Goal: Task Accomplishment & Management: Manage account settings

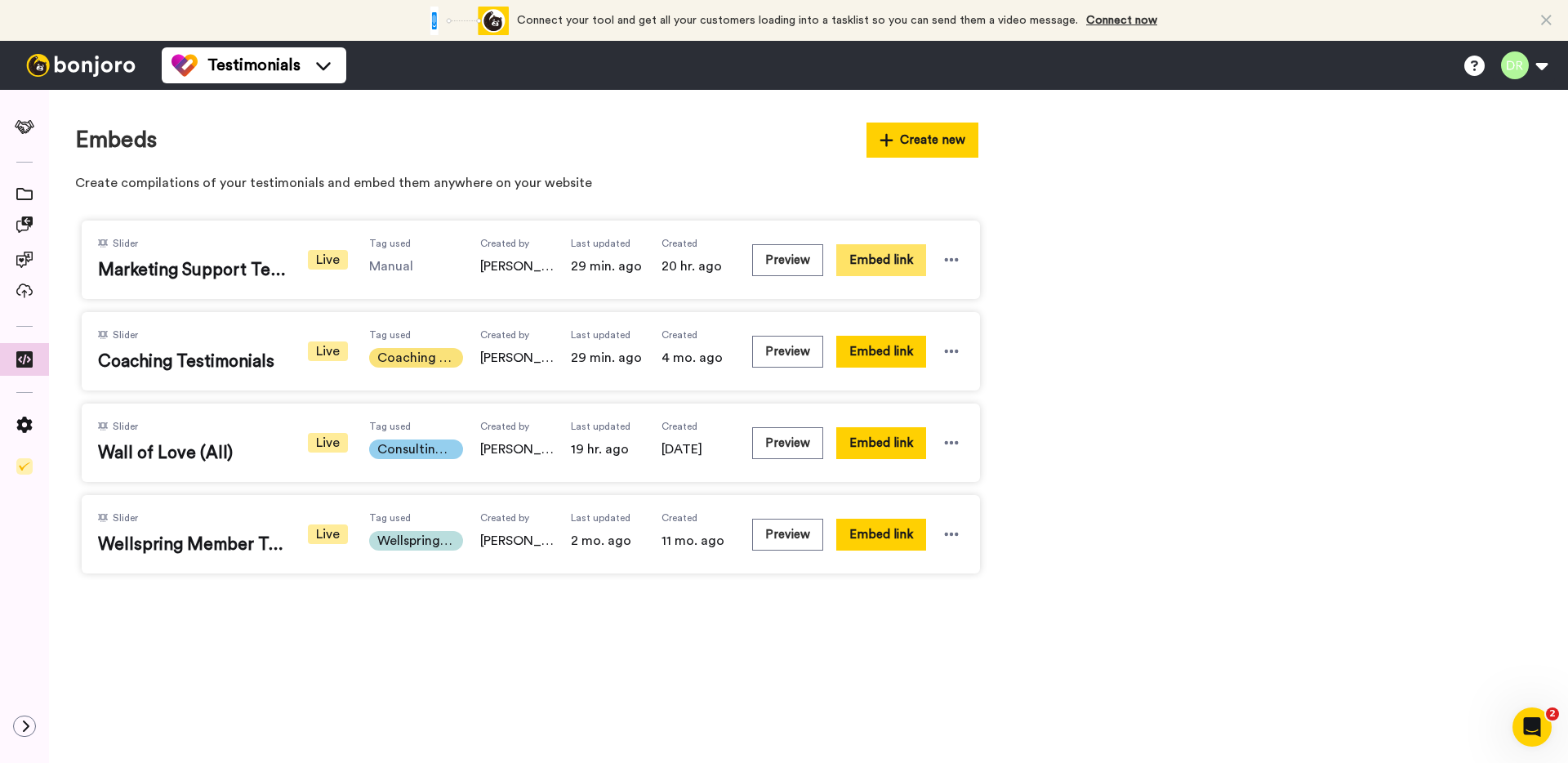
click at [898, 261] on button "Embed link" at bounding box center [881, 260] width 89 height 32
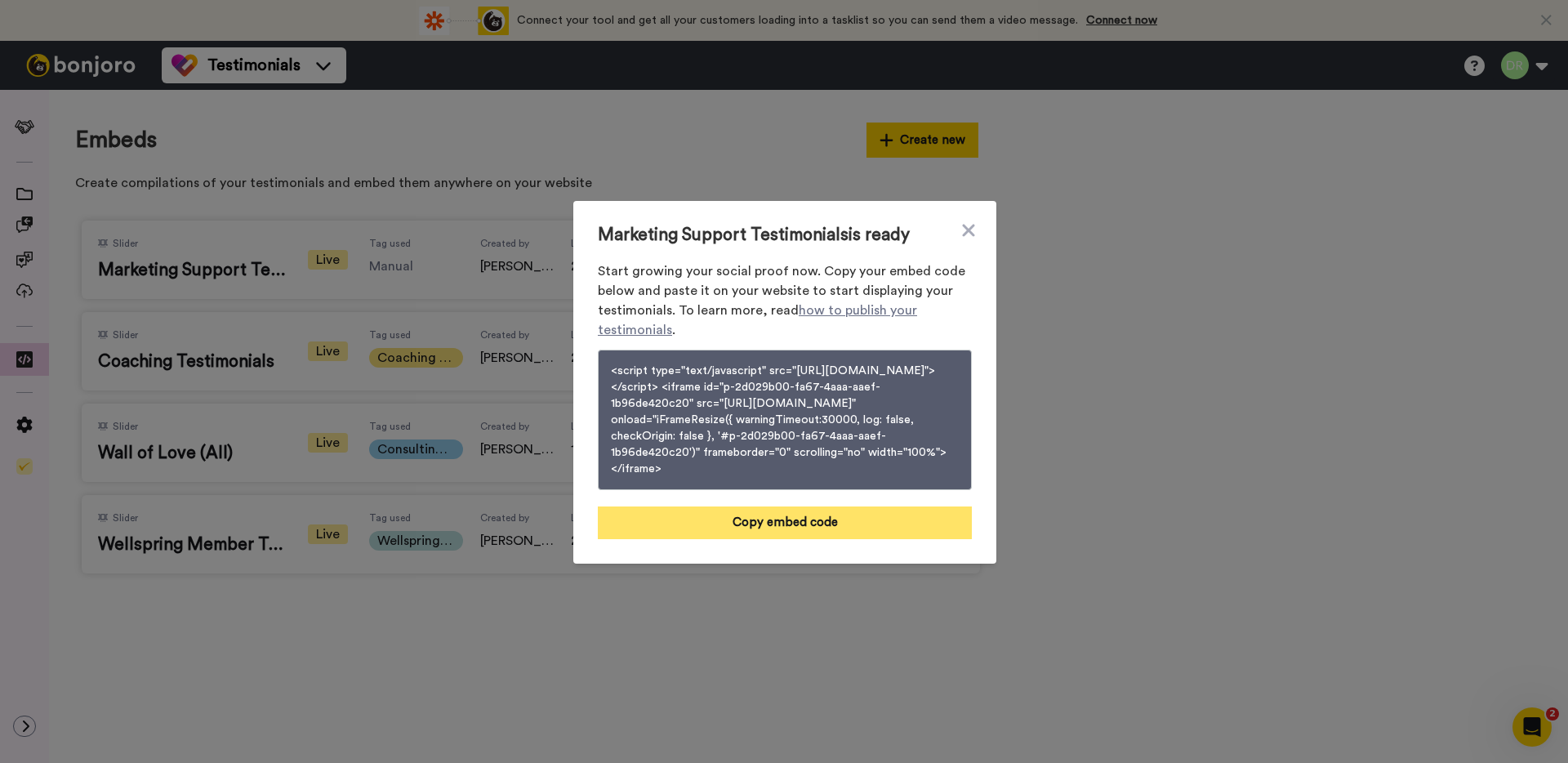
click at [851, 534] on button "Copy embed code" at bounding box center [784, 523] width 374 height 32
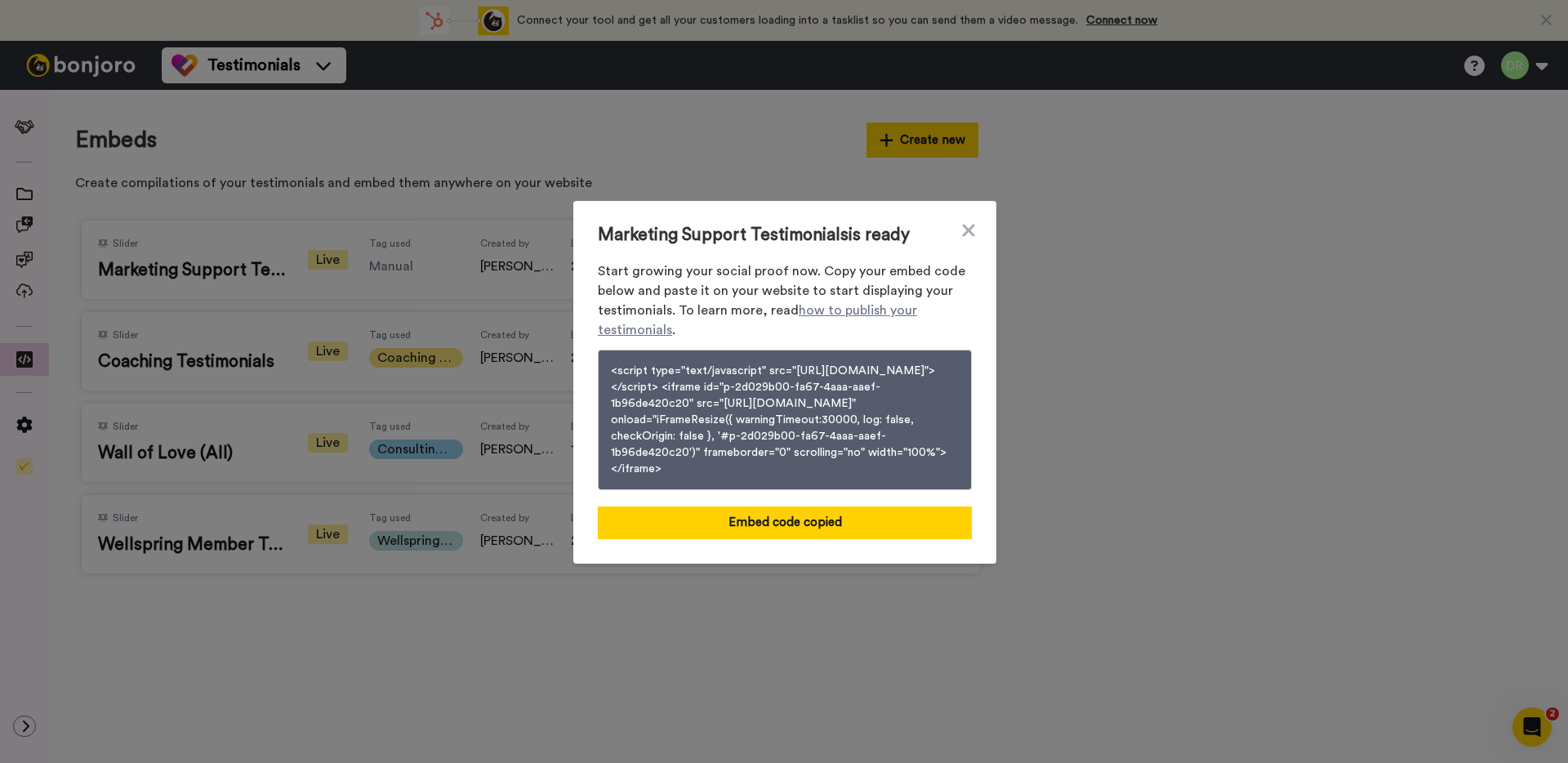
click at [970, 210] on div "Marketing Support Testimonials is ready Start growing your social proof now. Co…" at bounding box center [784, 382] width 423 height 363
click at [965, 221] on icon at bounding box center [968, 231] width 17 height 19
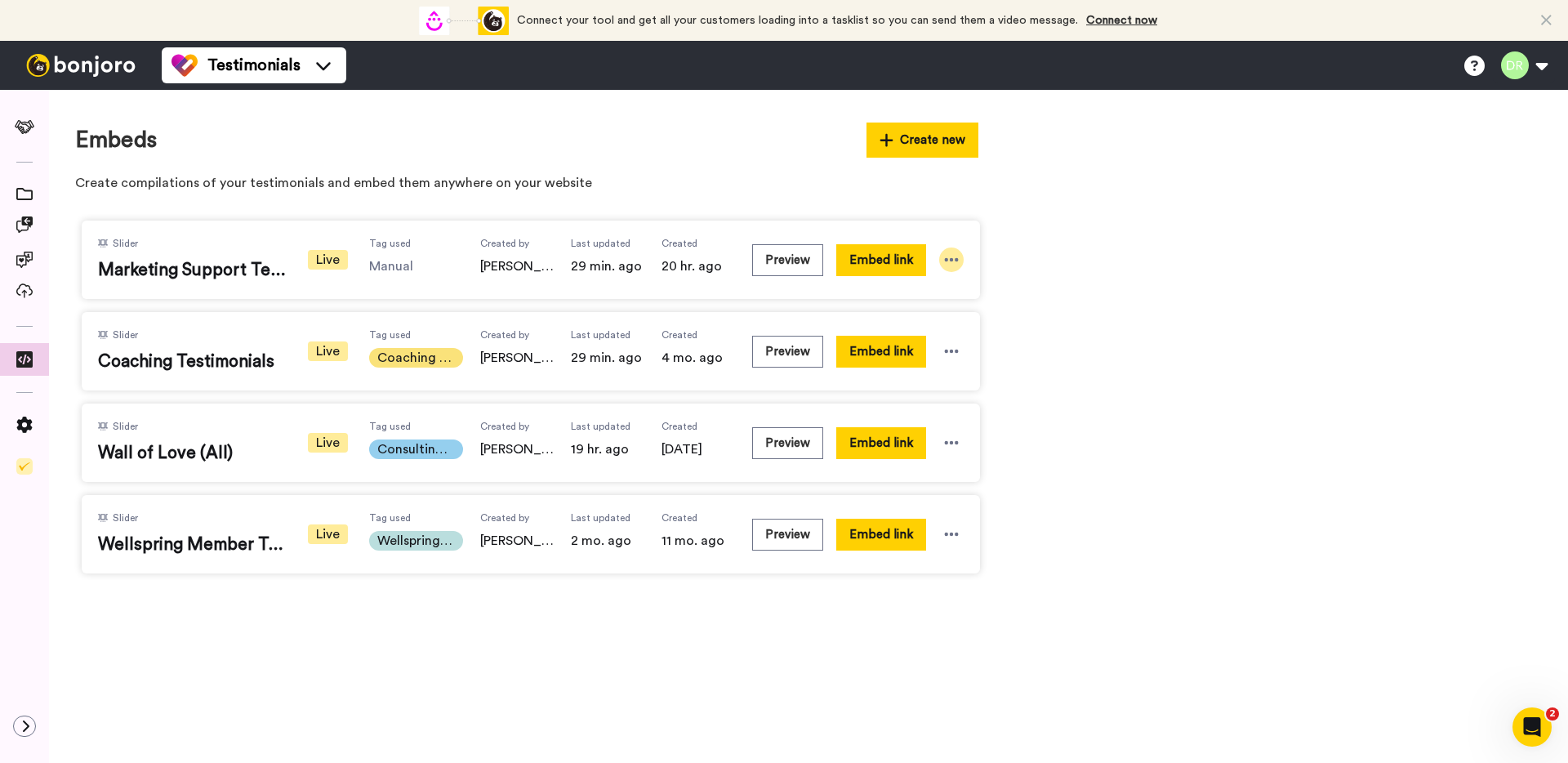
click at [959, 260] on icon at bounding box center [951, 260] width 17 height 17
click at [933, 347] on li "Edit" at bounding box center [924, 352] width 103 height 30
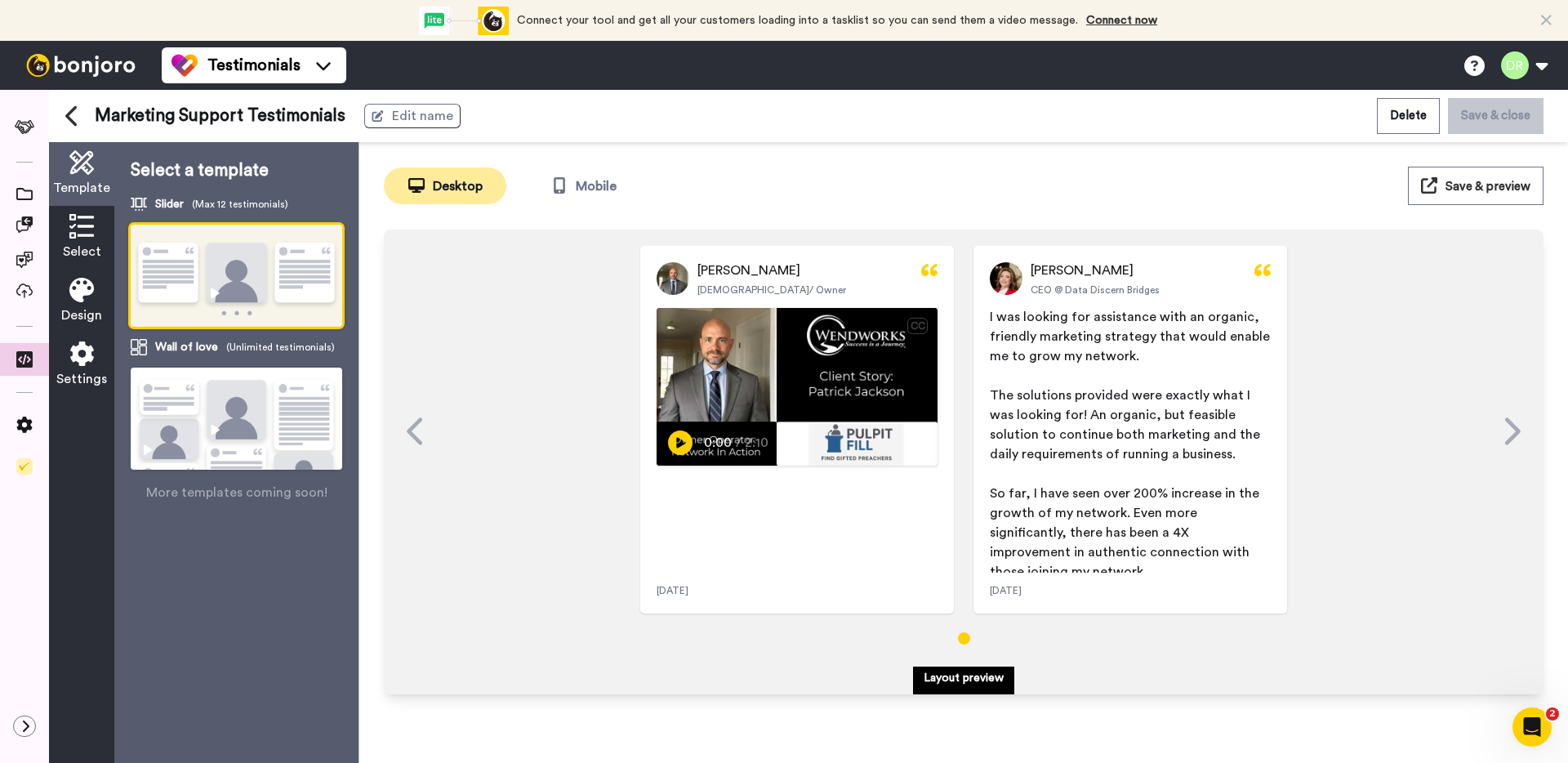
click at [76, 350] on icon at bounding box center [82, 353] width 25 height 25
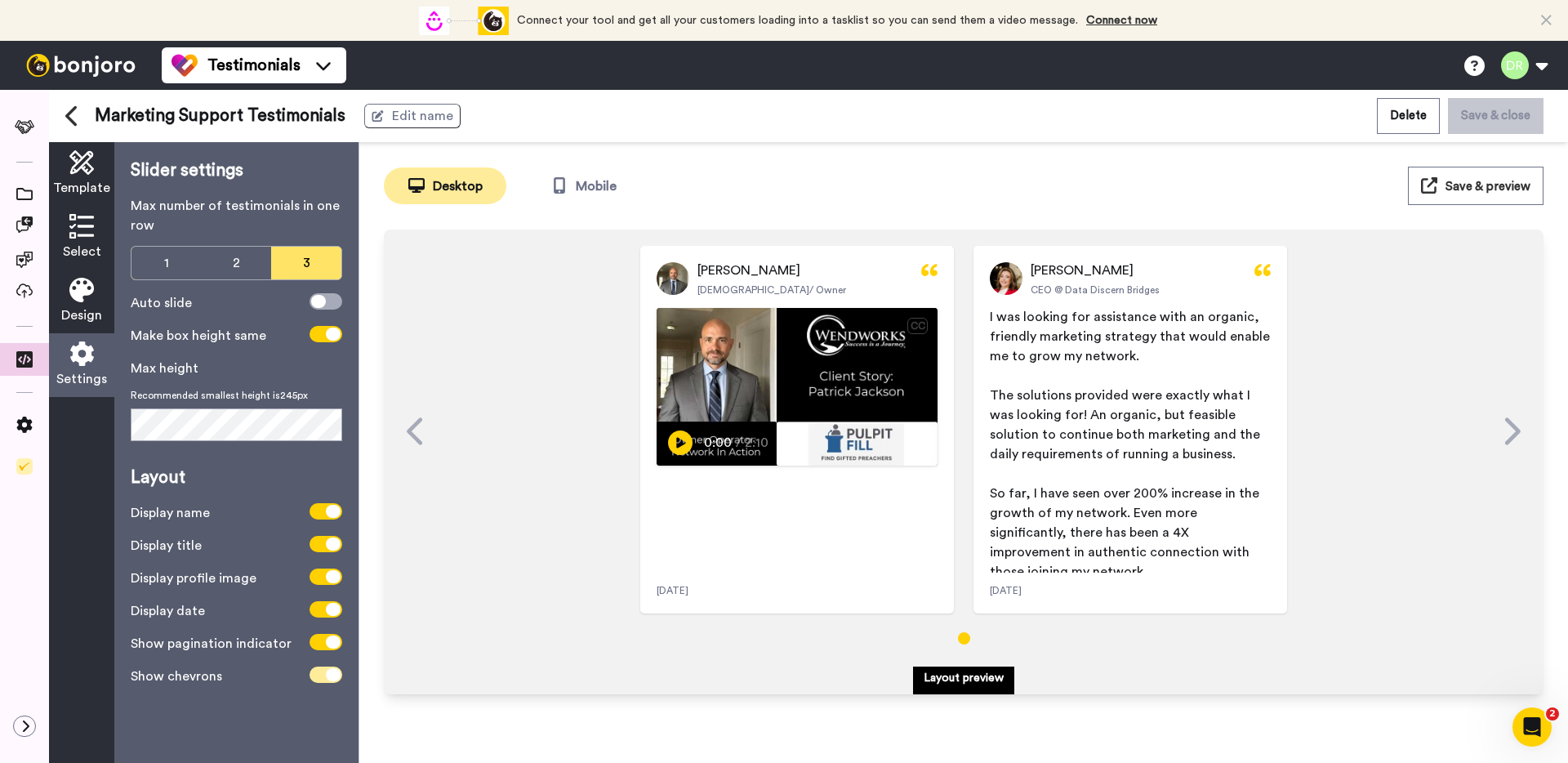
click at [328, 671] on icon at bounding box center [333, 674] width 15 height 13
click at [332, 641] on icon at bounding box center [333, 642] width 15 height 13
click at [332, 641] on span at bounding box center [325, 642] width 32 height 17
click at [332, 641] on icon at bounding box center [333, 642] width 15 height 13
click at [332, 641] on span at bounding box center [325, 642] width 32 height 17
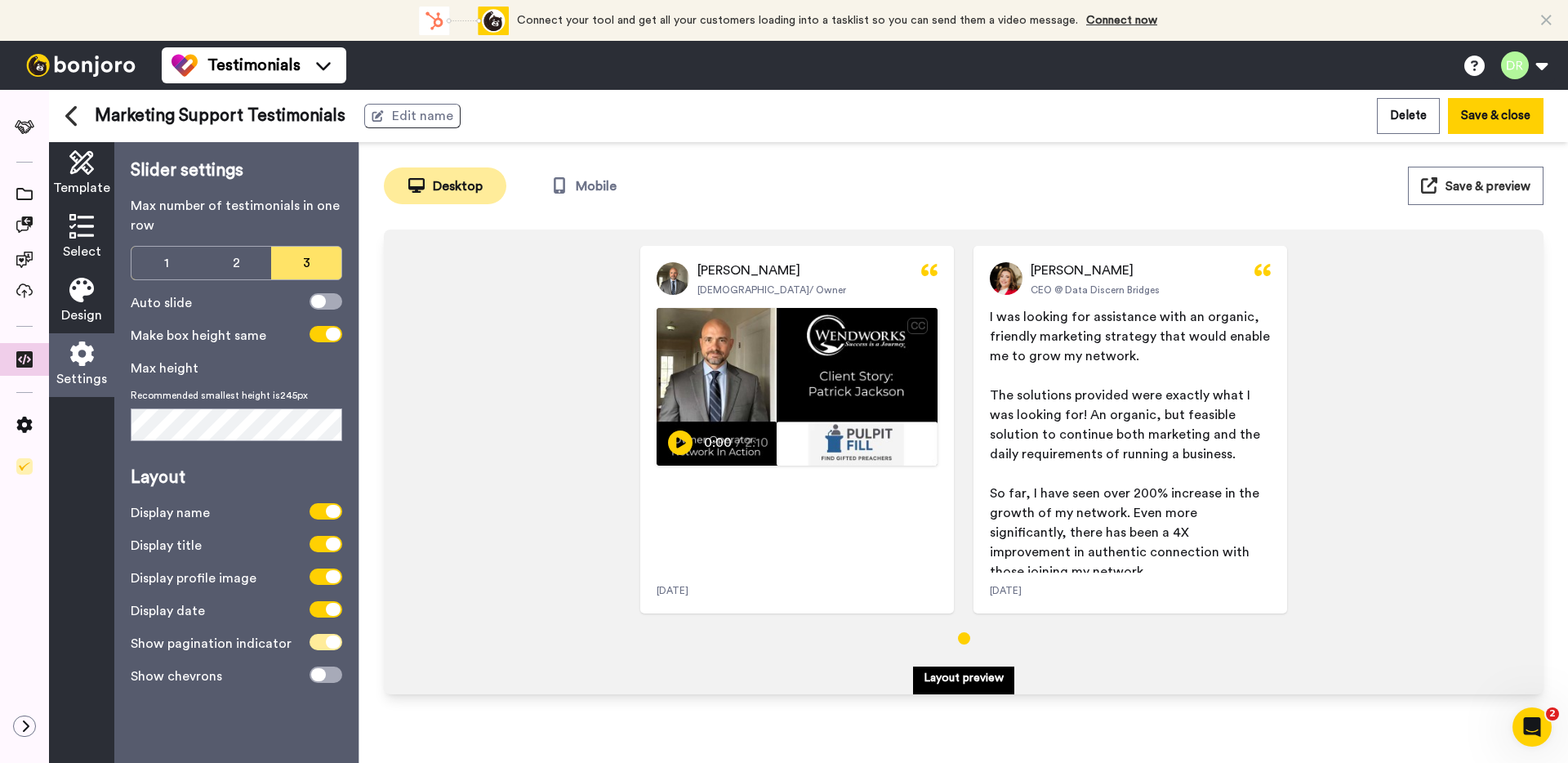
click at [332, 641] on icon at bounding box center [333, 642] width 15 height 13
click at [330, 612] on icon at bounding box center [333, 610] width 15 height 13
click at [329, 583] on span at bounding box center [325, 577] width 32 height 17
click at [329, 578] on span at bounding box center [325, 577] width 32 height 17
click at [317, 547] on span at bounding box center [325, 544] width 32 height 17
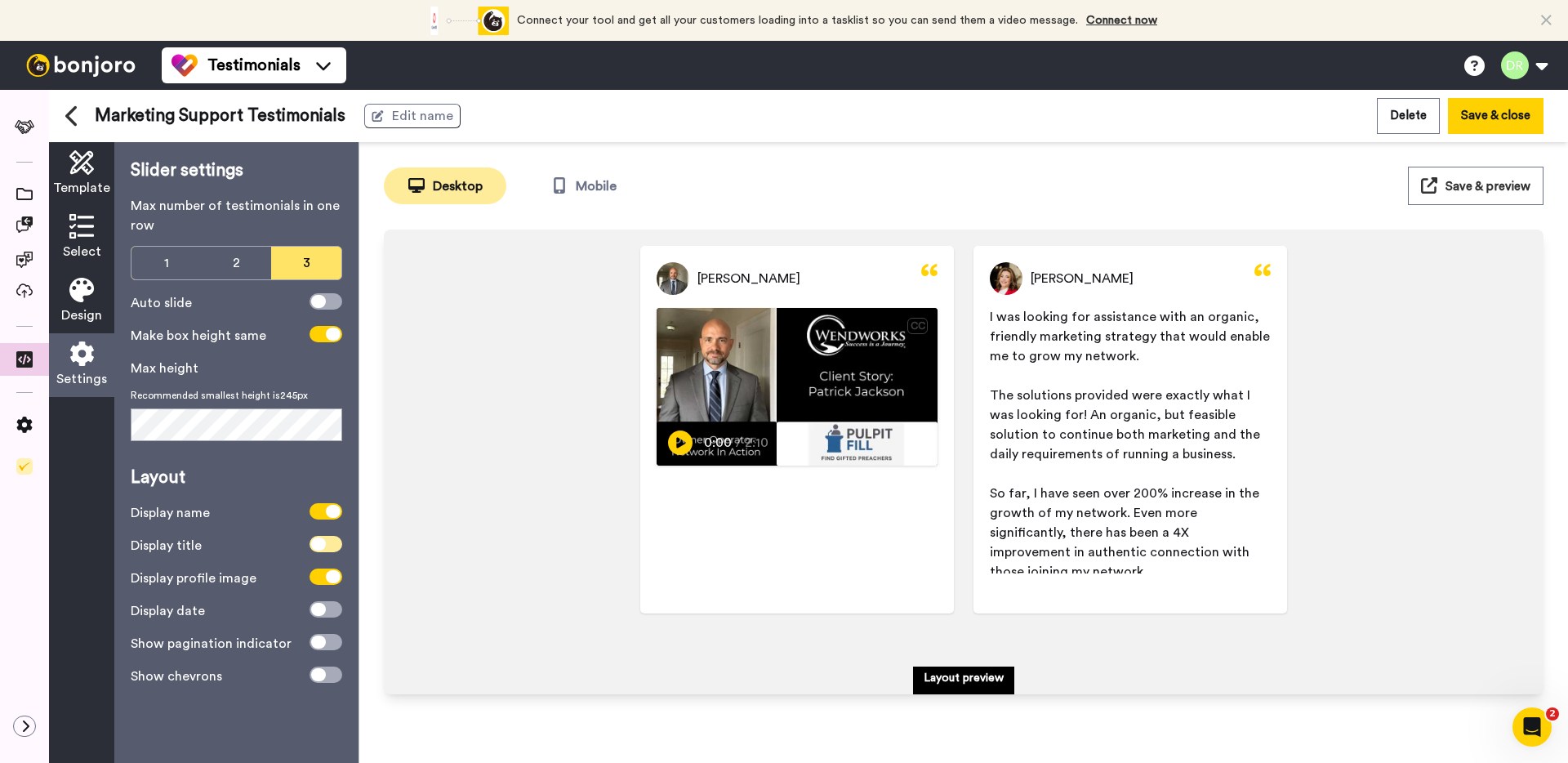
click at [317, 547] on icon at bounding box center [318, 544] width 15 height 13
click at [330, 514] on icon at bounding box center [333, 511] width 15 height 13
click at [330, 514] on span at bounding box center [325, 511] width 32 height 17
click at [327, 338] on icon at bounding box center [333, 334] width 15 height 13
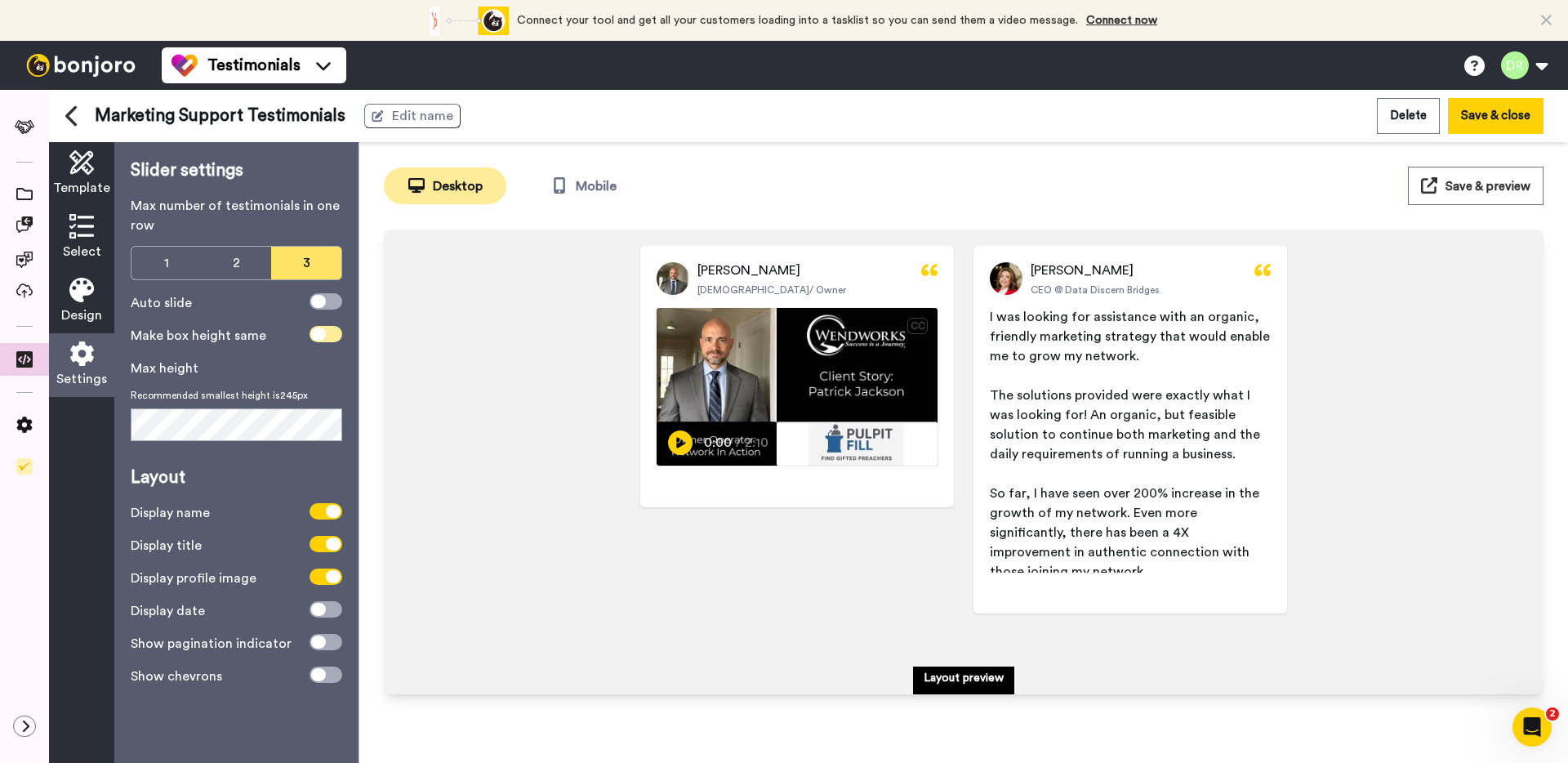
click at [327, 338] on span at bounding box center [325, 334] width 32 height 17
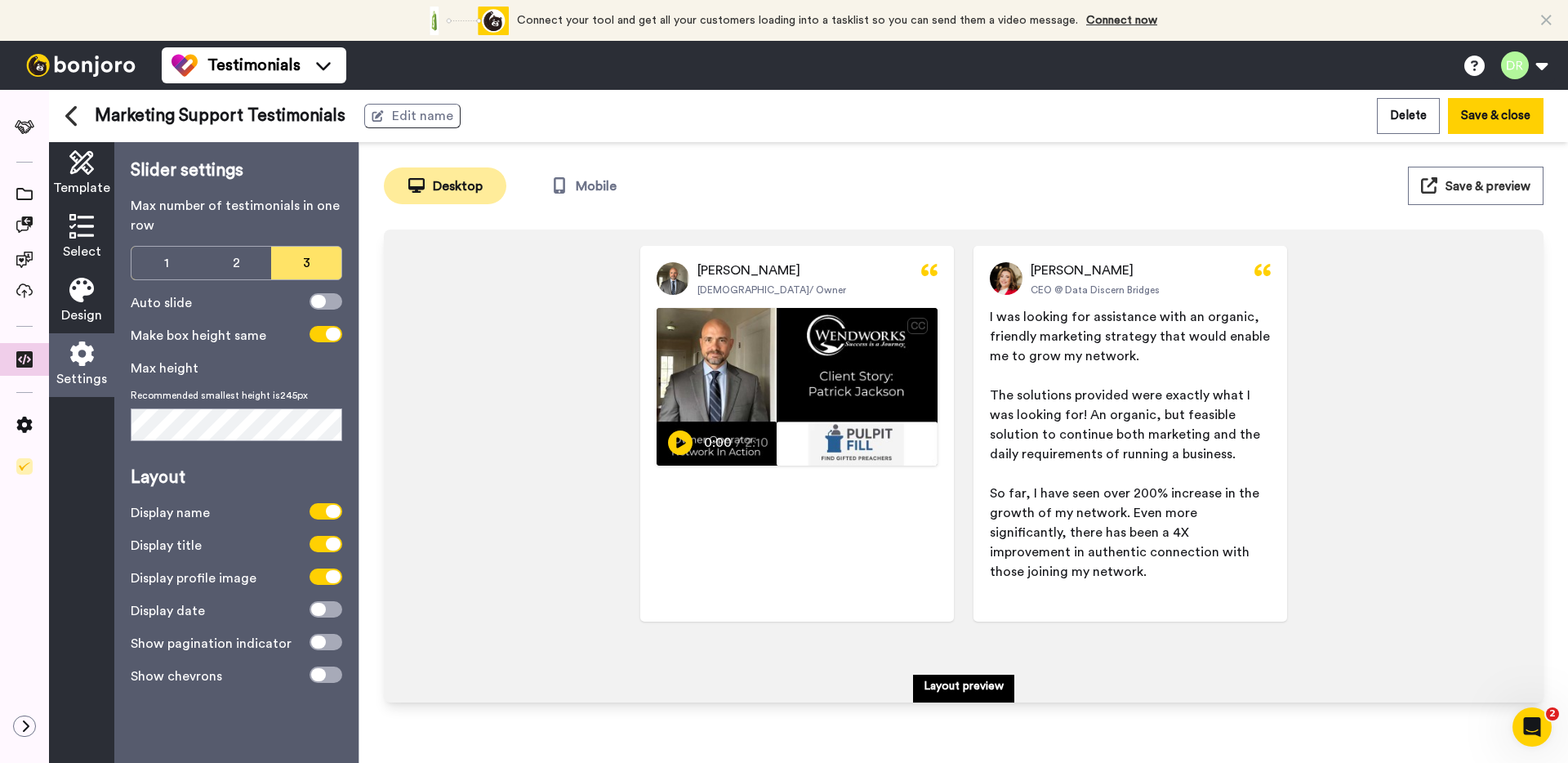
click at [490, 453] on div "[PERSON_NAME] Pastor/ Owner CC Play/Pause 0:00 / 2:10 [PERSON_NAME] CEO @ Data …" at bounding box center [964, 435] width 1127 height 380
click at [97, 305] on span "Design" at bounding box center [82, 315] width 41 height 19
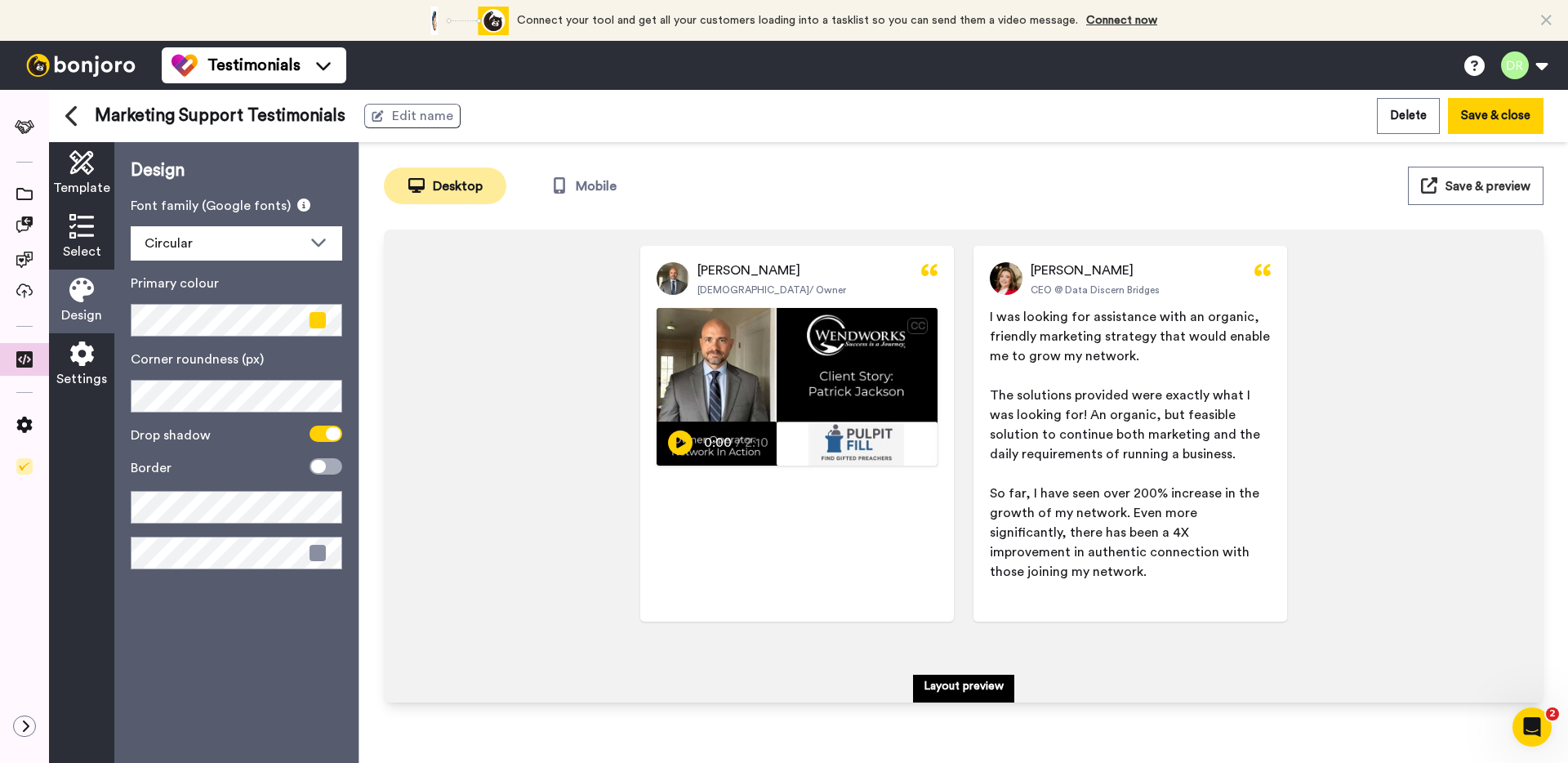
click at [82, 246] on span "Select" at bounding box center [82, 252] width 39 height 19
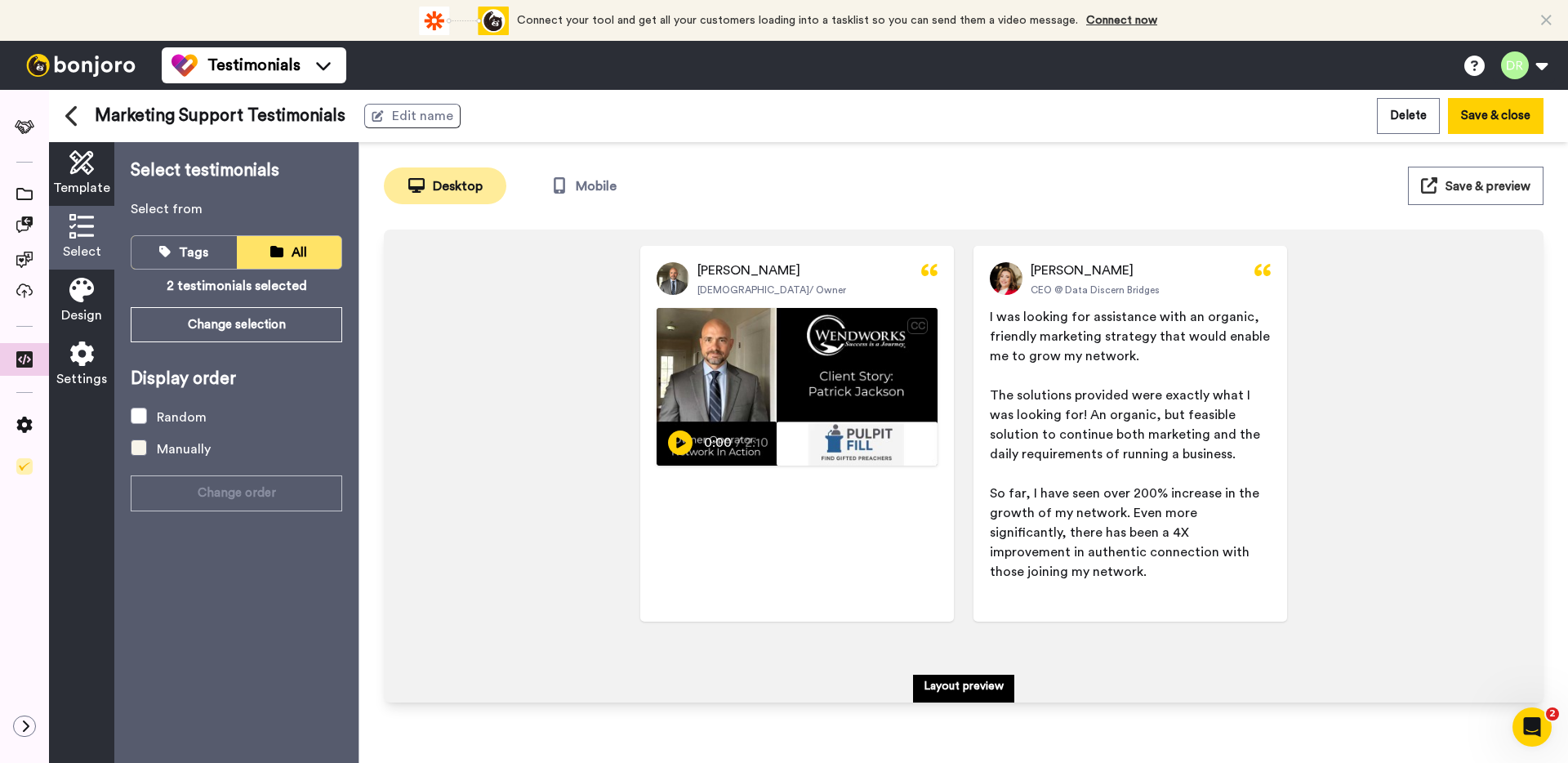
click at [138, 440] on span at bounding box center [138, 447] width 17 height 17
click at [76, 160] on icon at bounding box center [82, 162] width 25 height 25
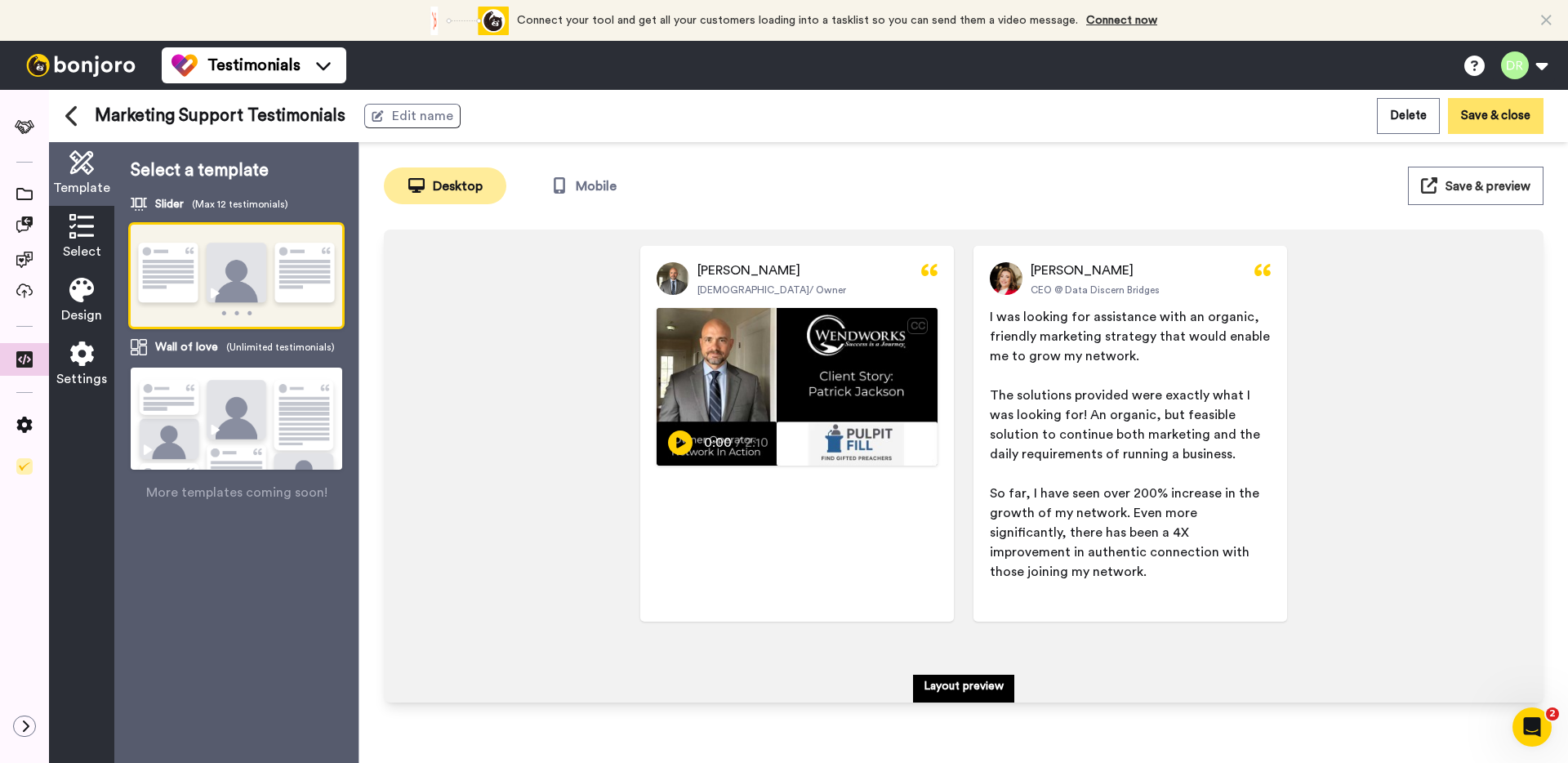
click at [1499, 118] on button "Save & close" at bounding box center [1495, 116] width 96 height 35
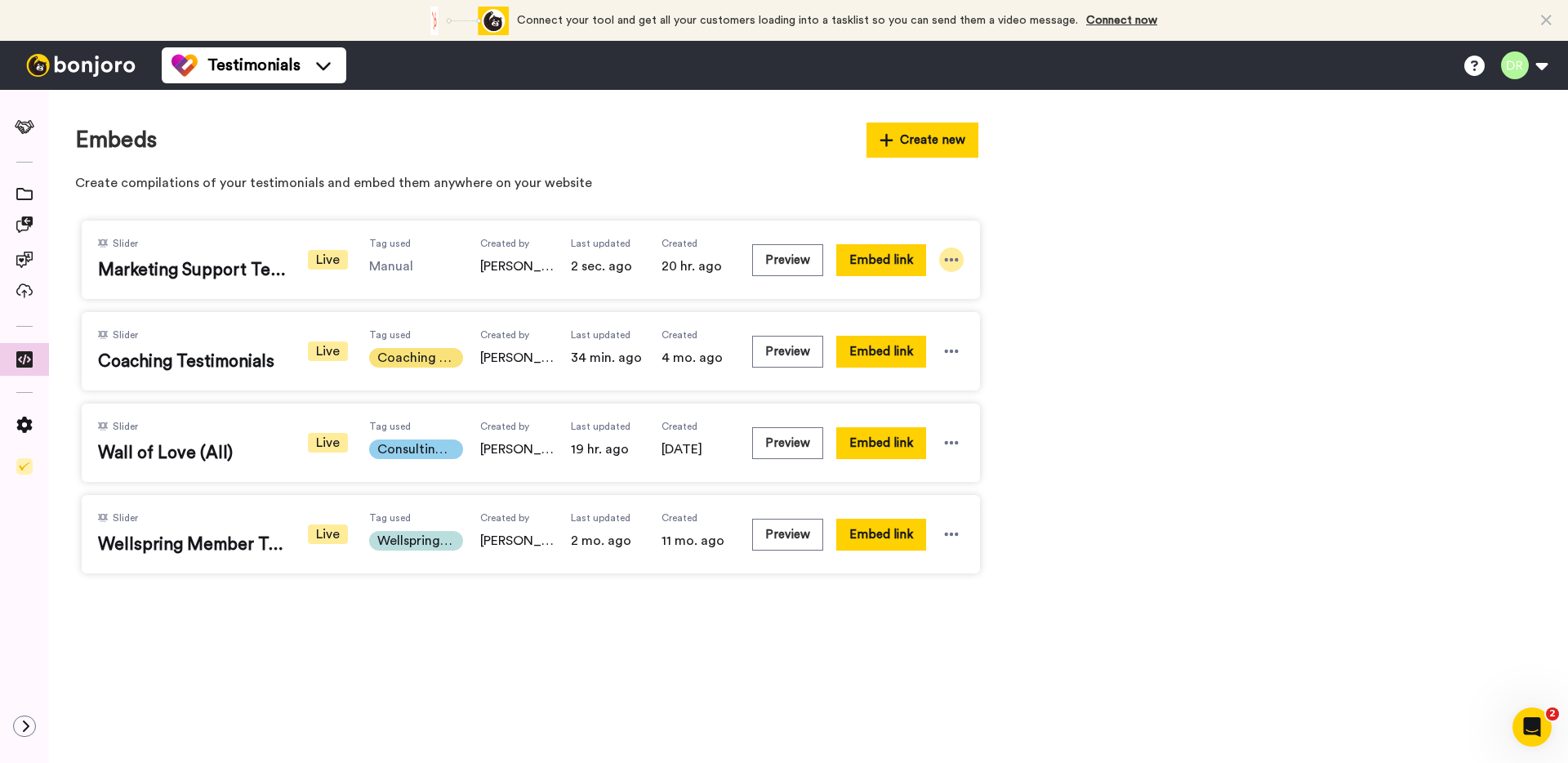
click at [953, 257] on icon at bounding box center [951, 260] width 17 height 17
click at [934, 340] on li "Edit" at bounding box center [924, 352] width 103 height 30
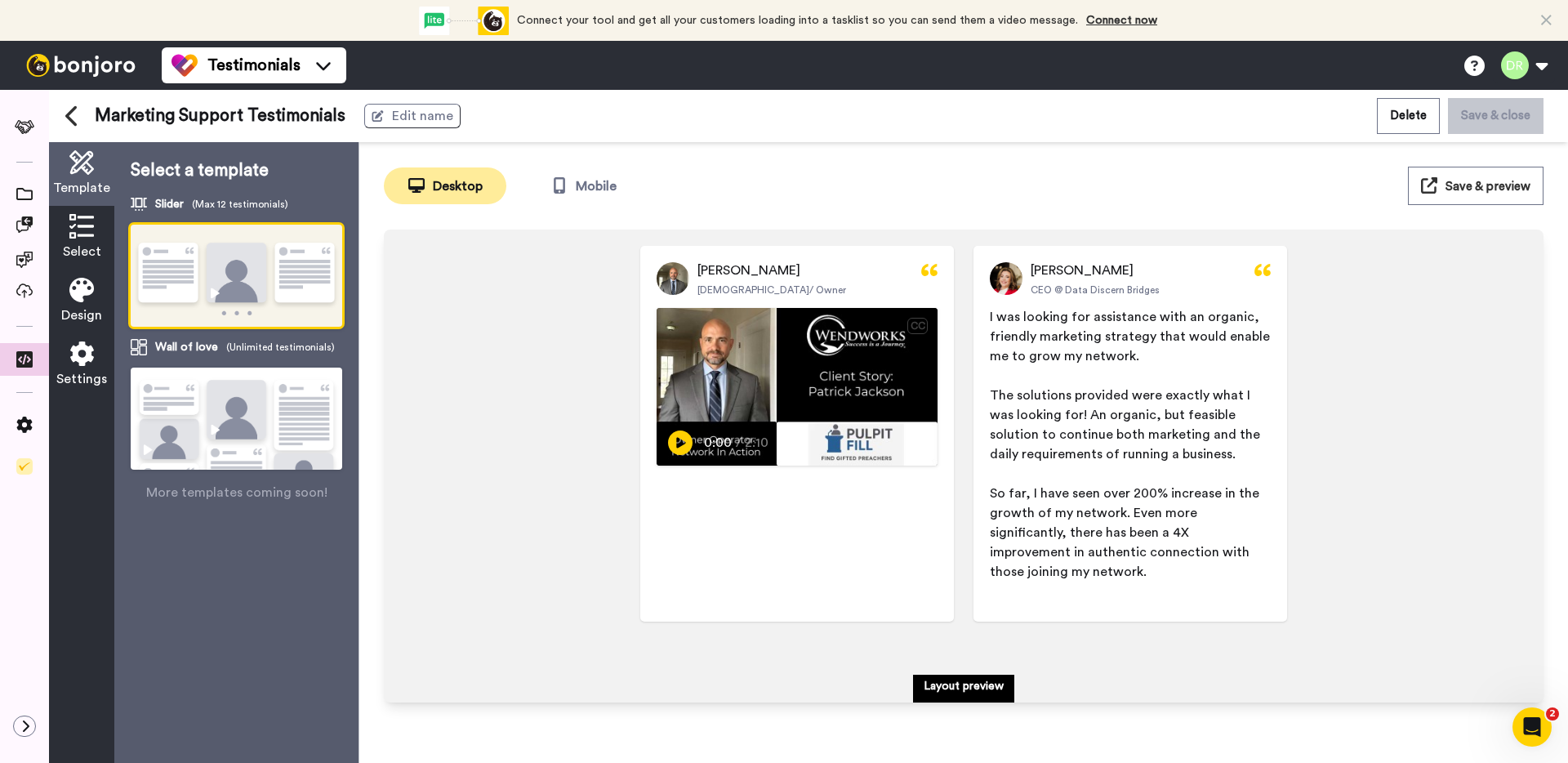
click at [83, 347] on icon at bounding box center [82, 353] width 25 height 25
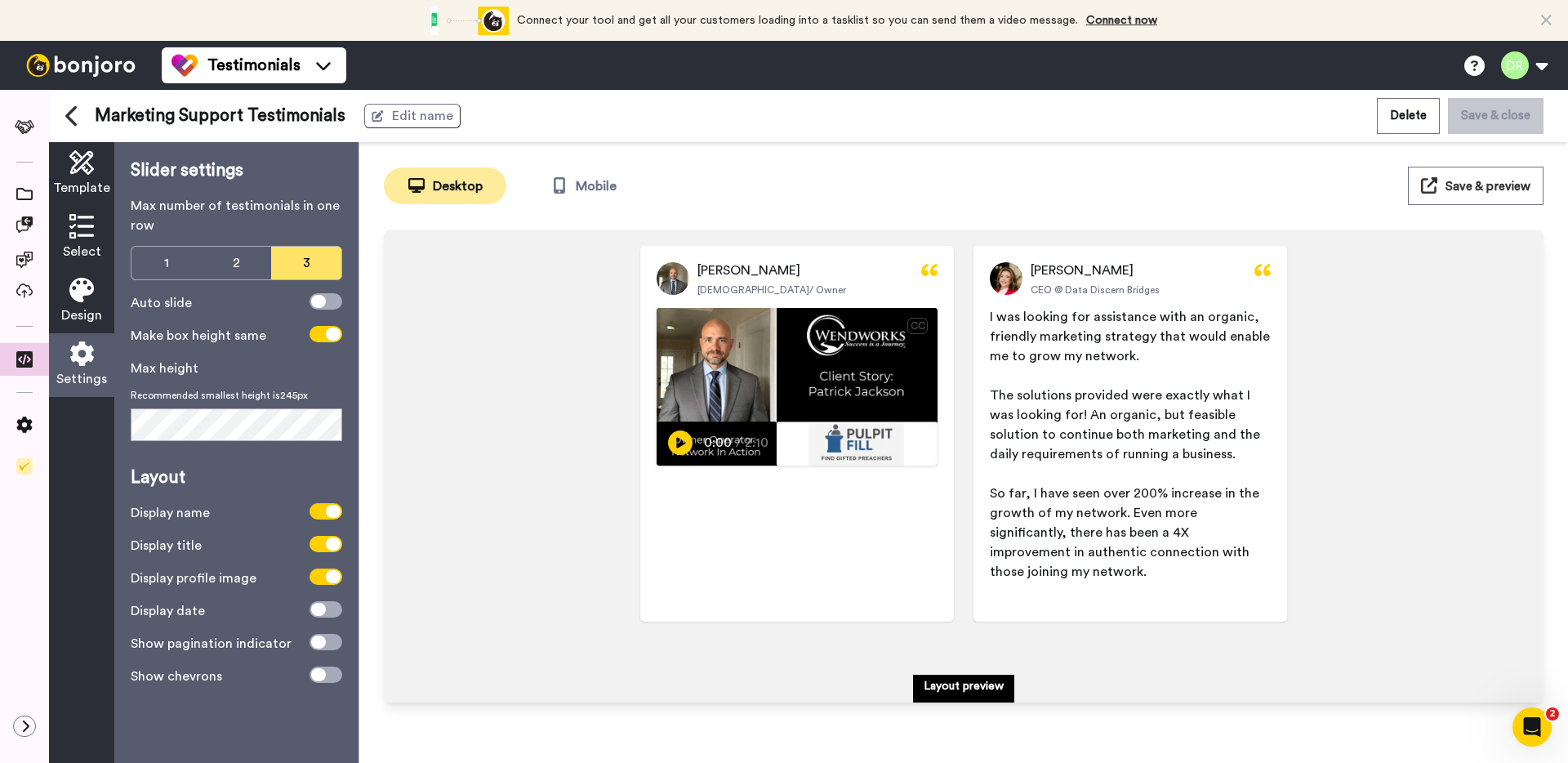
click at [79, 303] on div "Design" at bounding box center [82, 301] width 66 height 64
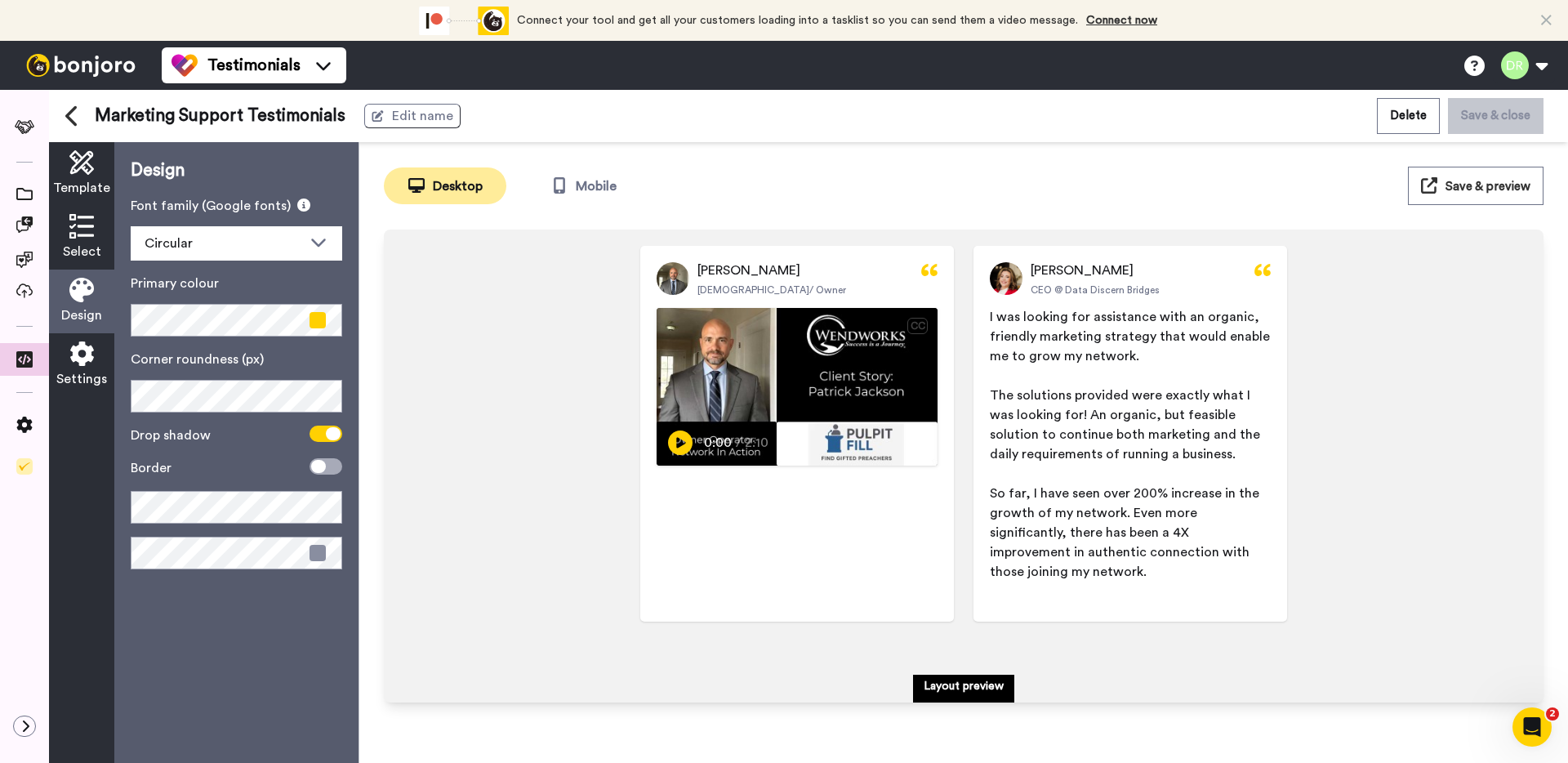
click at [67, 355] on div "Settings" at bounding box center [82, 365] width 66 height 64
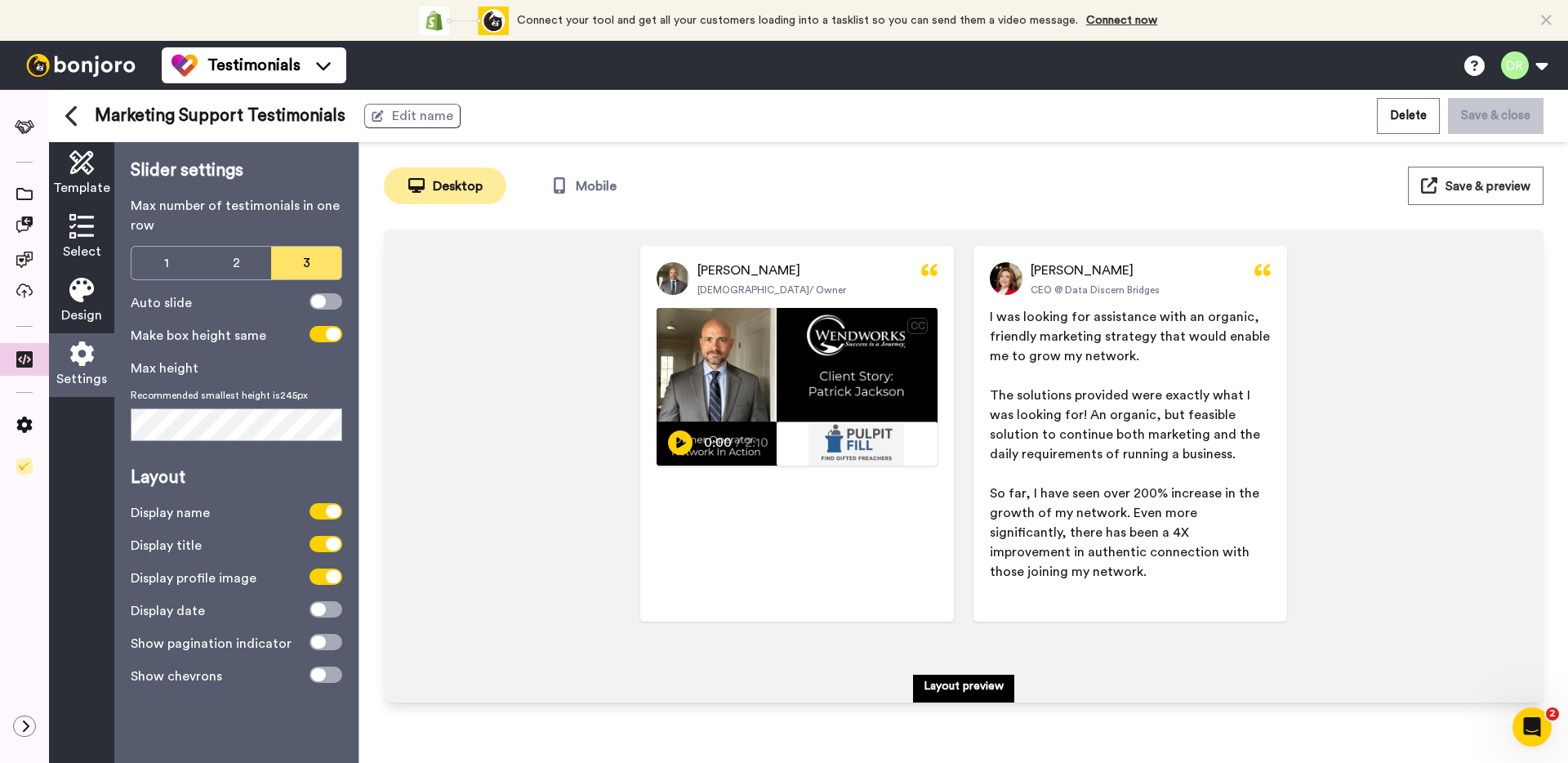
click at [67, 246] on span "Select" at bounding box center [82, 252] width 39 height 19
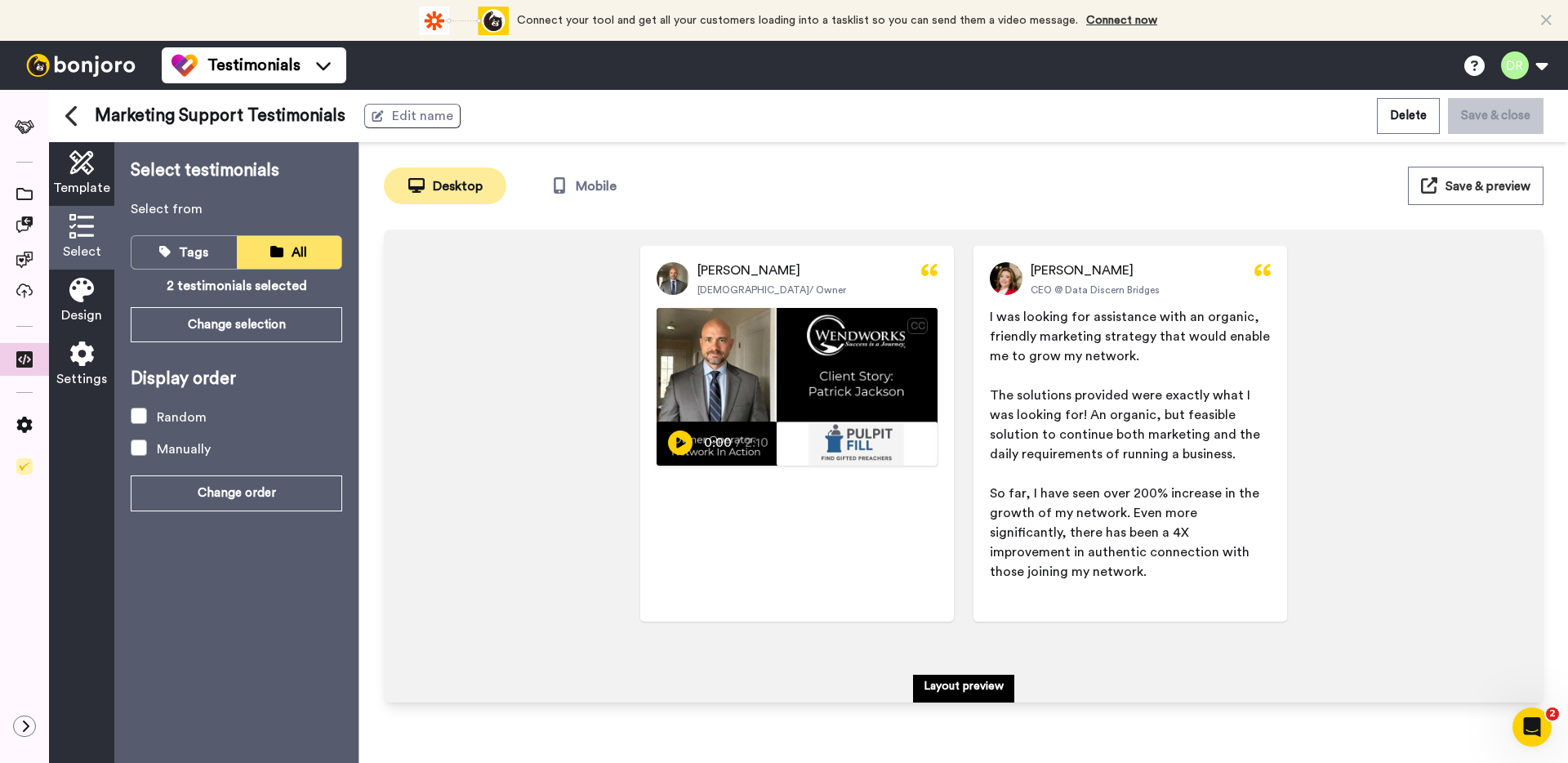
click at [251, 512] on div "Select testimonials Select from Tags All 2 testimonials selected Change selecti…" at bounding box center [236, 453] width 245 height 621
click at [251, 497] on button "Change order" at bounding box center [236, 493] width 211 height 35
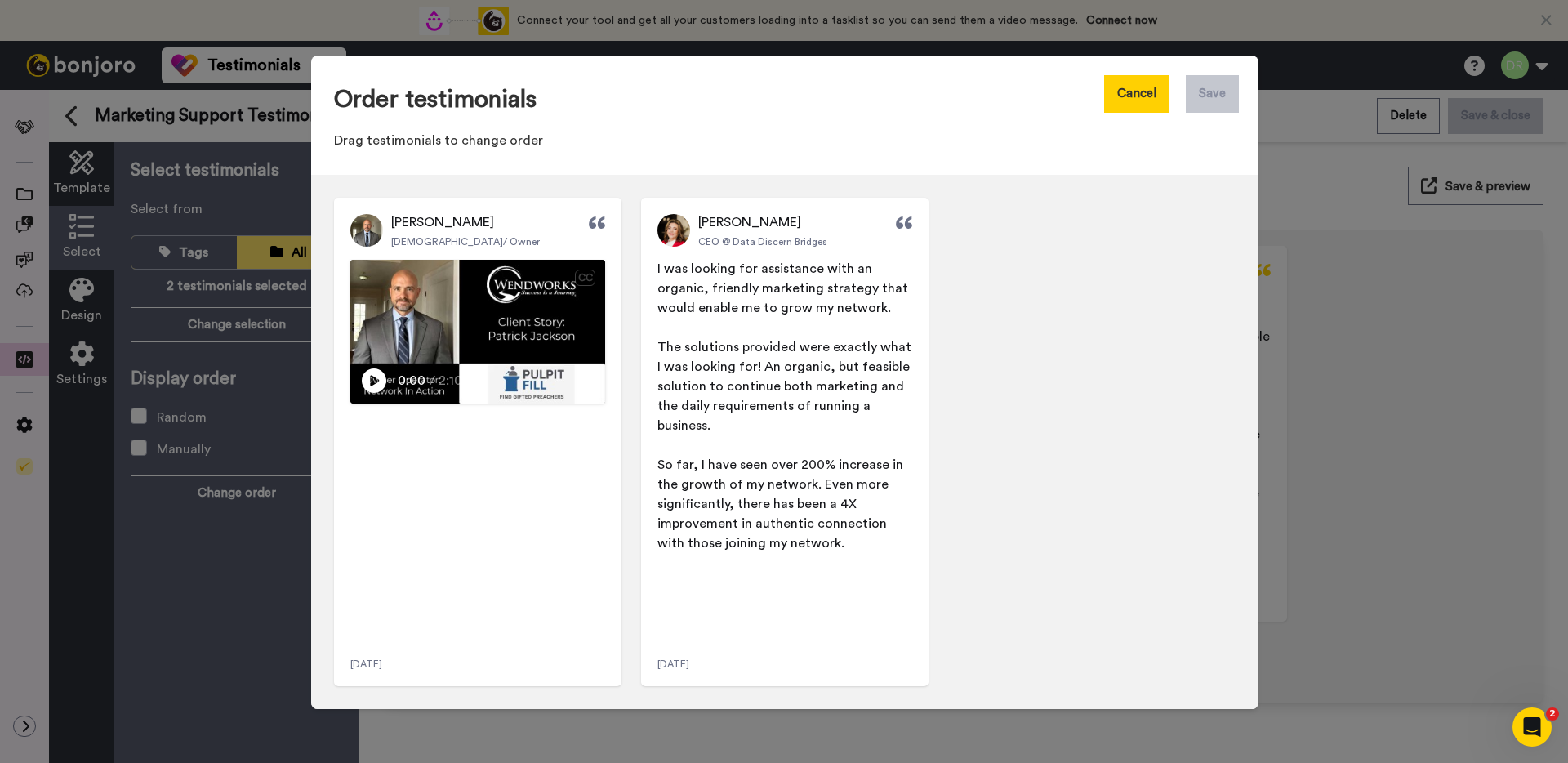
click at [1108, 104] on button "Cancel" at bounding box center [1137, 94] width 66 height 38
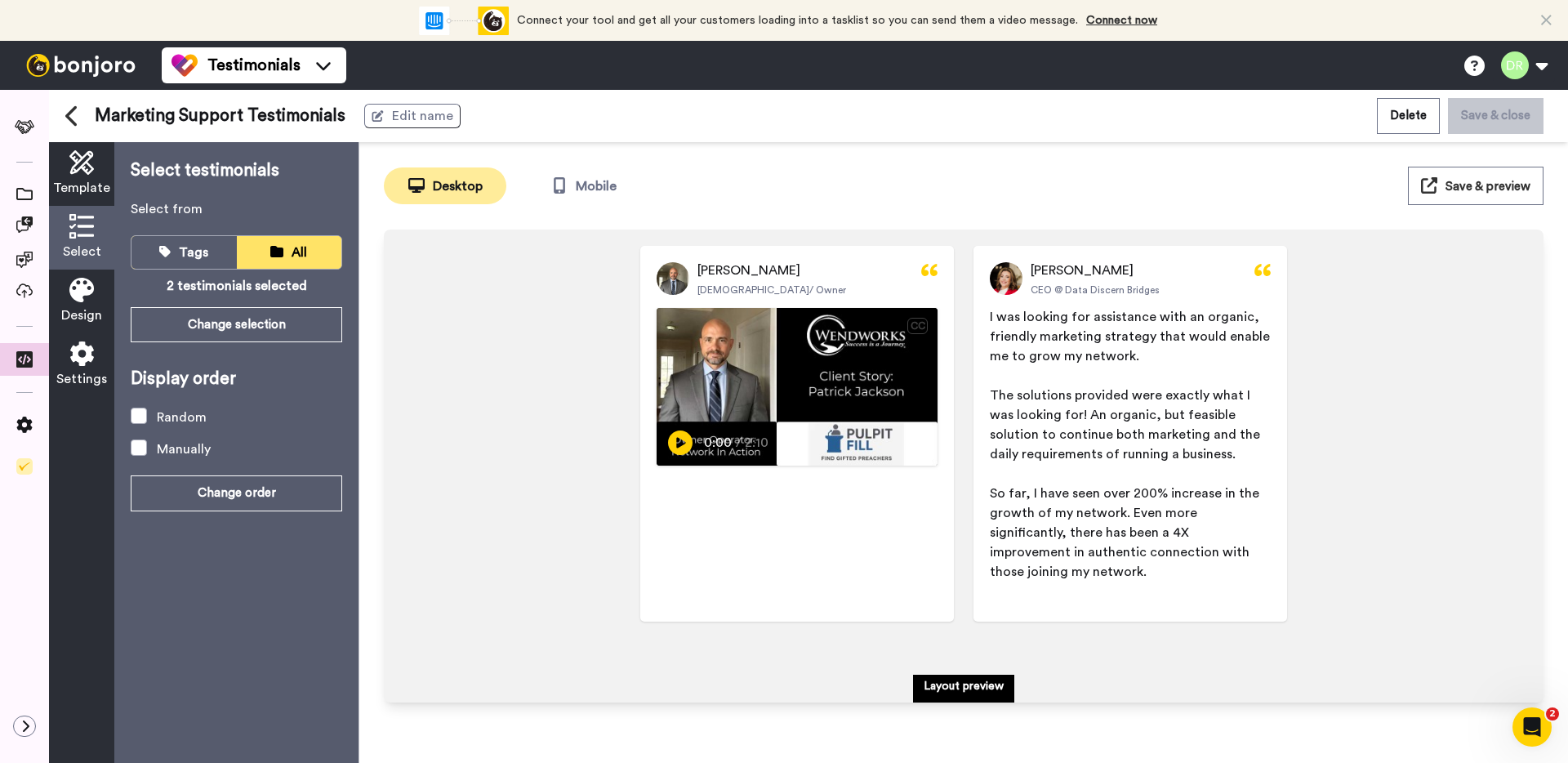
click at [85, 344] on icon at bounding box center [82, 353] width 25 height 25
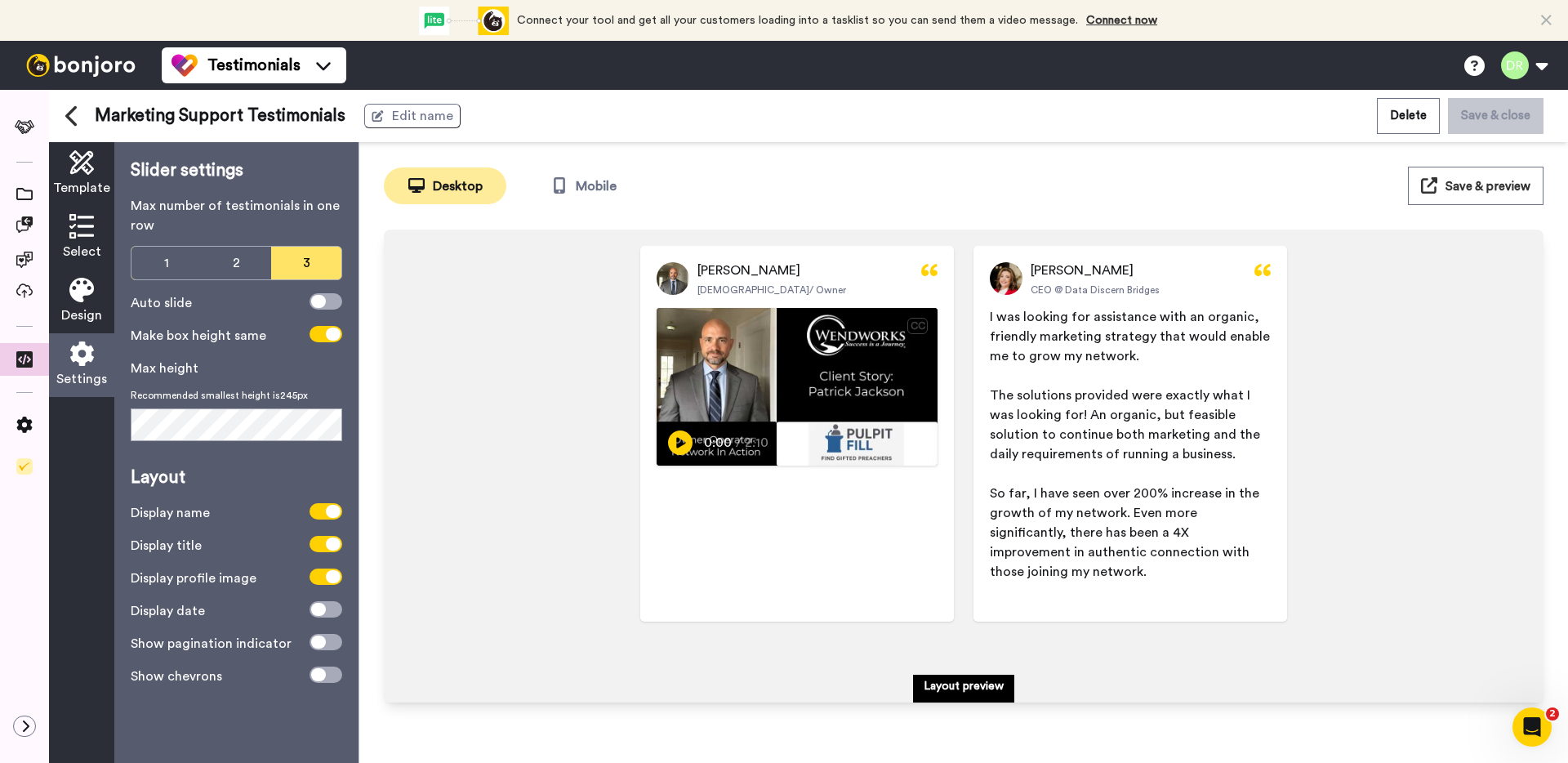
click at [92, 305] on span "Design" at bounding box center [82, 315] width 41 height 19
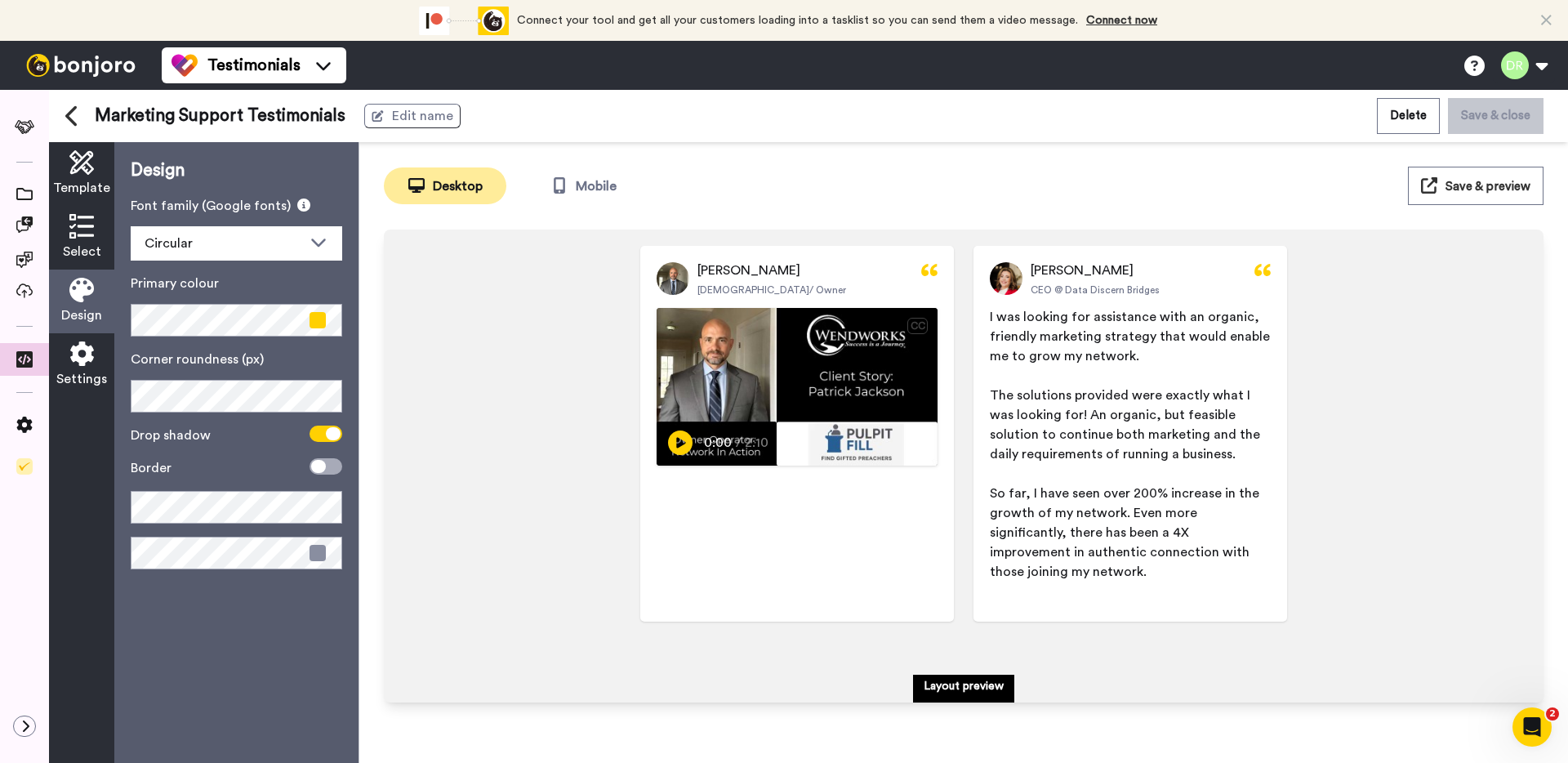
click at [76, 253] on span "Select" at bounding box center [82, 252] width 39 height 19
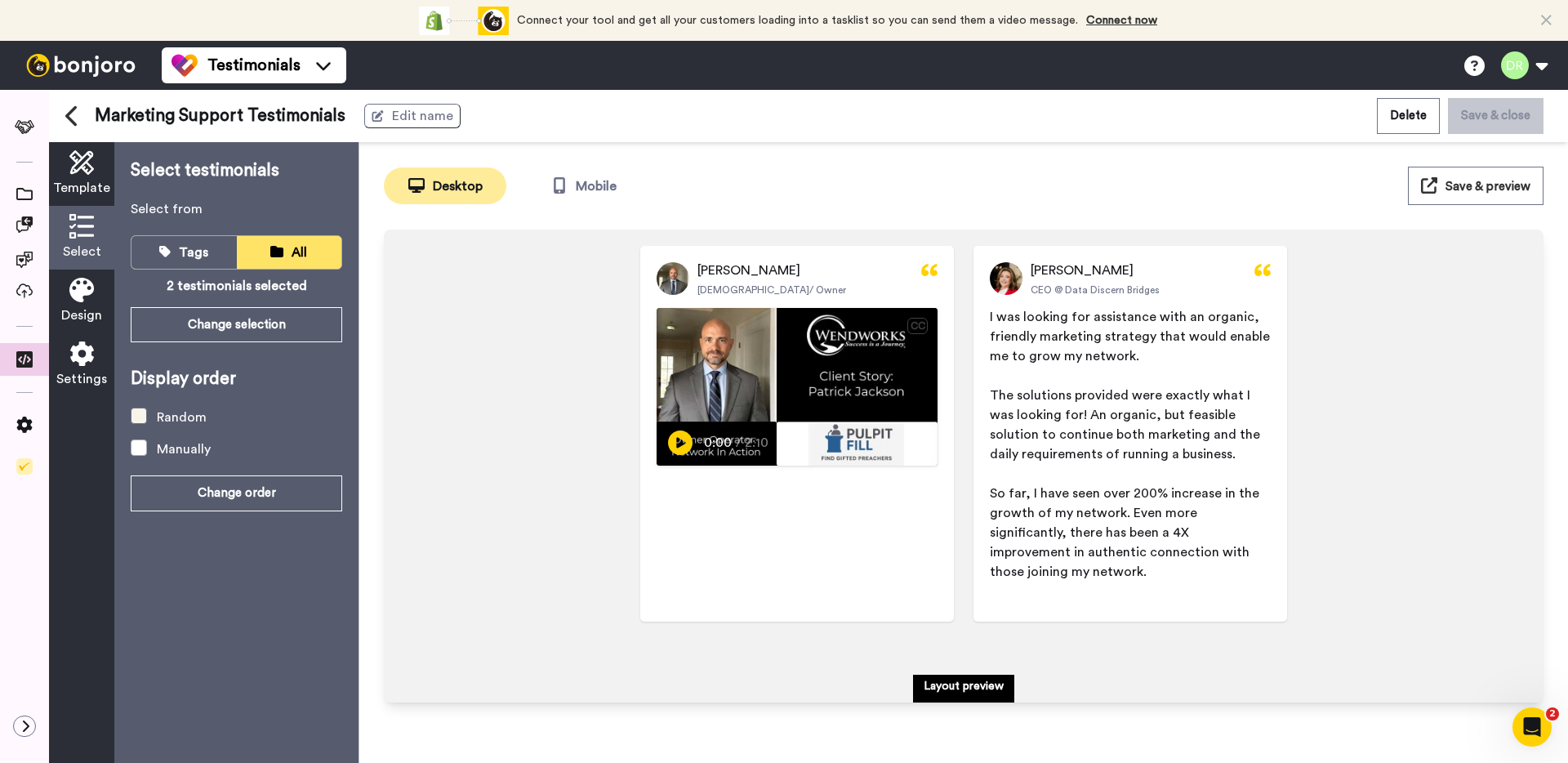
click at [180, 419] on div "Random" at bounding box center [181, 417] width 50 height 19
click at [458, 468] on div "[PERSON_NAME] Pastor/ Owner CC Play/Pause 0:00 / 2:10 [PERSON_NAME] CEO @ Data …" at bounding box center [964, 435] width 1127 height 380
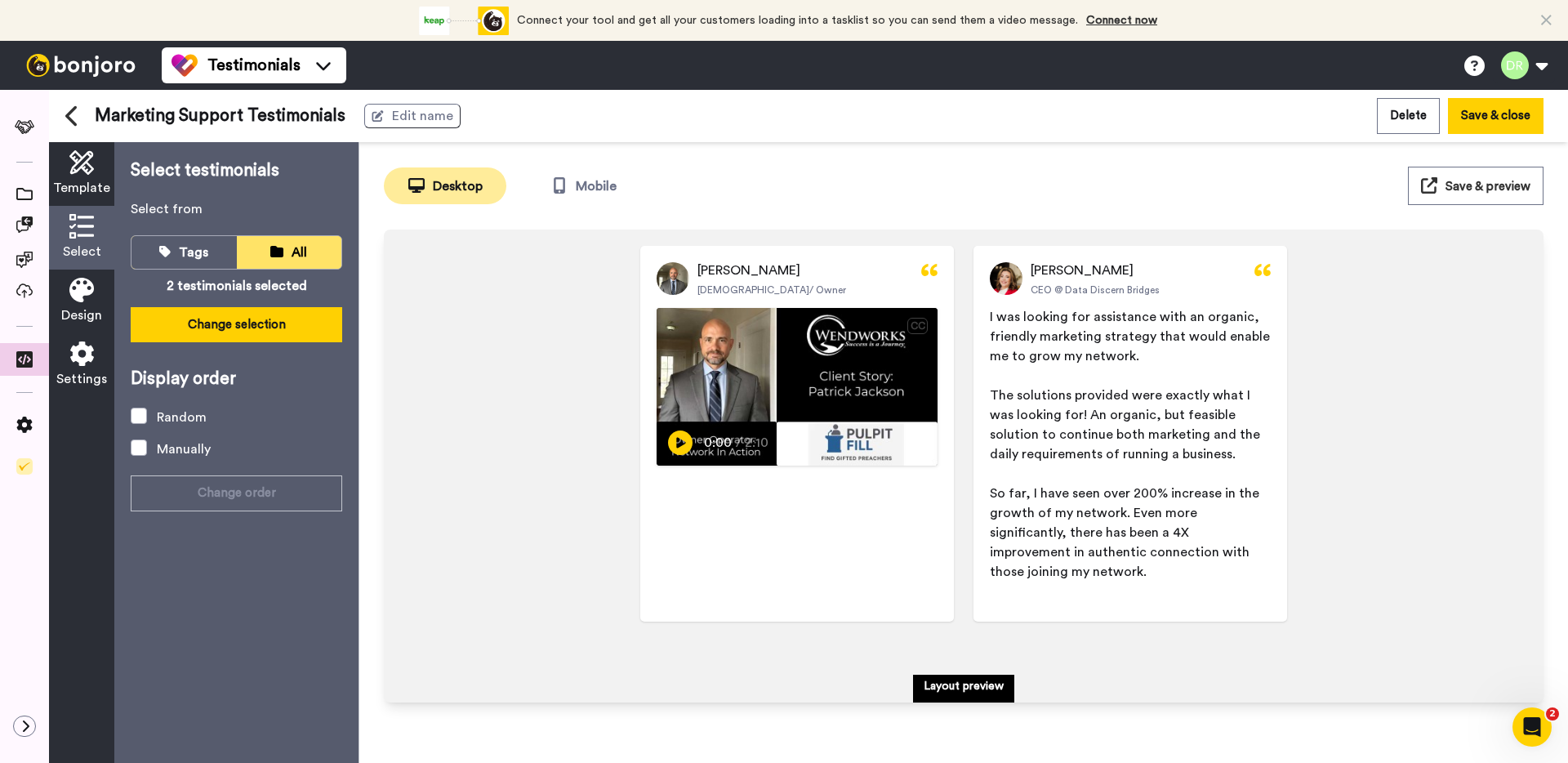
click at [222, 331] on button "Change selection" at bounding box center [236, 324] width 211 height 35
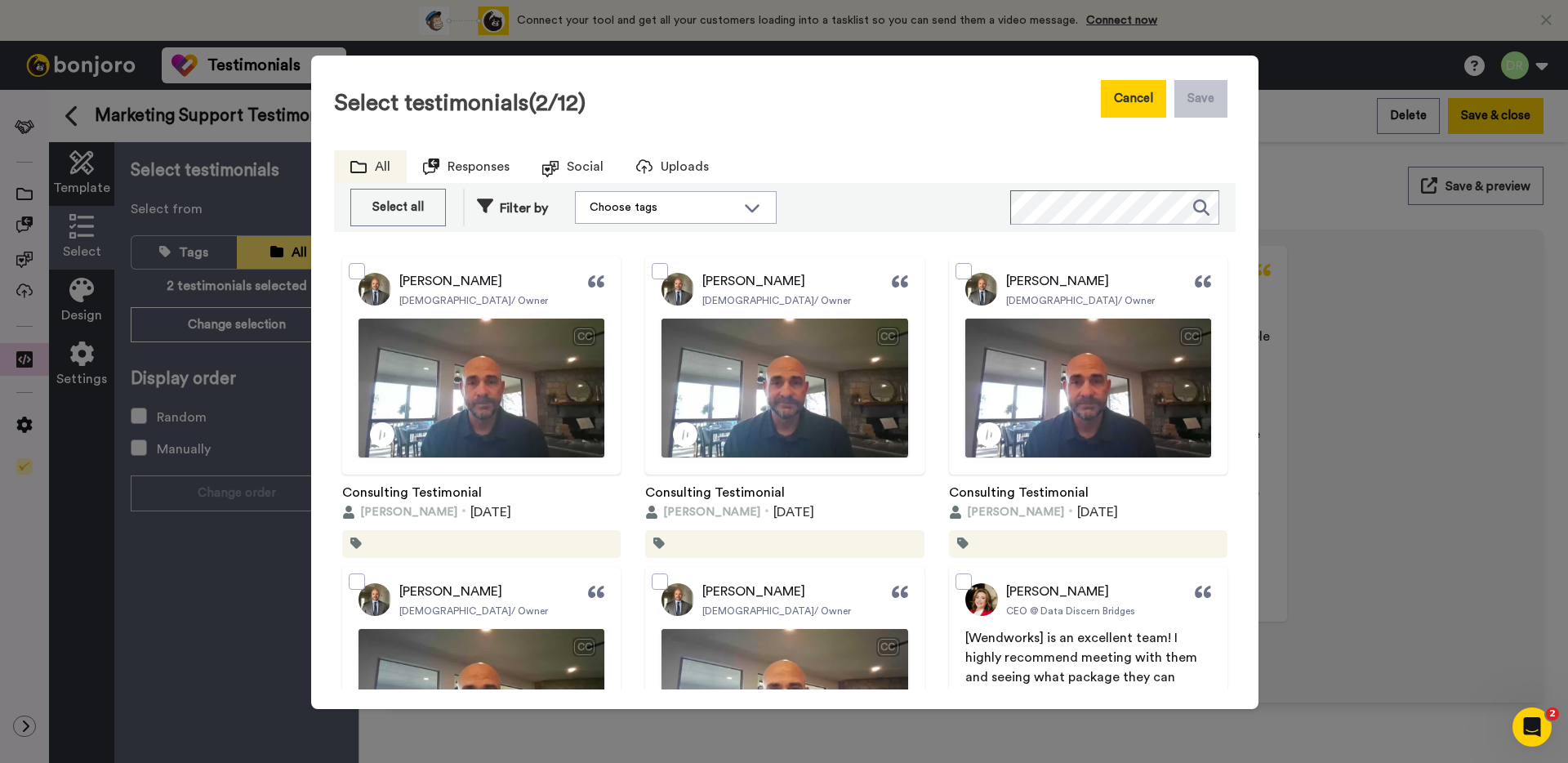
click at [1149, 116] on button "Cancel" at bounding box center [1133, 98] width 66 height 38
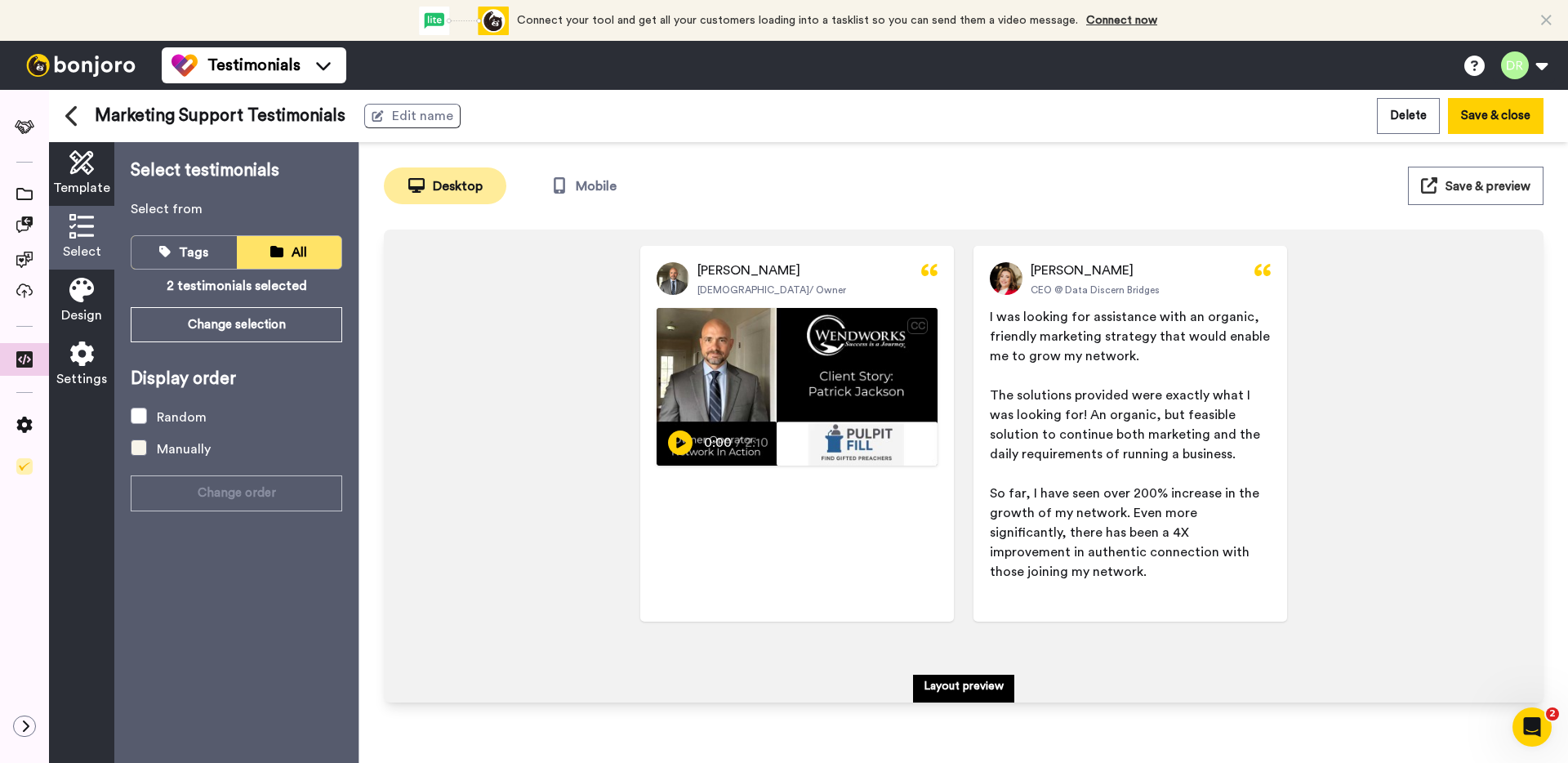
click at [191, 454] on div "Manually" at bounding box center [183, 449] width 53 height 19
click at [195, 422] on div "Random" at bounding box center [181, 417] width 50 height 19
click at [1483, 114] on button "Save & close" at bounding box center [1495, 116] width 96 height 35
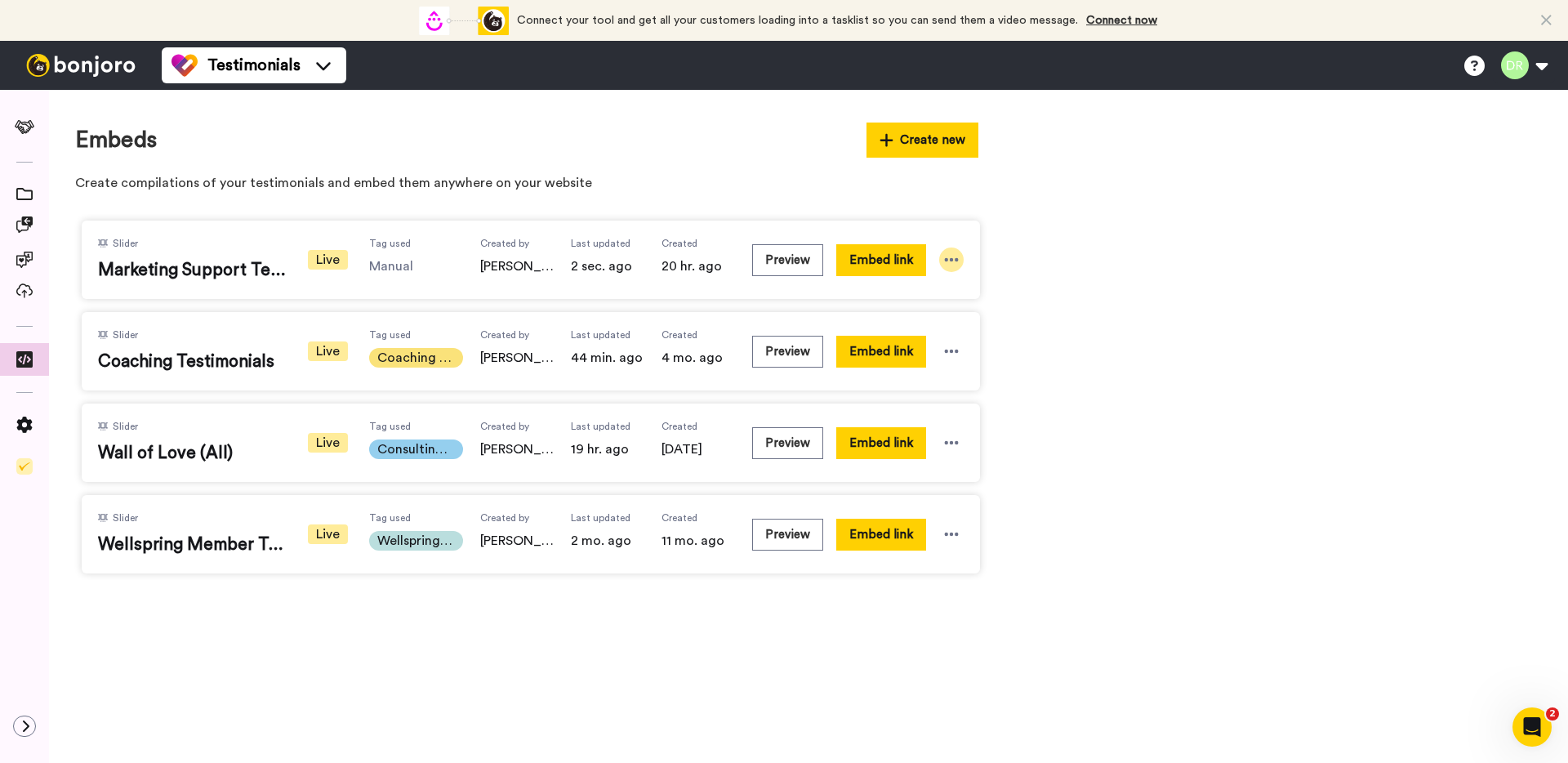
click at [952, 262] on icon at bounding box center [951, 260] width 17 height 17
click at [933, 343] on li "Edit" at bounding box center [924, 352] width 103 height 30
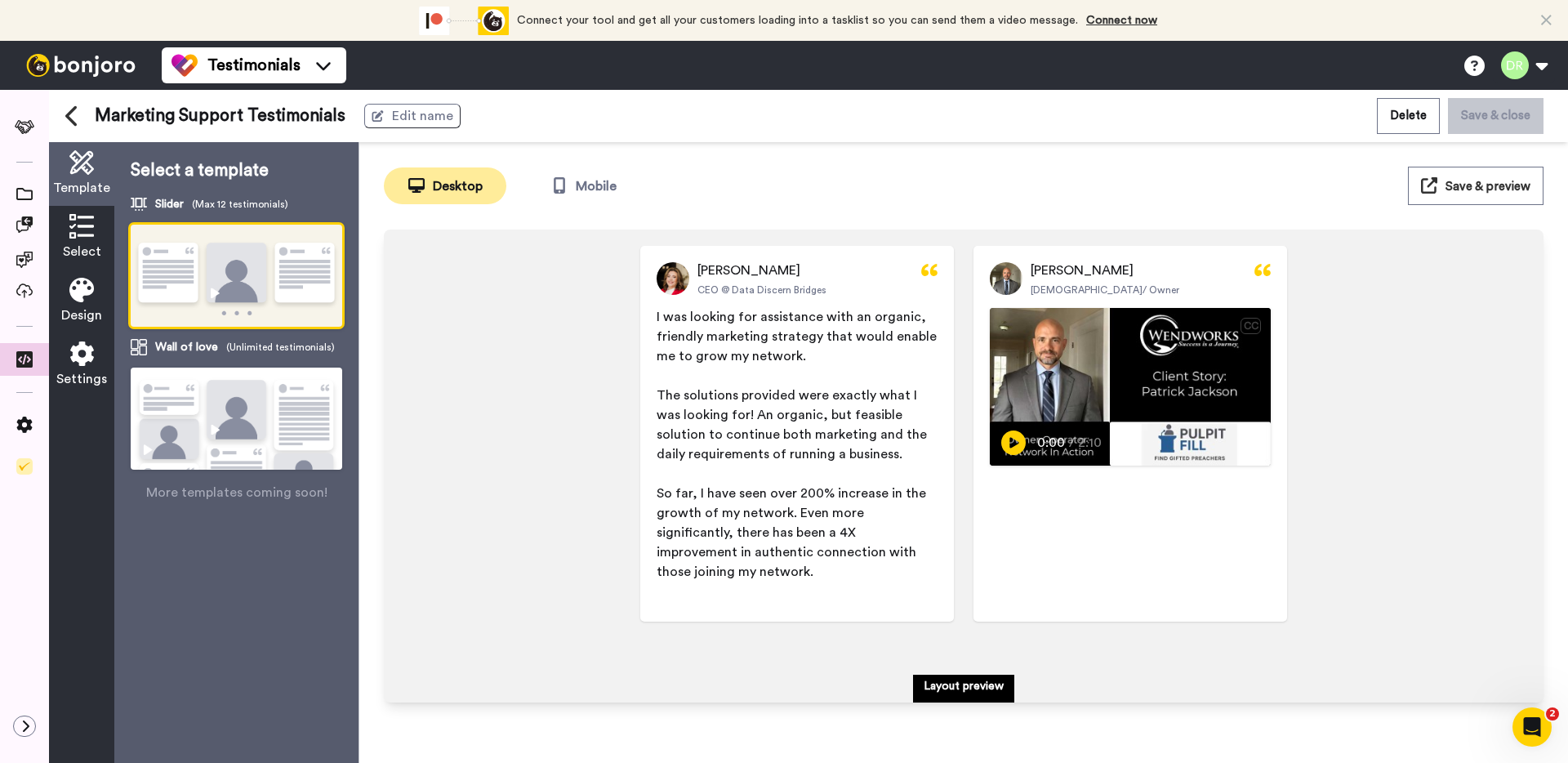
click at [72, 242] on span "Select" at bounding box center [82, 252] width 39 height 19
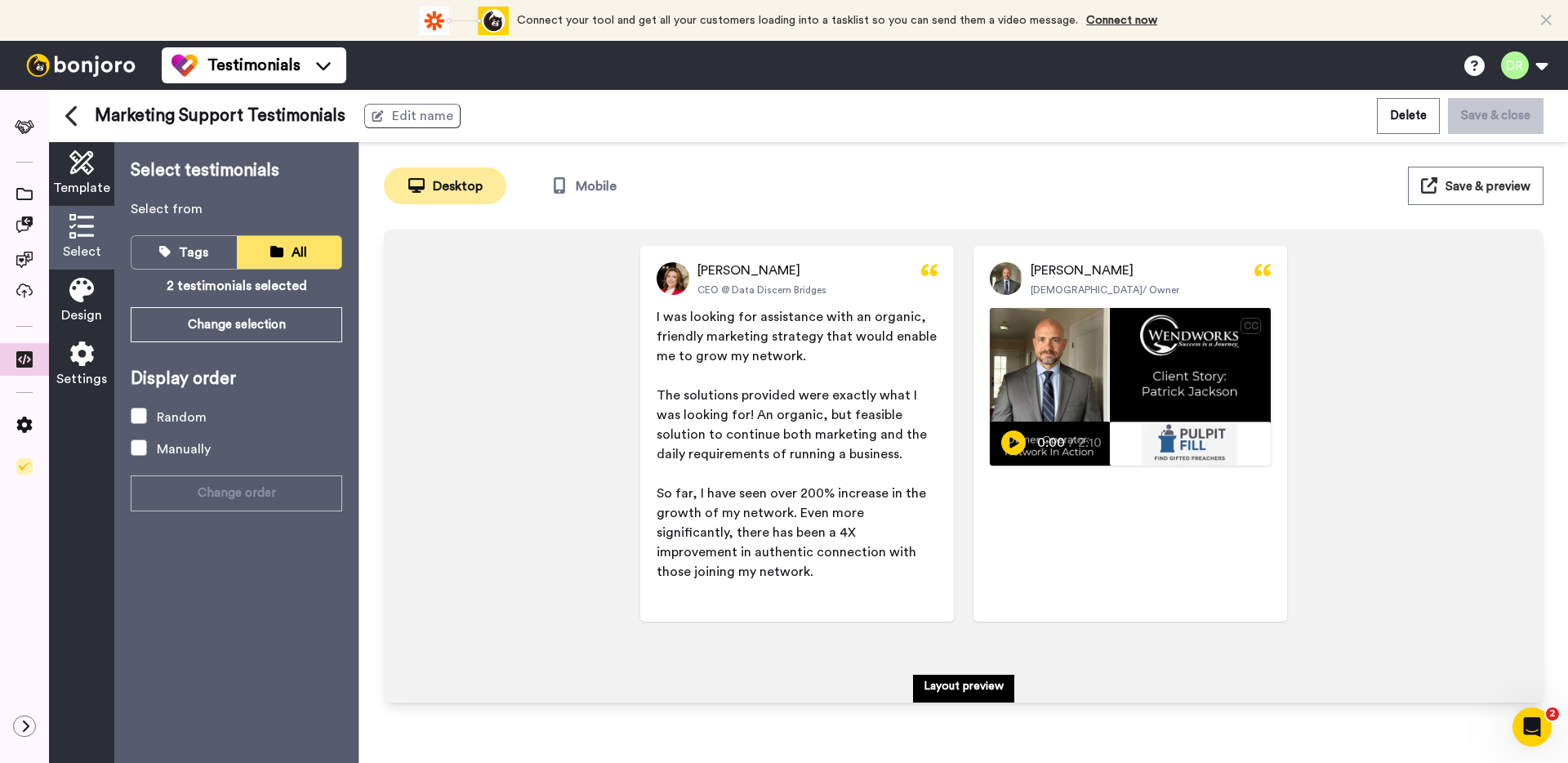
click at [83, 305] on span "Design" at bounding box center [82, 315] width 41 height 19
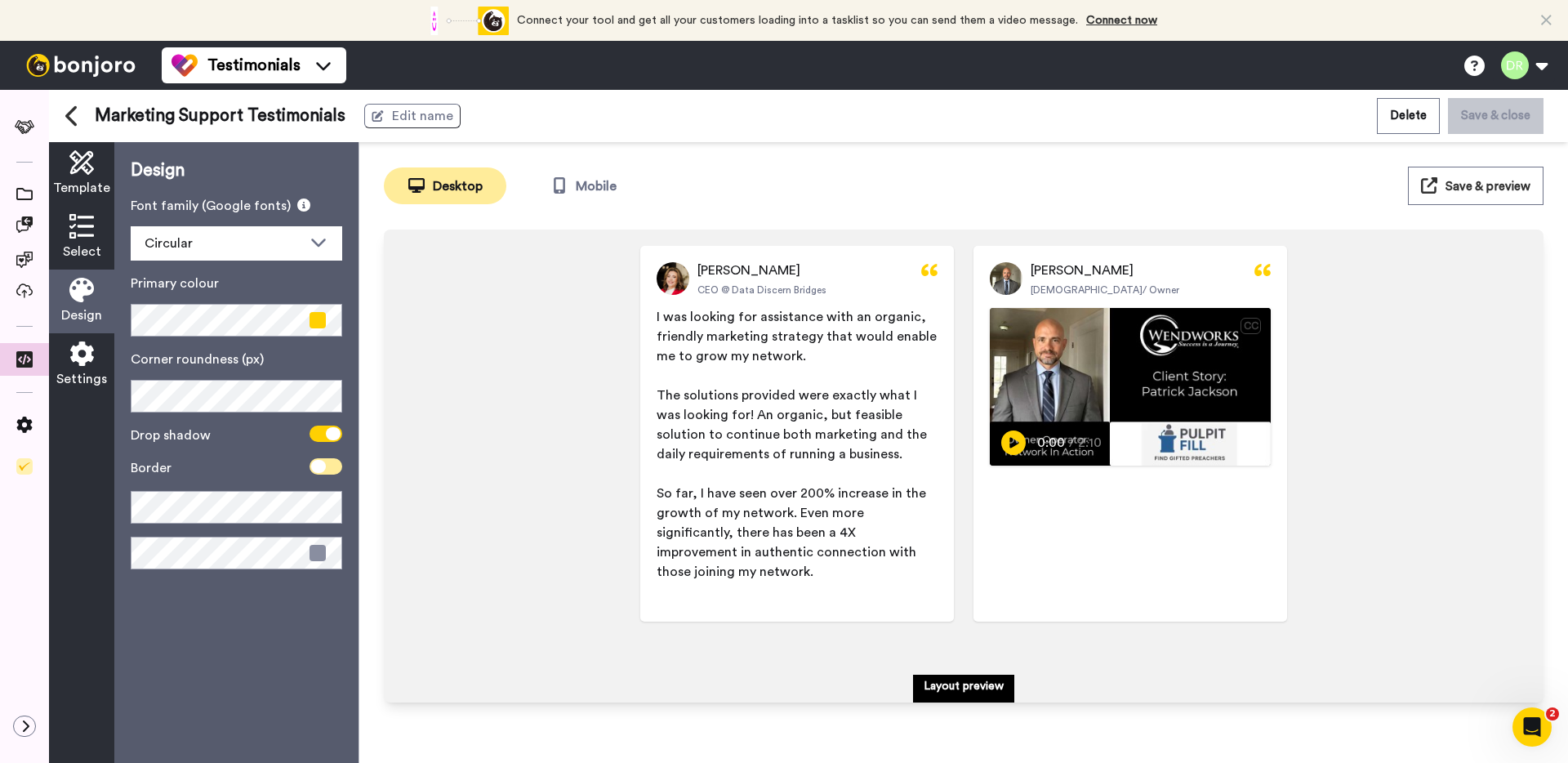
click at [316, 467] on icon at bounding box center [318, 467] width 15 height 13
click at [316, 467] on span at bounding box center [325, 467] width 32 height 17
click at [80, 369] on span "Settings" at bounding box center [82, 379] width 51 height 19
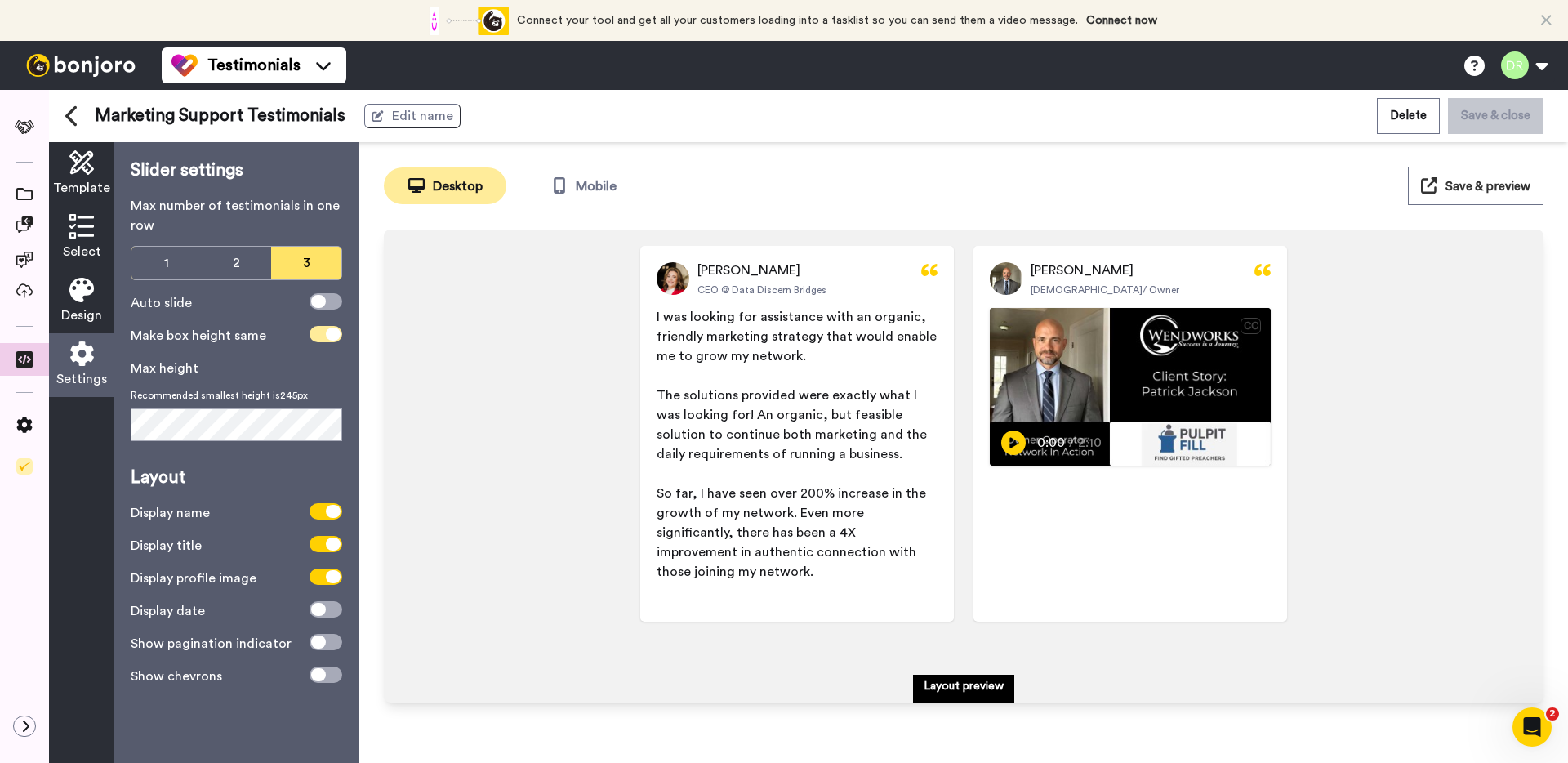
click at [323, 335] on span at bounding box center [325, 334] width 32 height 17
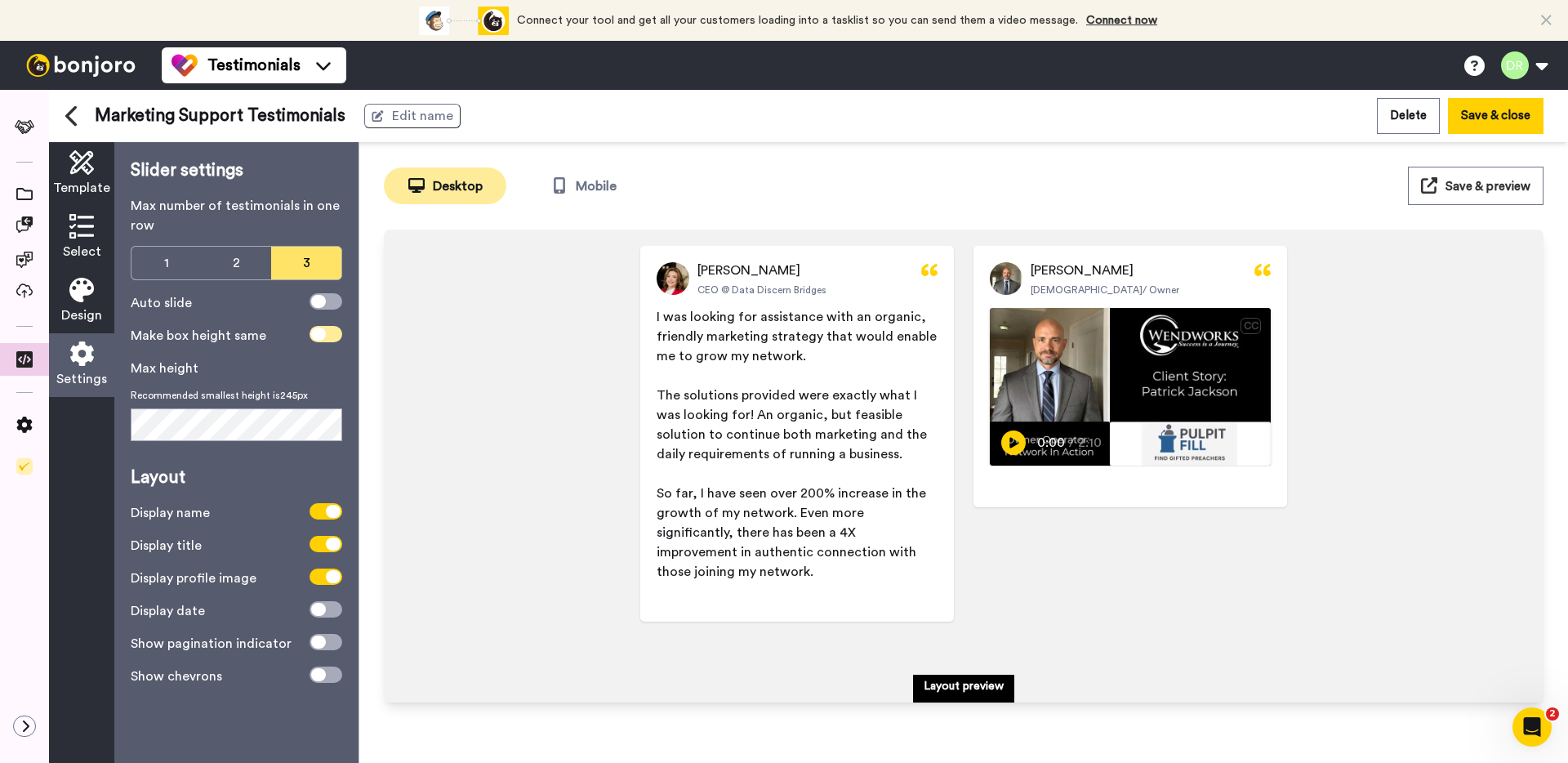
click at [323, 335] on icon at bounding box center [318, 334] width 15 height 13
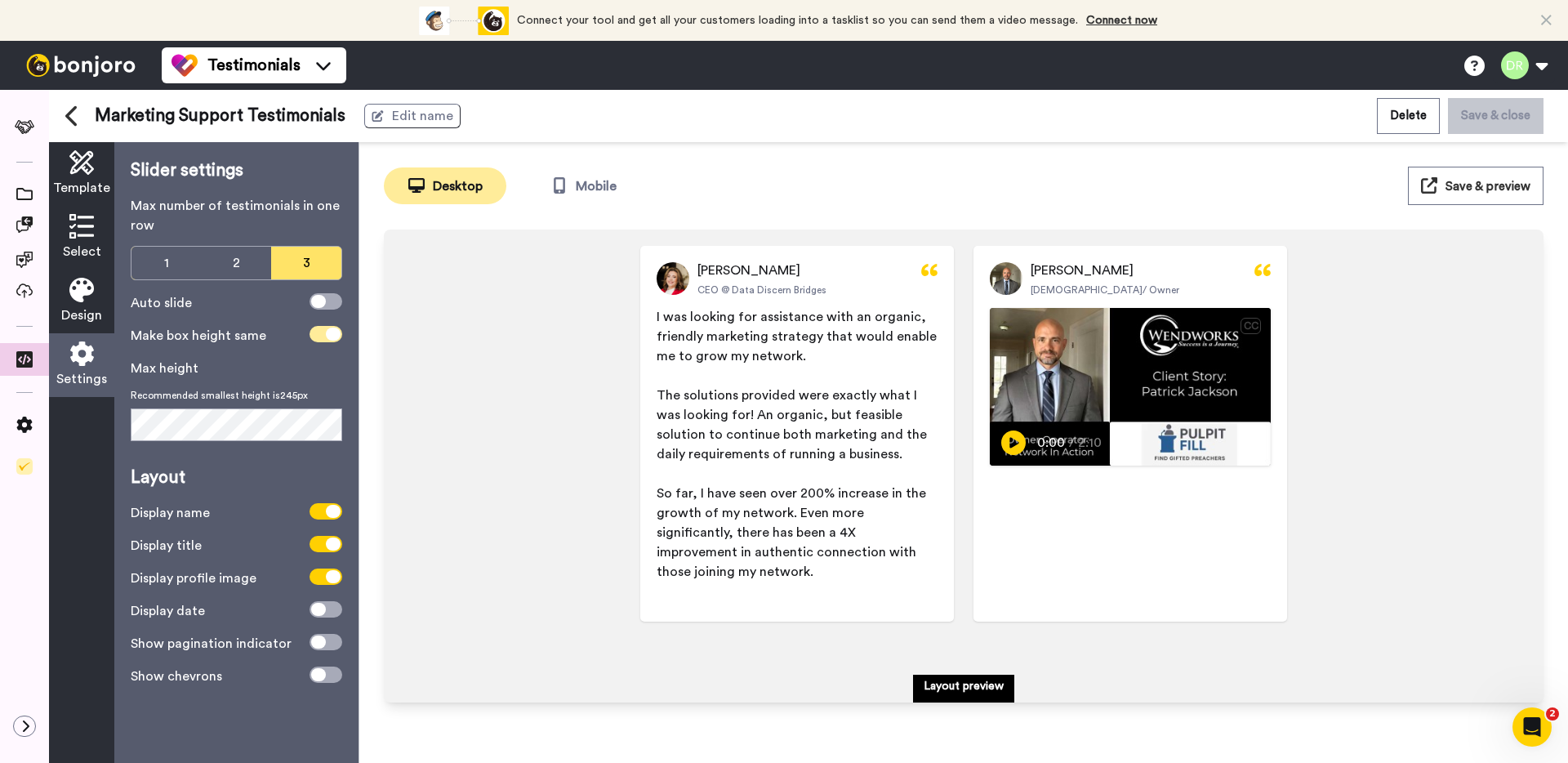
click at [323, 335] on span at bounding box center [325, 334] width 32 height 17
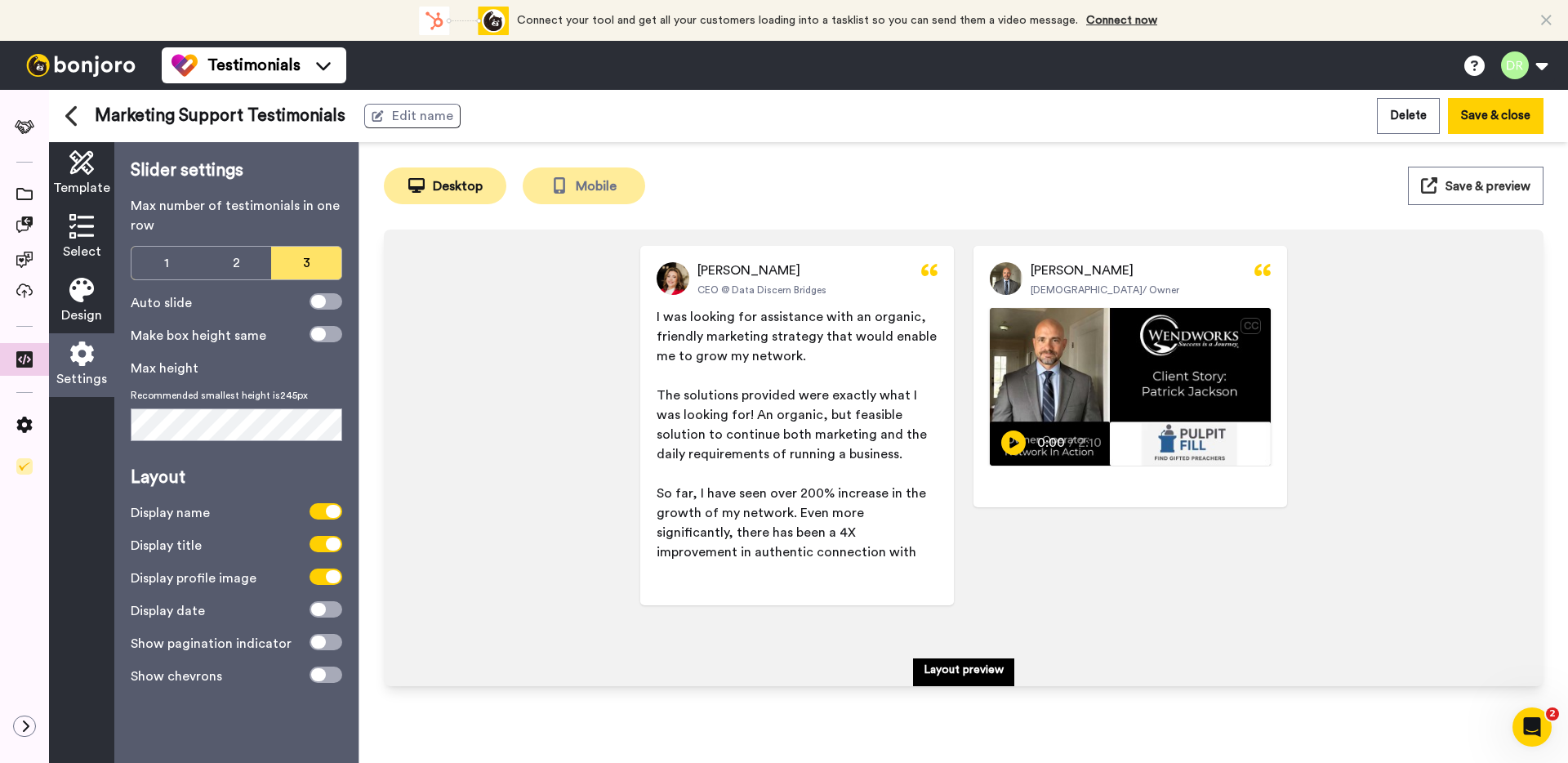
click at [560, 187] on icon at bounding box center [559, 185] width 17 height 17
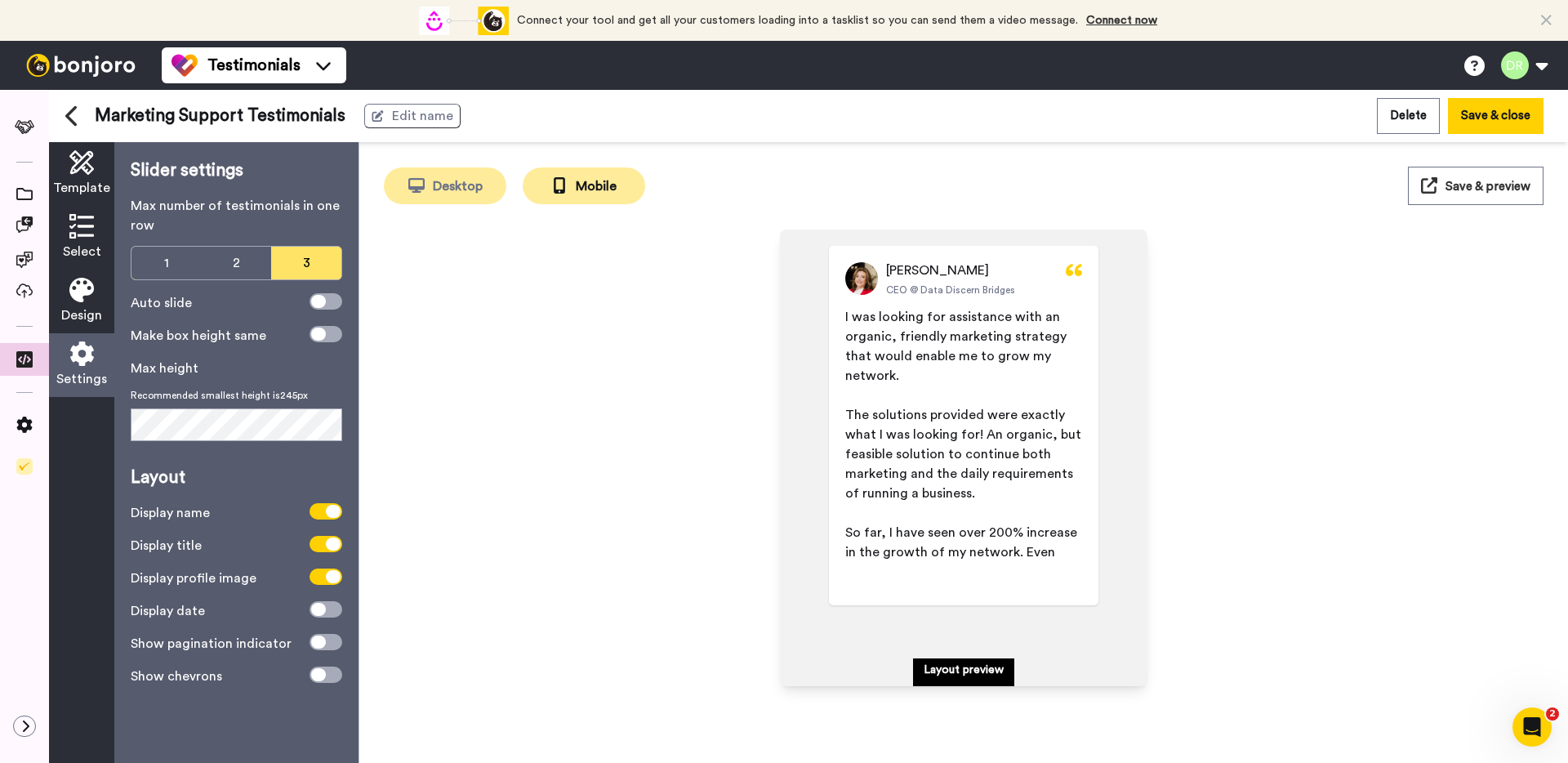
click at [451, 179] on button "Desktop" at bounding box center [445, 186] width 123 height 37
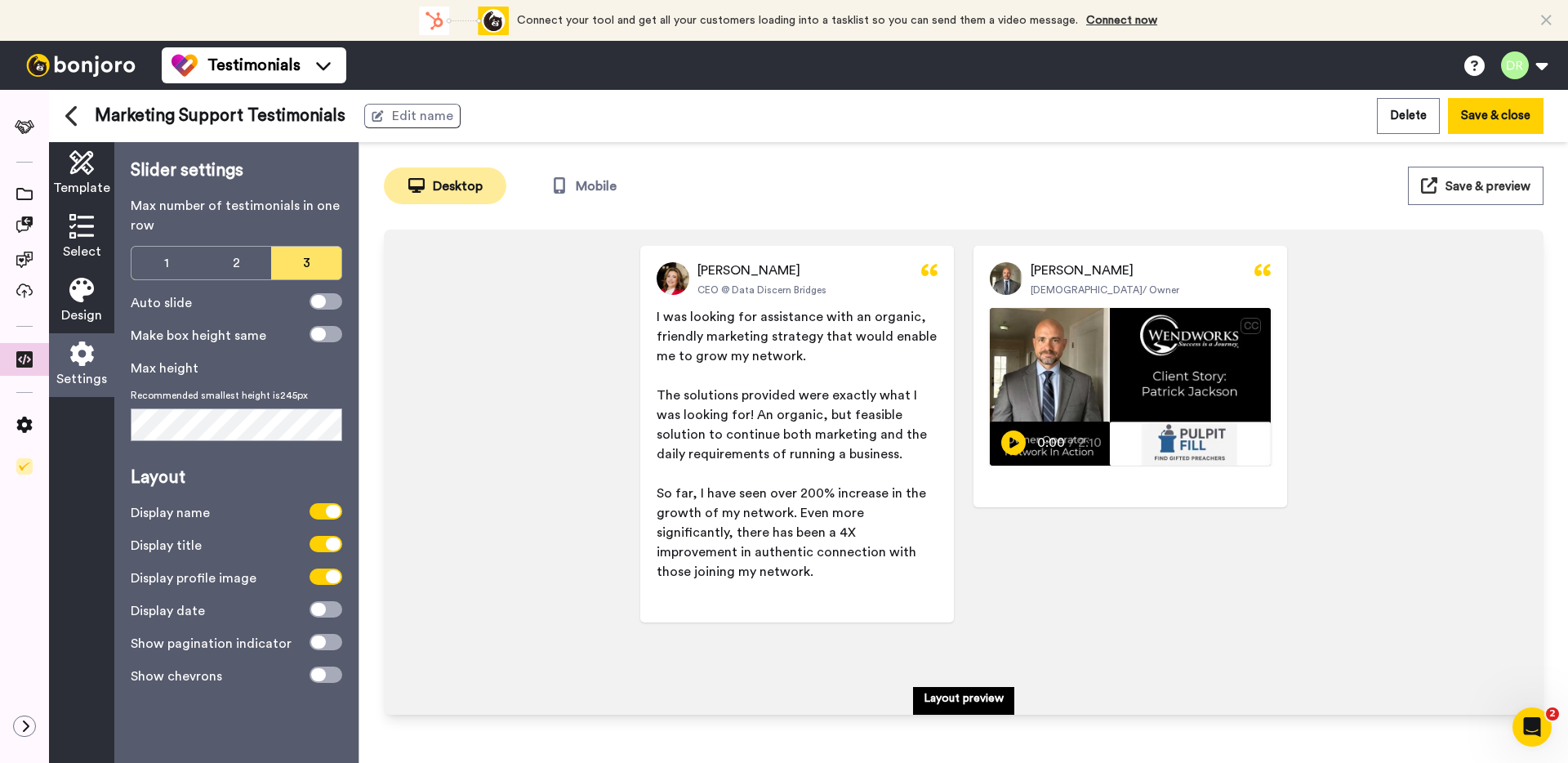
click at [505, 465] on div "[PERSON_NAME] CEO @ Data Discern Bridges I was looking for assistance with an o…" at bounding box center [964, 442] width 1127 height 393
click at [551, 404] on div "[PERSON_NAME] CEO @ Data Discern Bridges I was looking for assistance with an o…" at bounding box center [964, 442] width 1127 height 393
click at [497, 434] on div "[PERSON_NAME] CEO @ Data Discern Bridges I was looking for assistance with an o…" at bounding box center [964, 452] width 1127 height 413
click at [499, 496] on div "[PERSON_NAME] CEO @ Data Discern Bridges I was looking for assistance with an o…" at bounding box center [964, 452] width 1127 height 413
click at [498, 497] on div "[PERSON_NAME] CEO @ Data Discern Bridges I was looking for assistance with an o…" at bounding box center [964, 452] width 1127 height 413
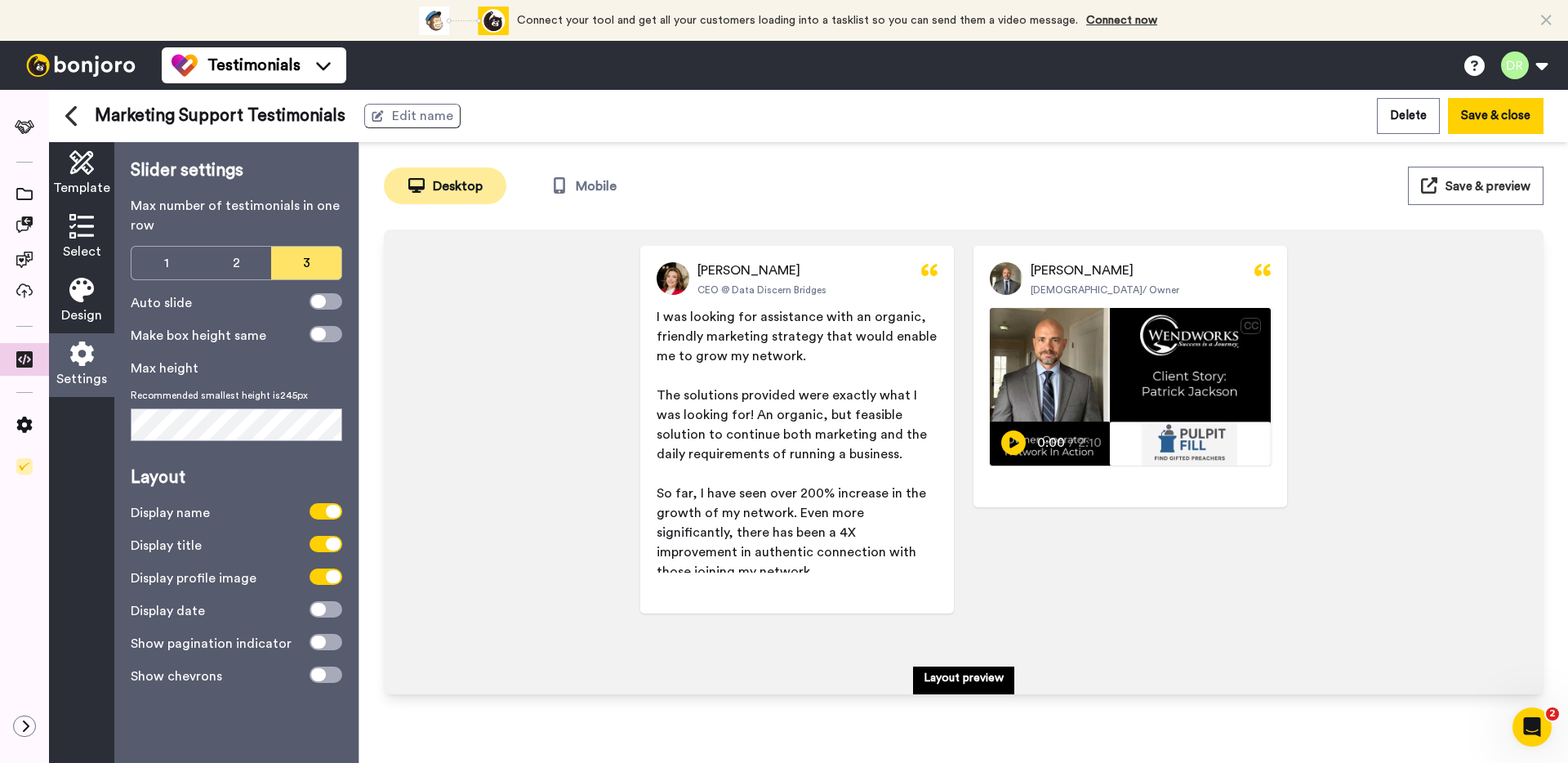
click at [444, 456] on div "[PERSON_NAME] CEO @ Data Discern Bridges I was looking for assistance with an o…" at bounding box center [964, 431] width 1127 height 372
click at [1489, 181] on span "Save & preview" at bounding box center [1487, 187] width 85 height 12
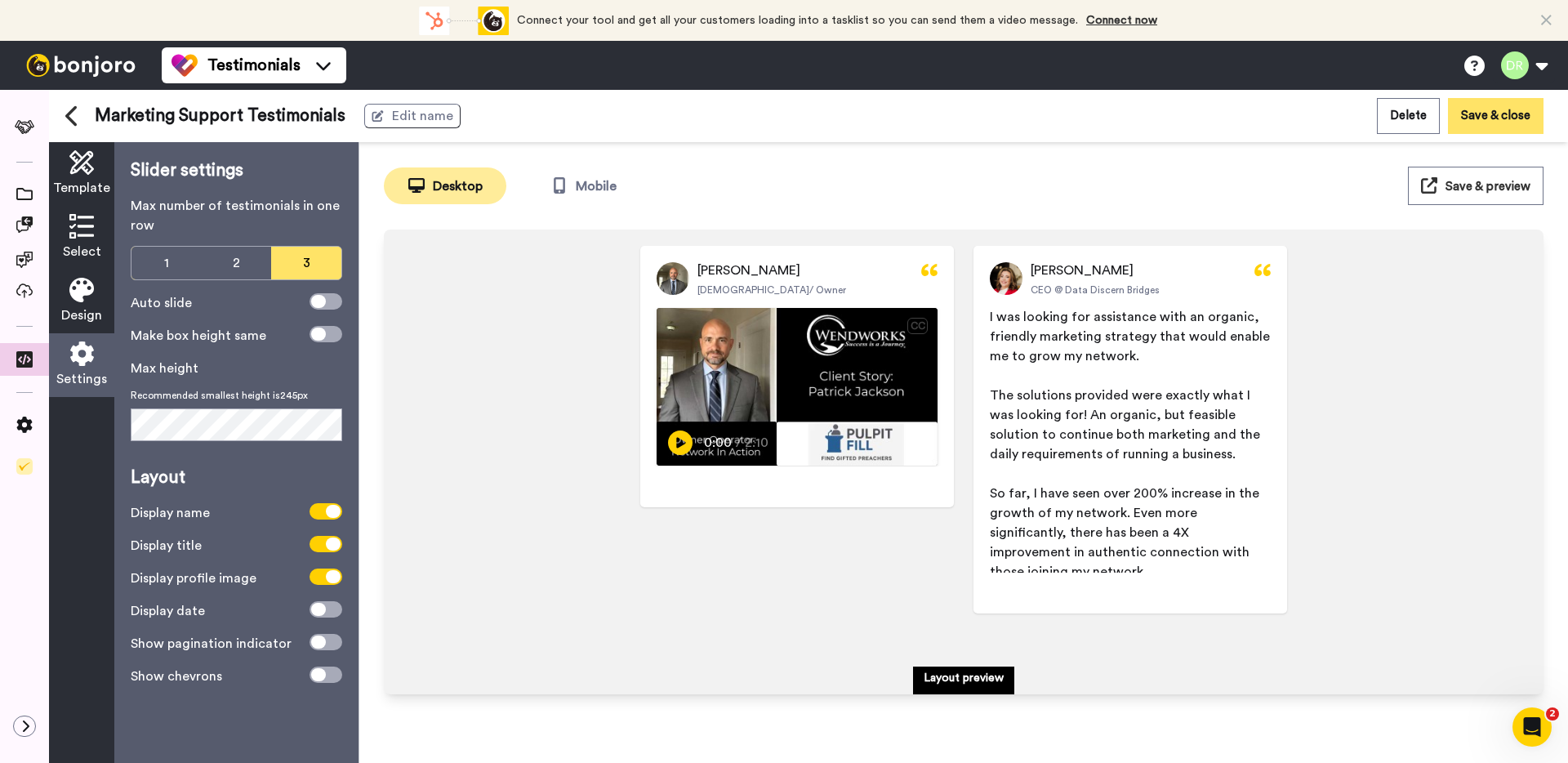
click at [1497, 117] on button "Save & close" at bounding box center [1495, 116] width 96 height 35
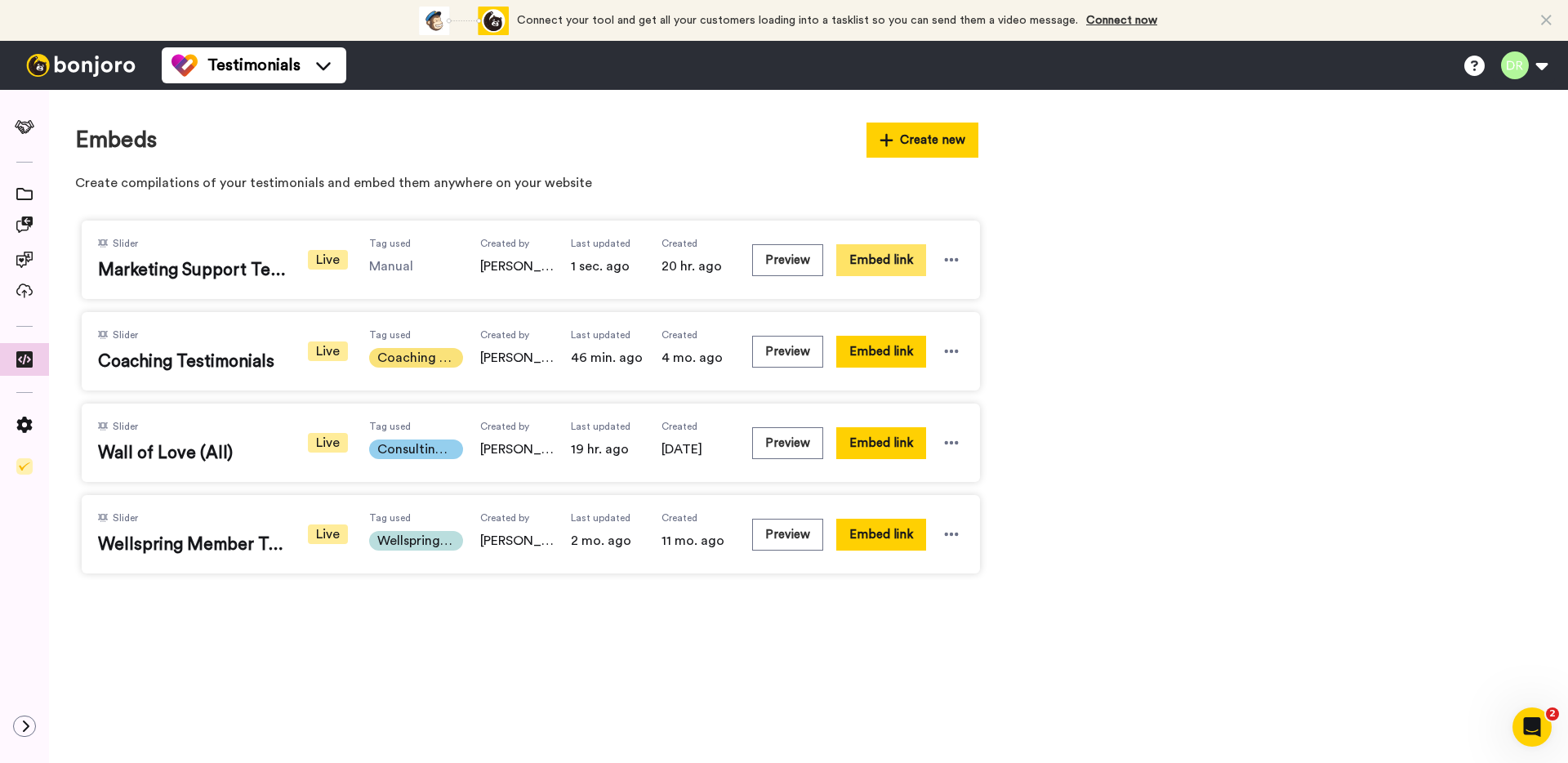
click at [893, 270] on button "Embed link" at bounding box center [881, 260] width 89 height 32
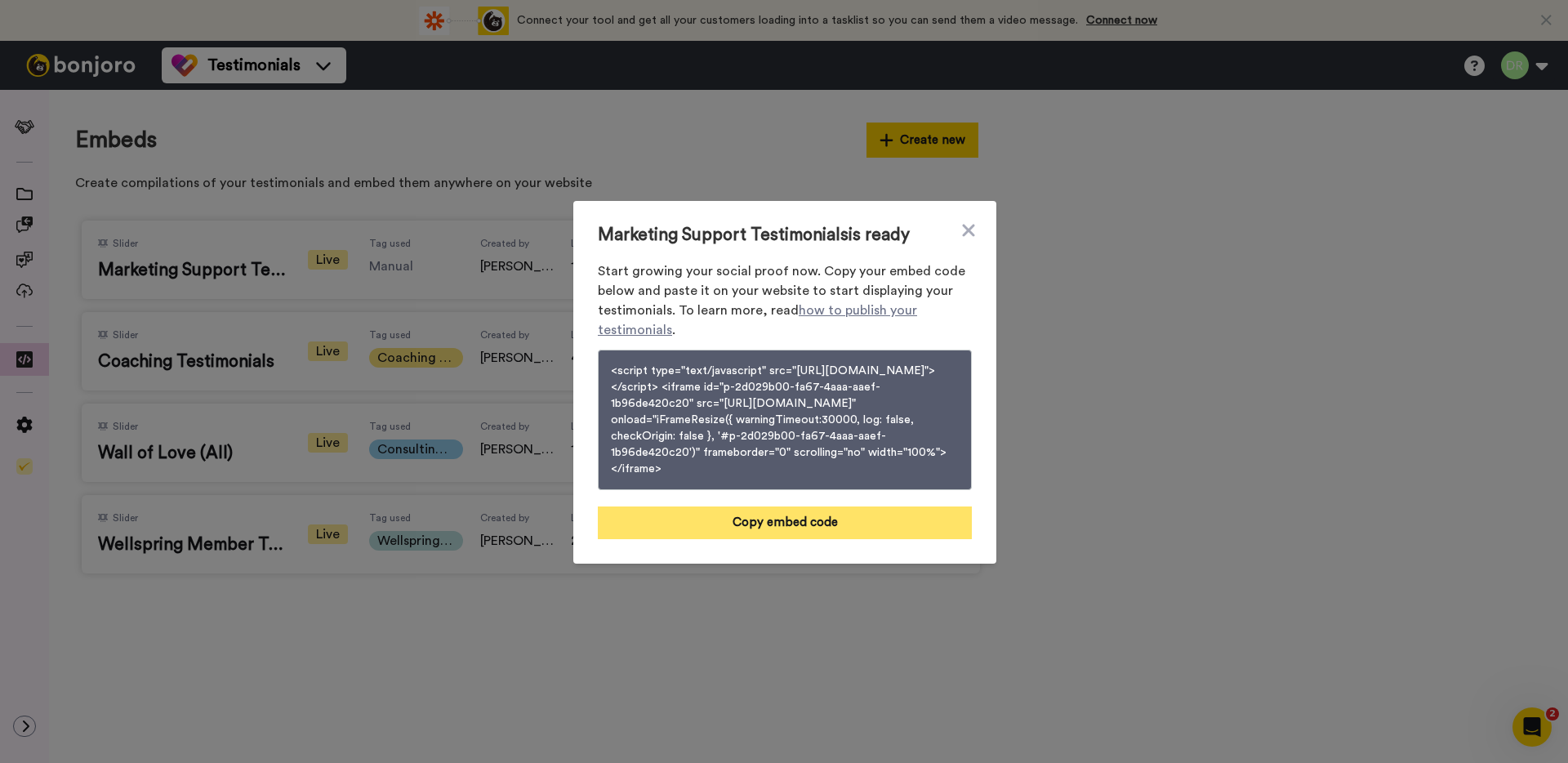
click at [808, 534] on button "Copy embed code" at bounding box center [784, 523] width 374 height 32
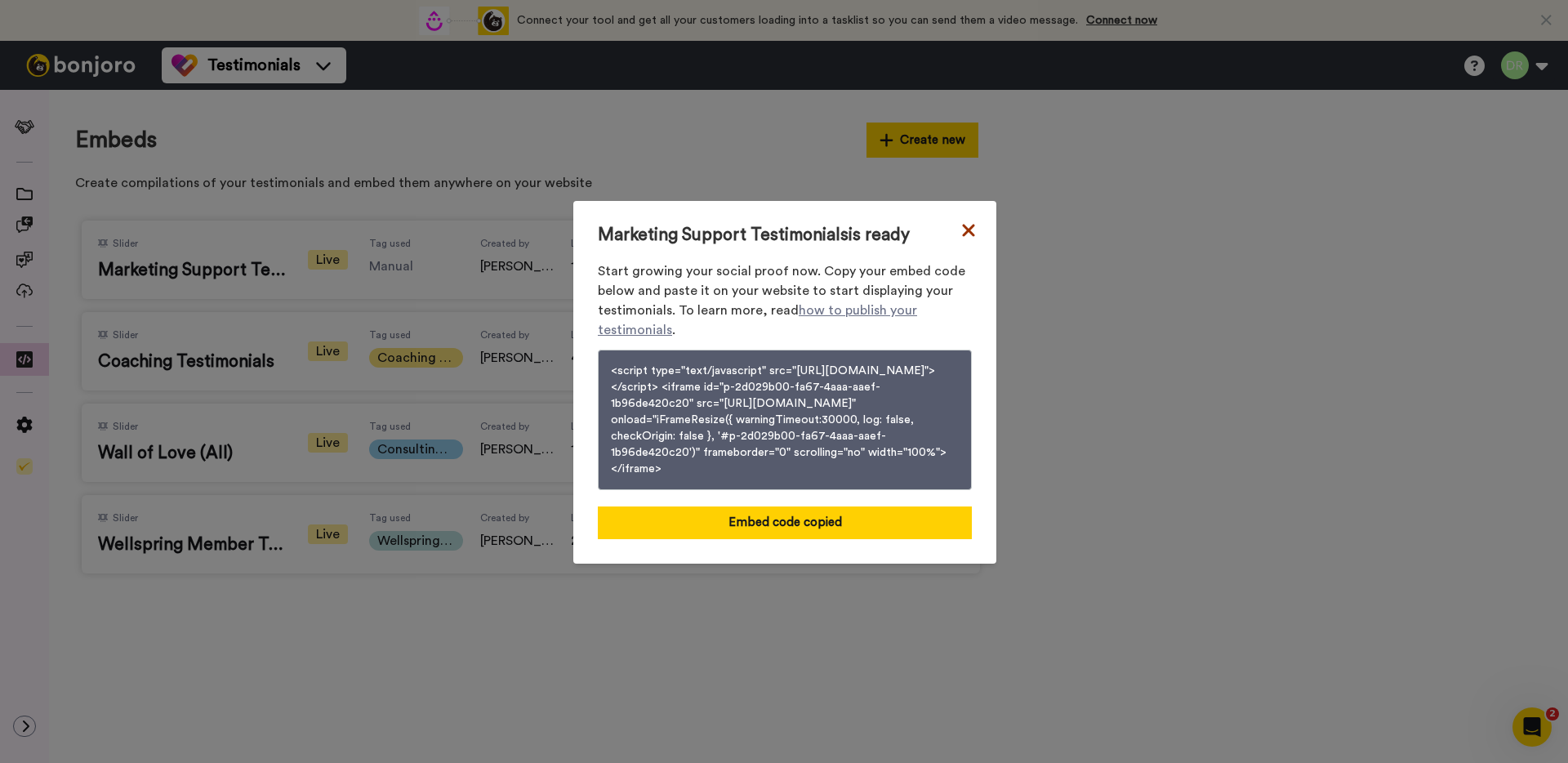
click at [968, 221] on icon at bounding box center [968, 231] width 17 height 19
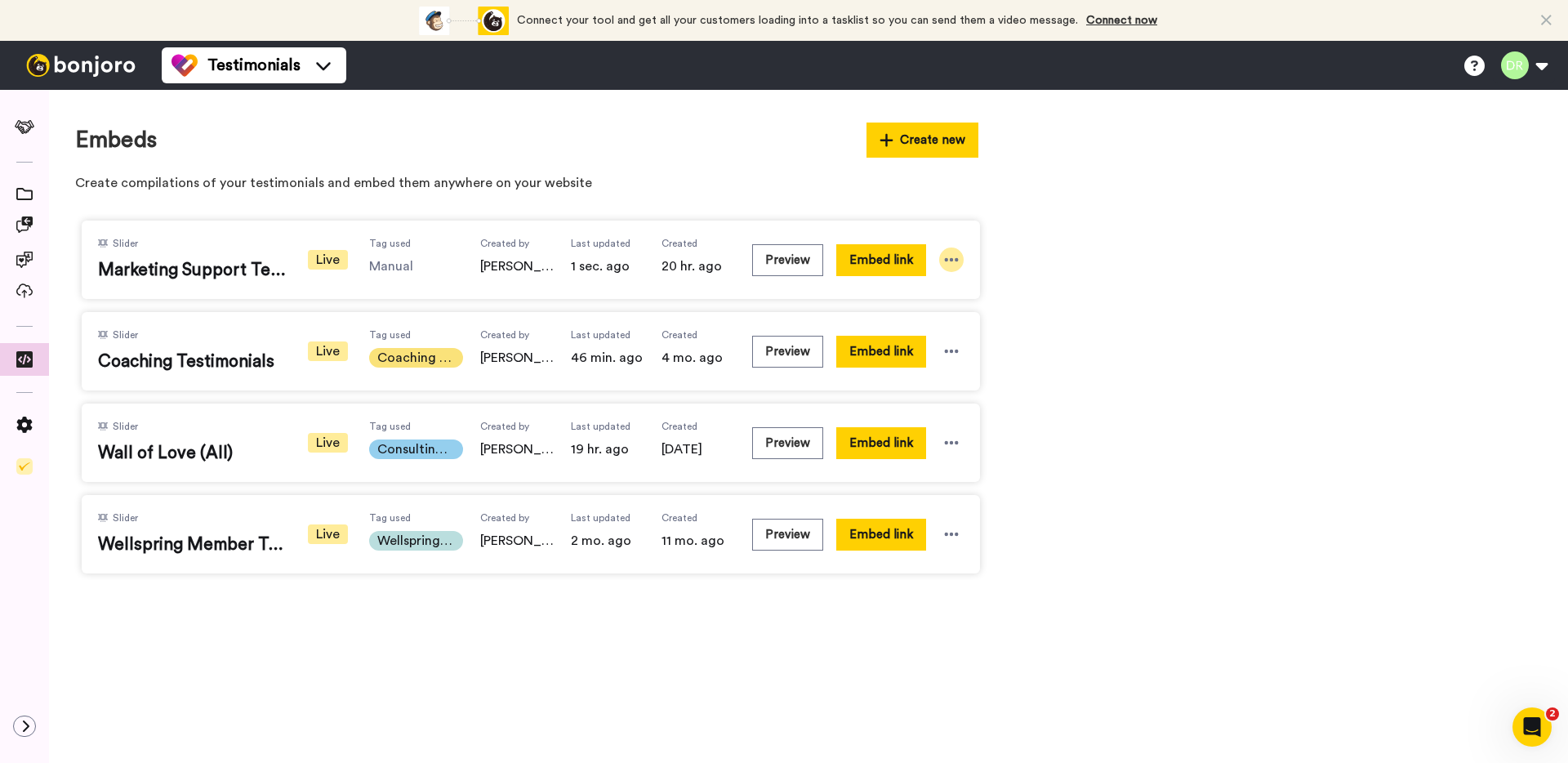
click at [962, 260] on div at bounding box center [952, 260] width 25 height 25
click at [955, 346] on li "Edit" at bounding box center [924, 352] width 103 height 30
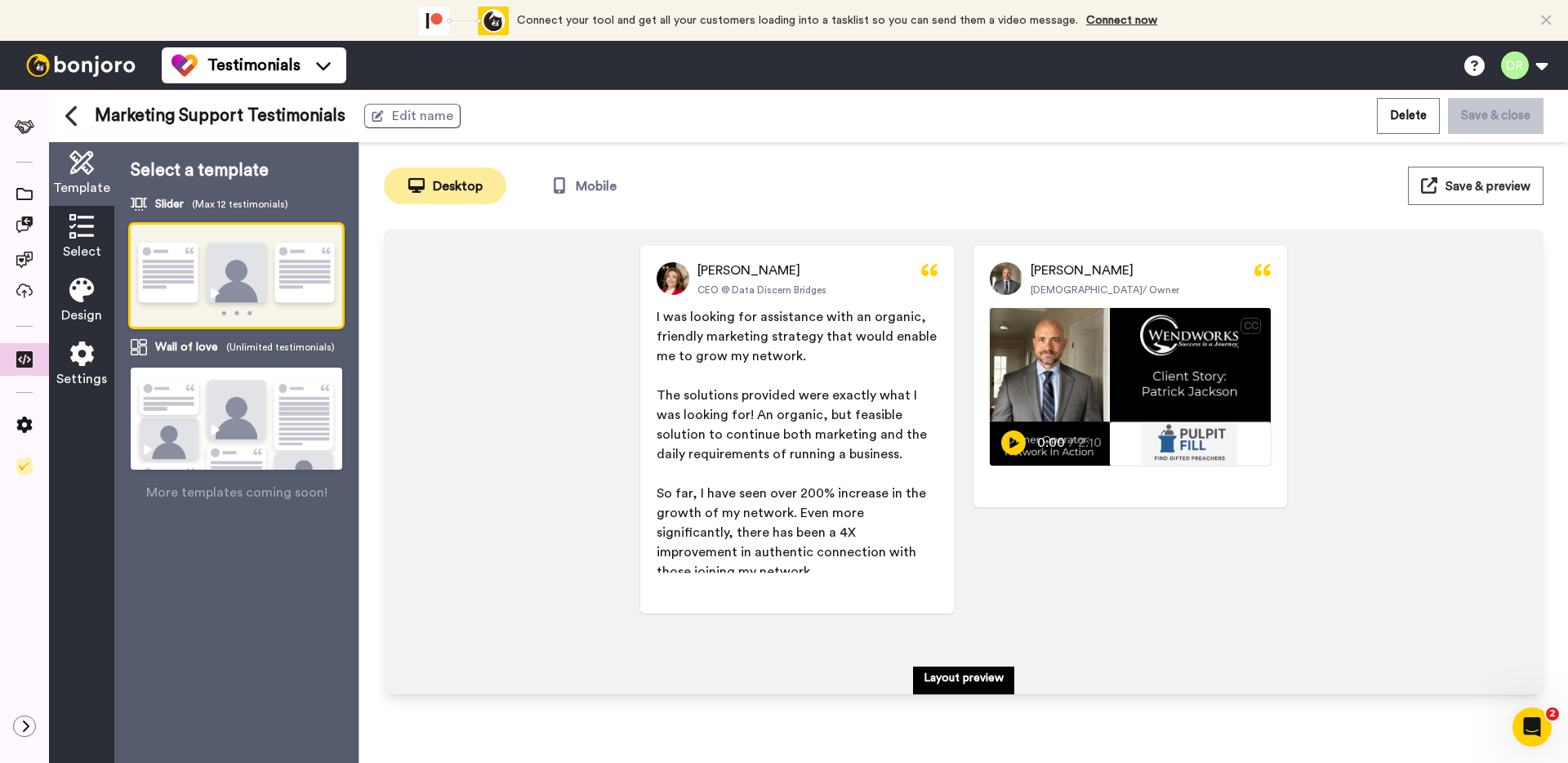
click at [82, 289] on icon at bounding box center [82, 290] width 25 height 25
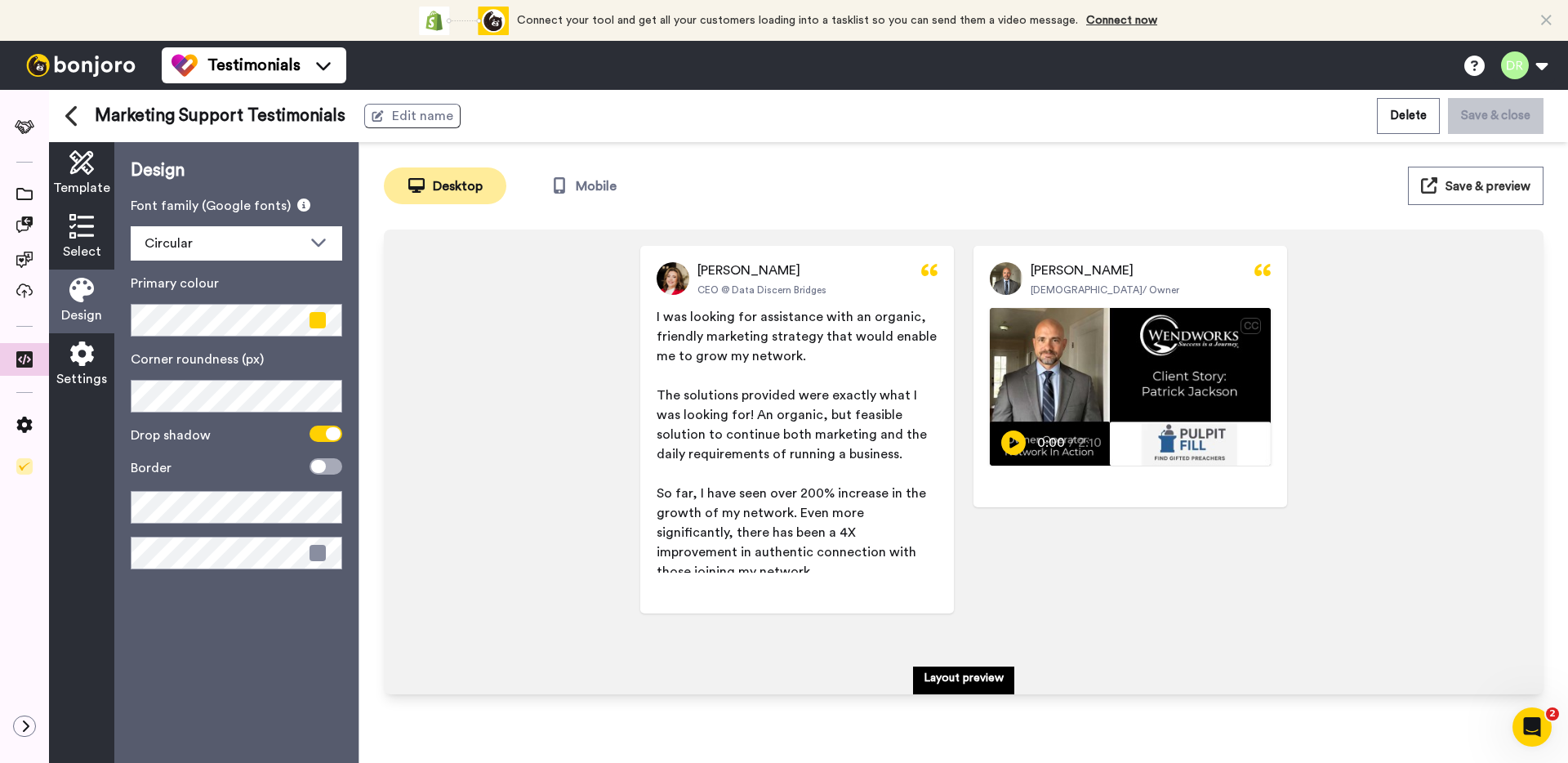
click at [95, 369] on span "Settings" at bounding box center [82, 379] width 51 height 19
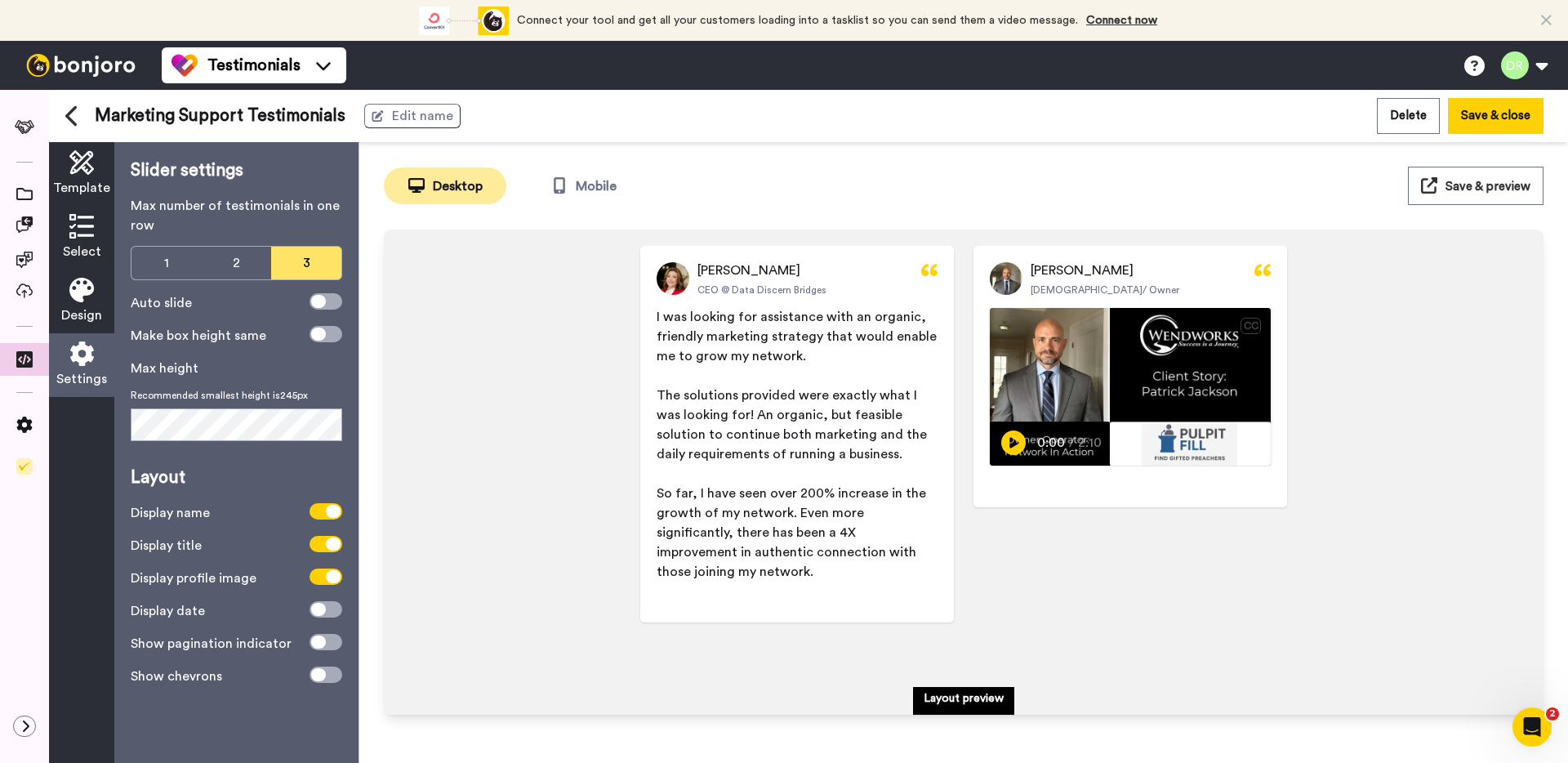
click at [514, 479] on div "[PERSON_NAME] CEO @ Data Discern Bridges I was looking for assistance with an o…" at bounding box center [964, 452] width 1127 height 413
click at [330, 326] on span at bounding box center [325, 334] width 32 height 17
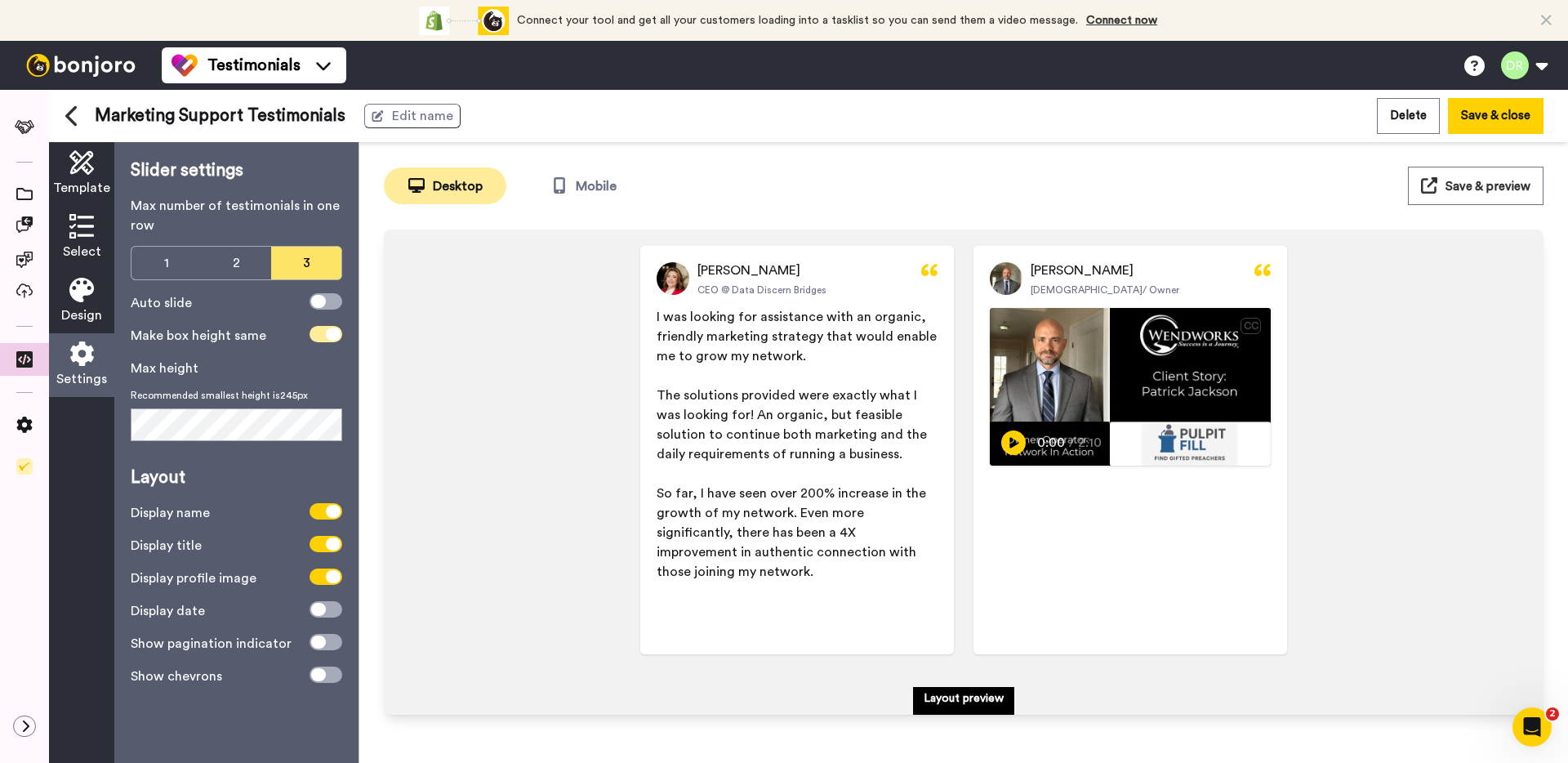
click at [330, 326] on span at bounding box center [325, 334] width 32 height 17
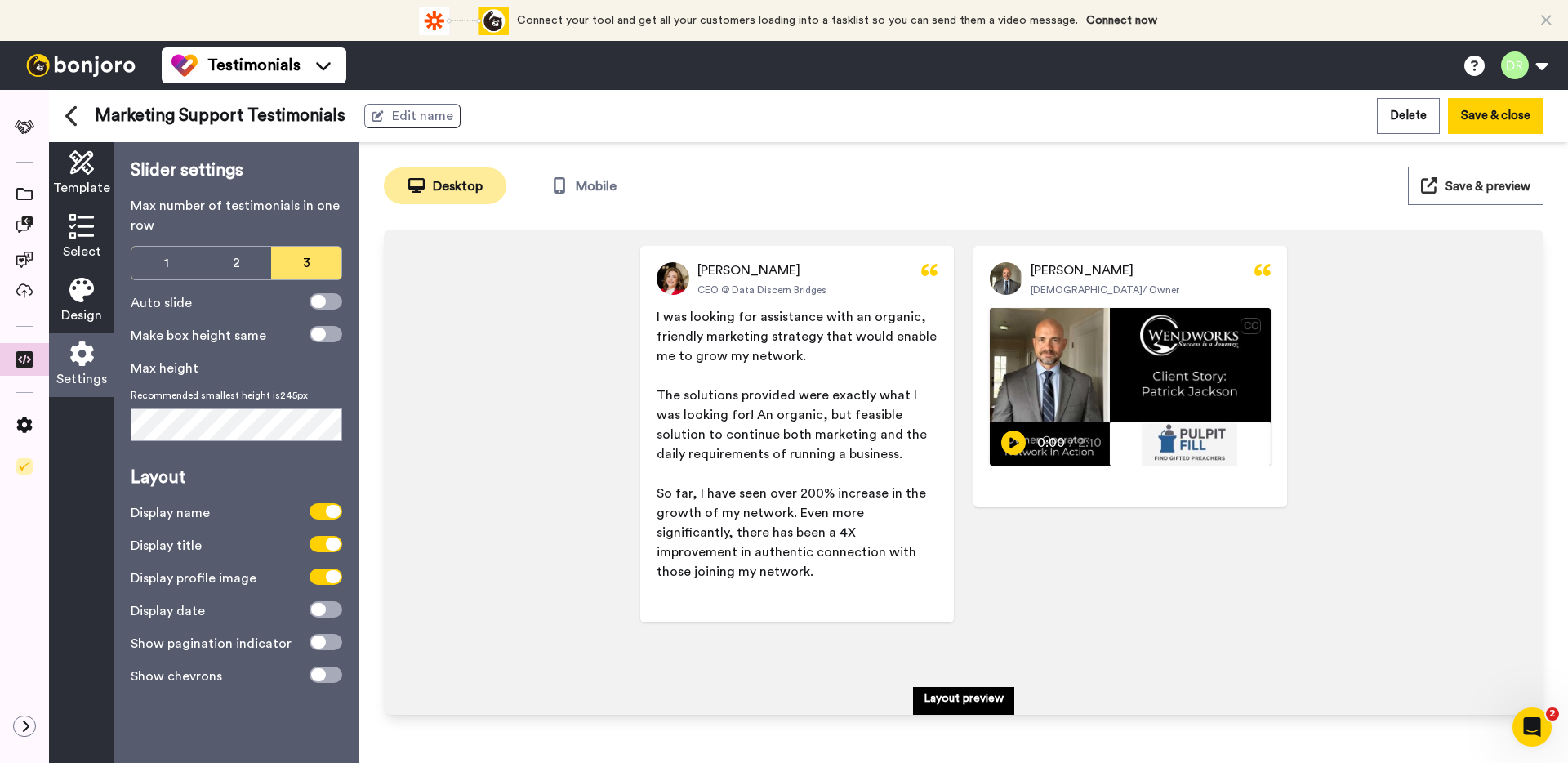
click at [489, 382] on div "[PERSON_NAME] CEO @ Data Discern Bridges I was looking for assistance with an o…" at bounding box center [964, 452] width 1127 height 413
click at [1506, 125] on button "Save & close" at bounding box center [1495, 116] width 96 height 35
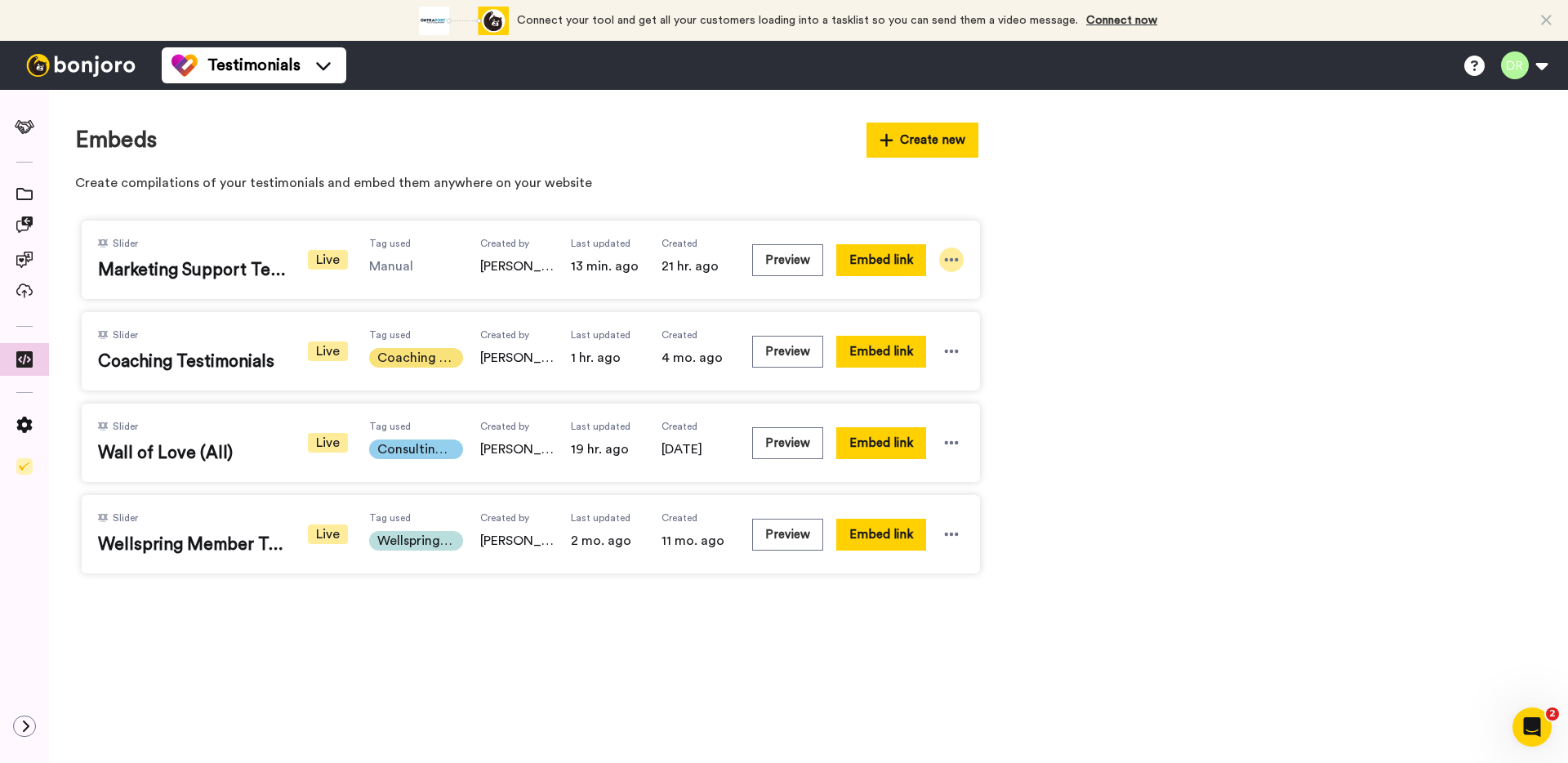
click at [943, 251] on div at bounding box center [952, 260] width 25 height 25
click at [949, 286] on span "Embed link" at bounding box center [935, 291] width 55 height 11
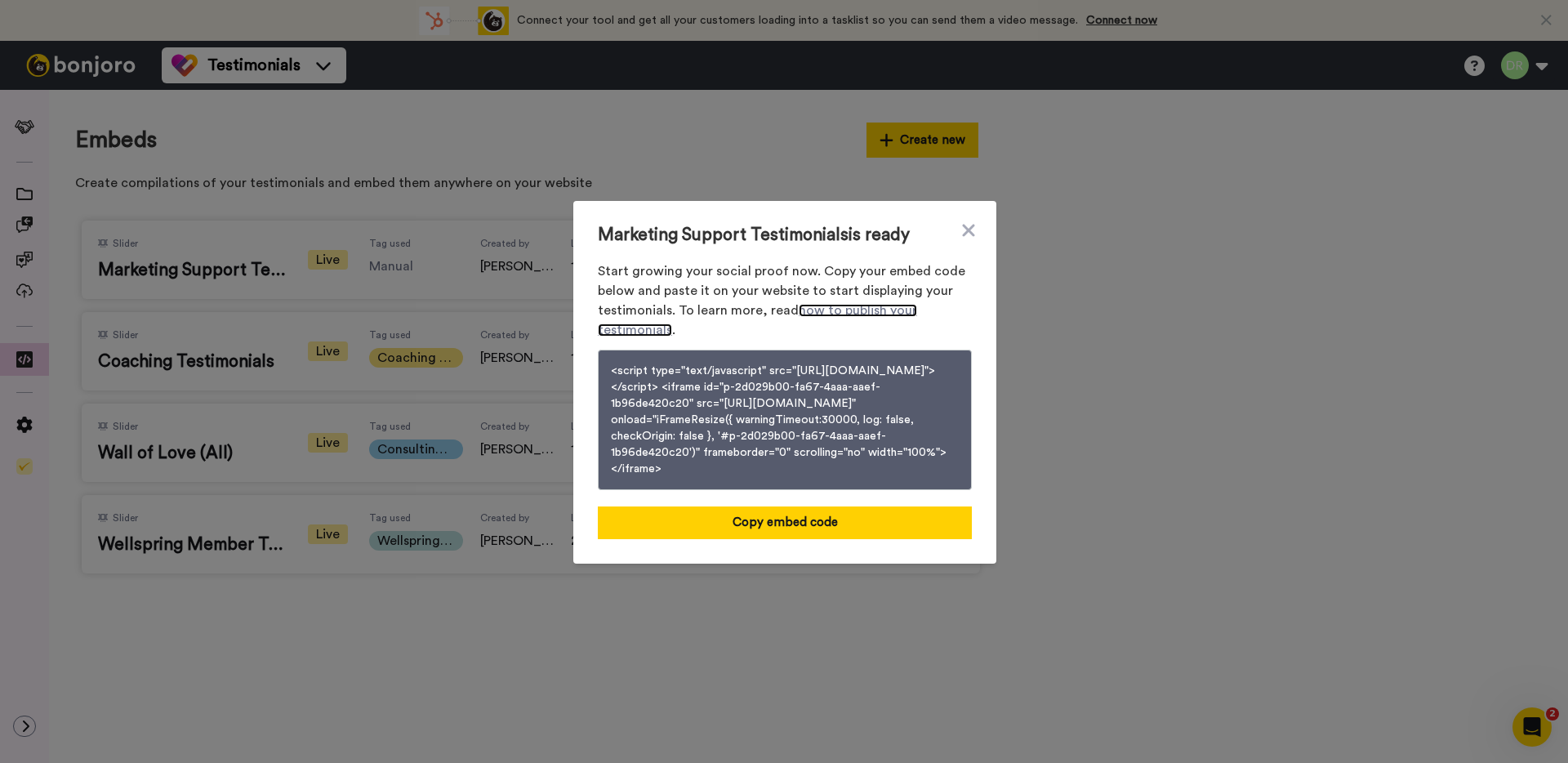
click at [834, 304] on link "how to publish your testimonials" at bounding box center [757, 320] width 319 height 32
click at [970, 212] on div "Marketing Support Testimonials is ready Start growing your social proof now. Co…" at bounding box center [784, 382] width 423 height 363
click at [968, 221] on icon at bounding box center [968, 231] width 17 height 19
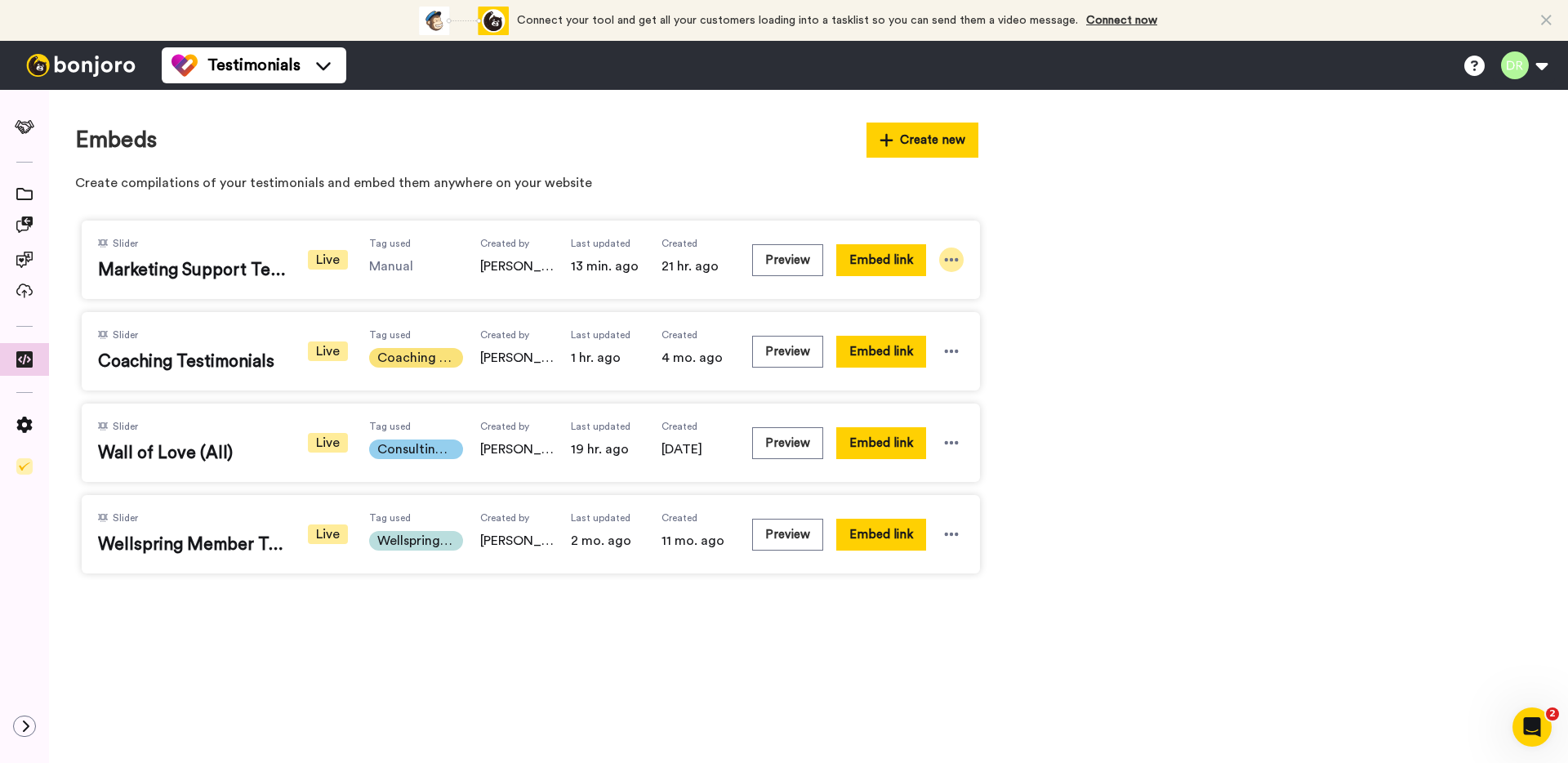
click at [953, 259] on icon at bounding box center [951, 260] width 17 height 17
click at [941, 318] on span "Preview" at bounding box center [930, 320] width 42 height 11
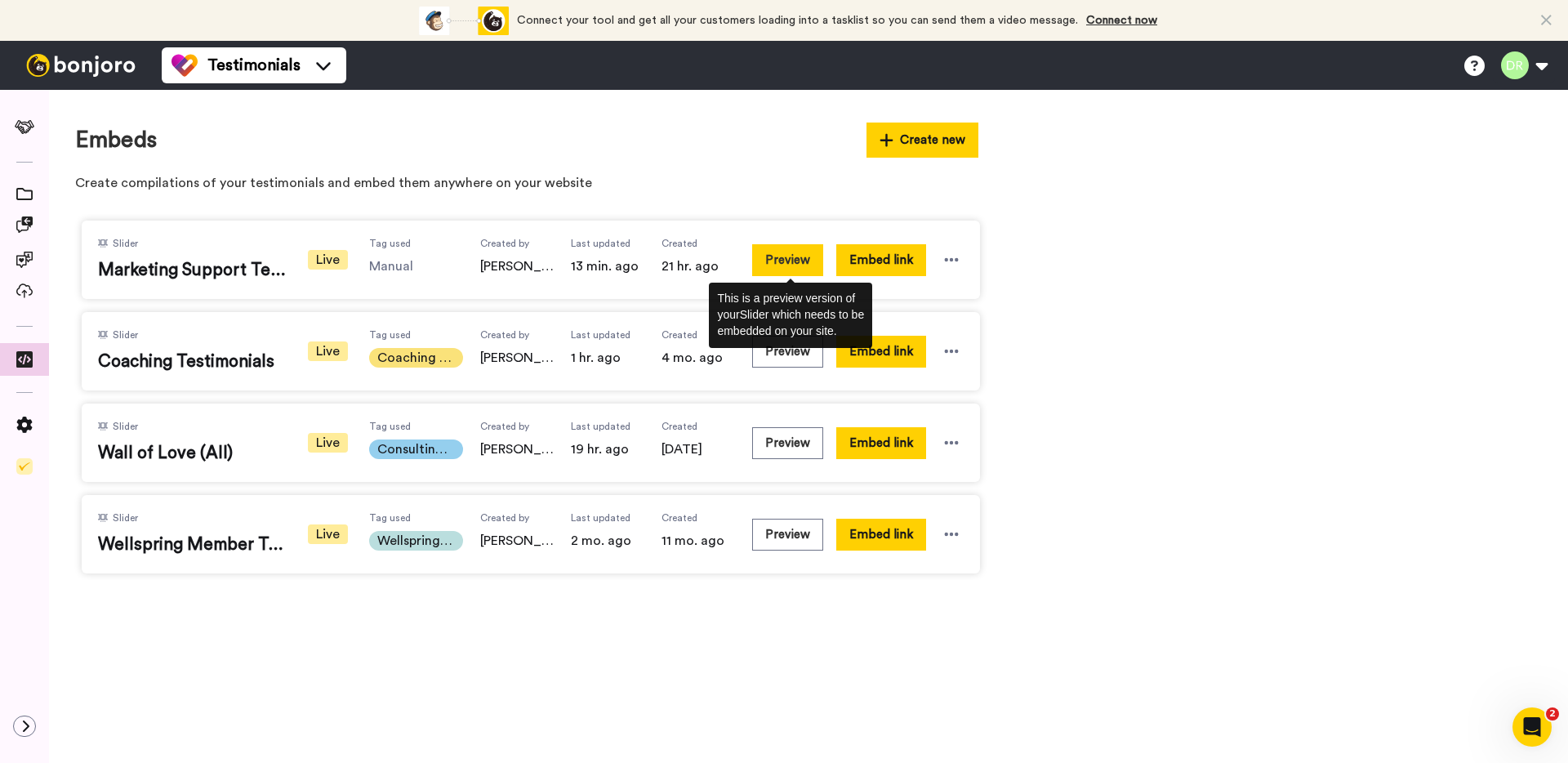
click at [804, 261] on button "Preview" at bounding box center [787, 260] width 71 height 32
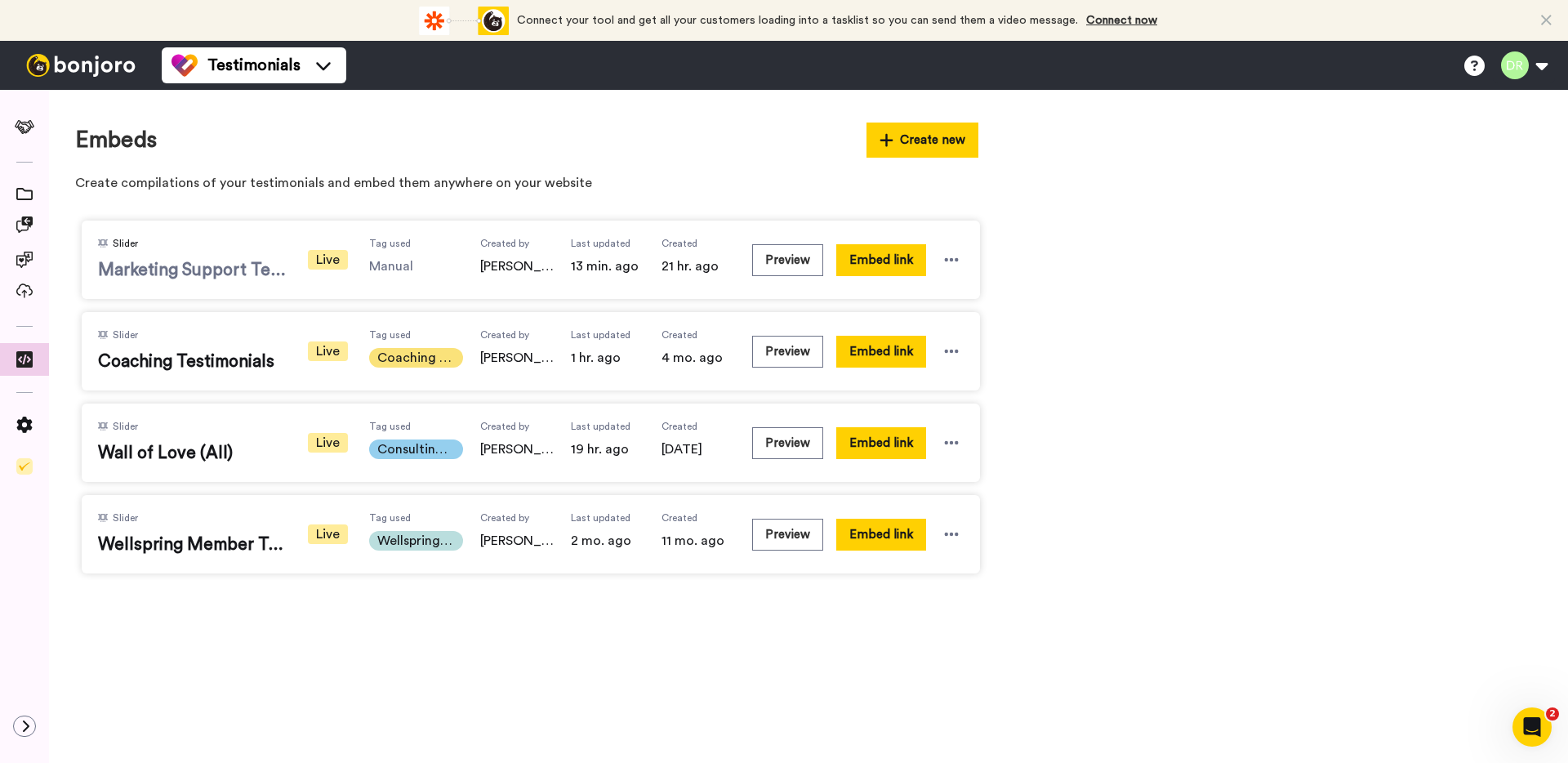
click at [223, 251] on div "Slider Marketing Support Testimonials" at bounding box center [192, 260] width 188 height 46
click at [237, 239] on div "Slider" at bounding box center [192, 243] width 188 height 13
click at [110, 243] on div "Slider" at bounding box center [192, 243] width 188 height 13
click at [954, 258] on icon at bounding box center [951, 260] width 17 height 17
click at [946, 345] on li "Edit" at bounding box center [924, 352] width 103 height 30
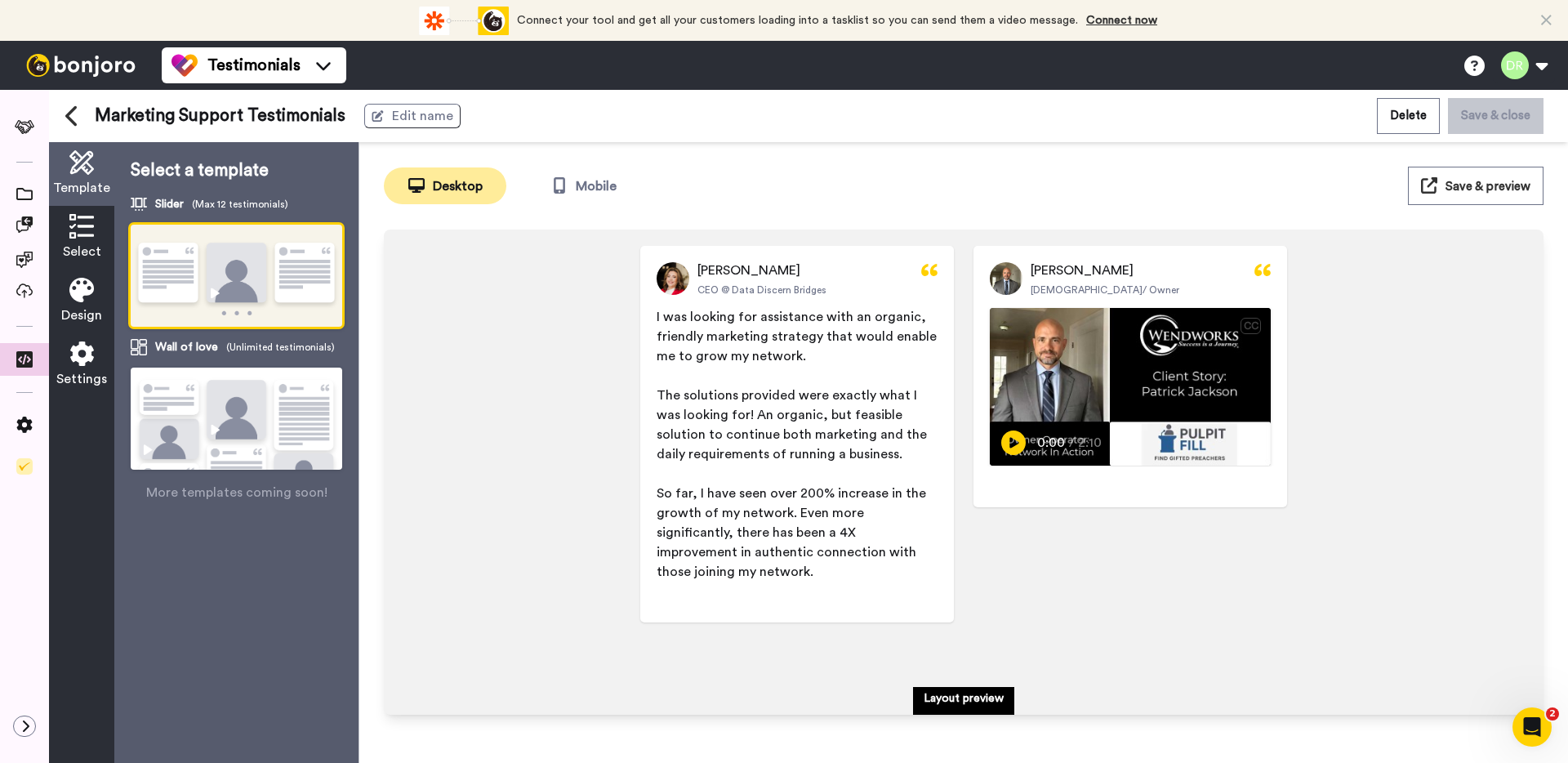
click at [287, 438] on img at bounding box center [236, 439] width 211 height 145
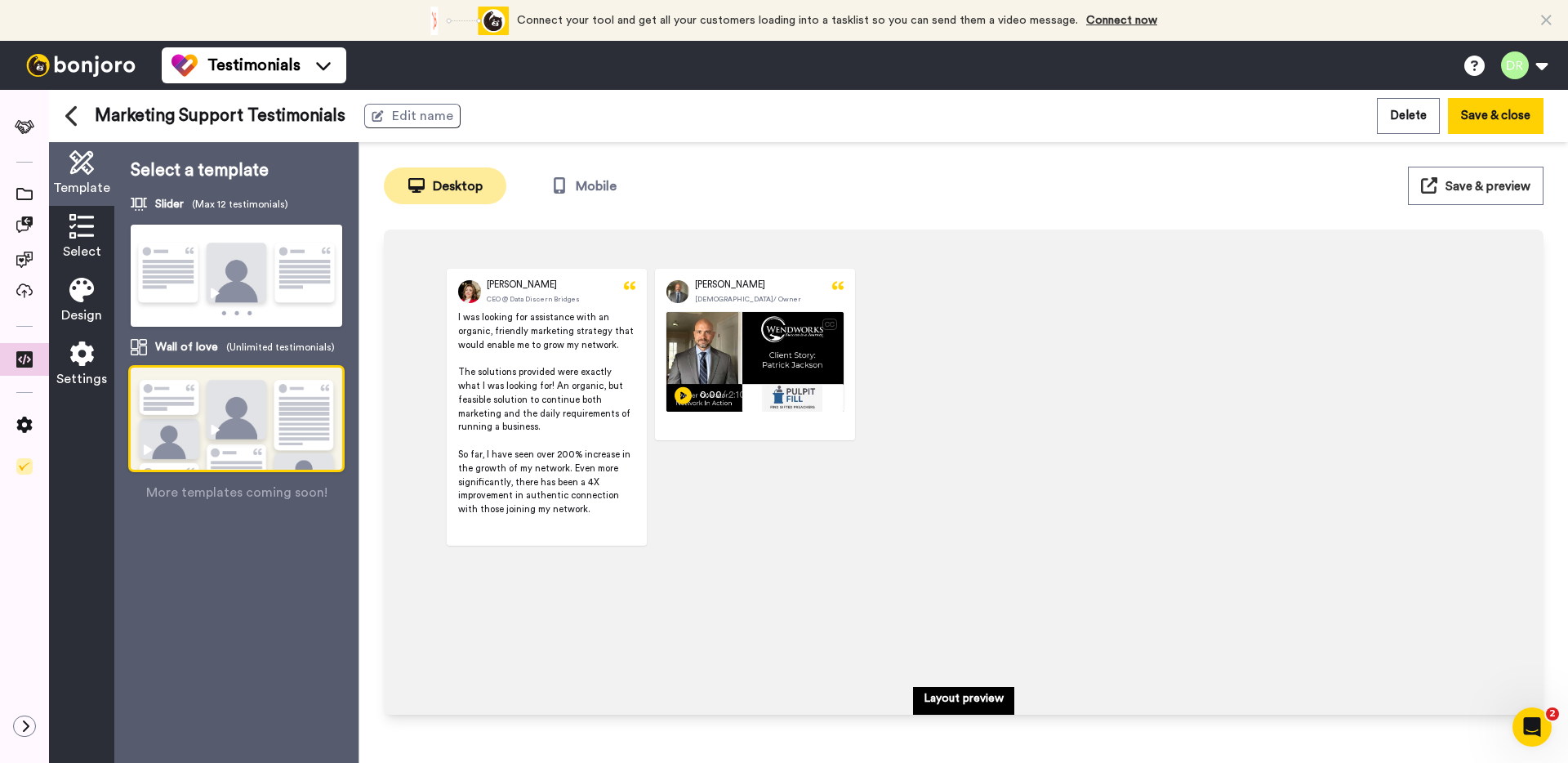
click at [942, 699] on p "Layout preview" at bounding box center [963, 698] width 80 height 17
click at [284, 328] on div "Slider (Max 12 testimonials) Wall of love (Unlimited testimonials)" at bounding box center [236, 333] width 211 height 274
click at [286, 296] on img at bounding box center [236, 276] width 211 height 103
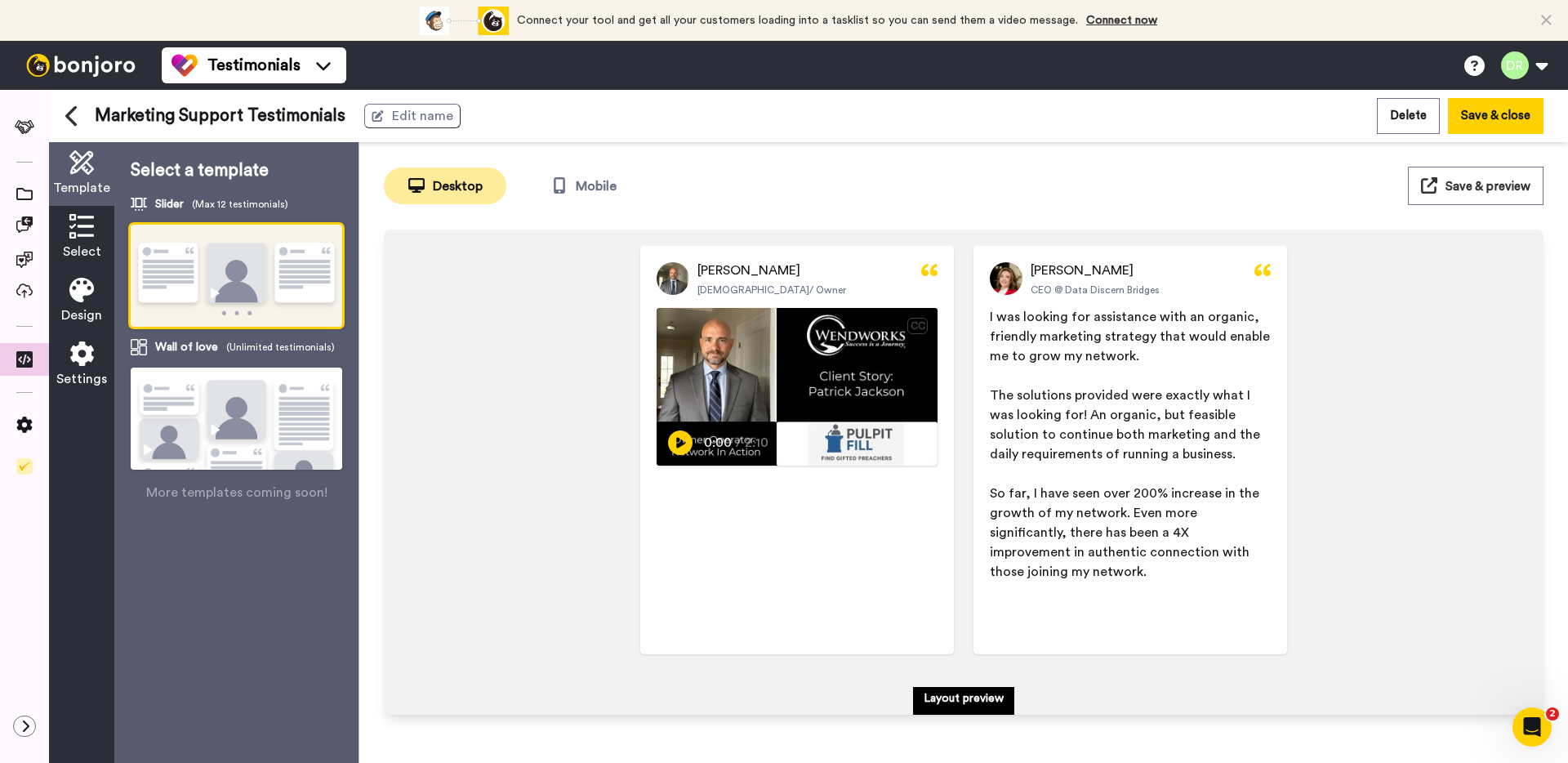
click at [77, 227] on icon at bounding box center [82, 226] width 25 height 25
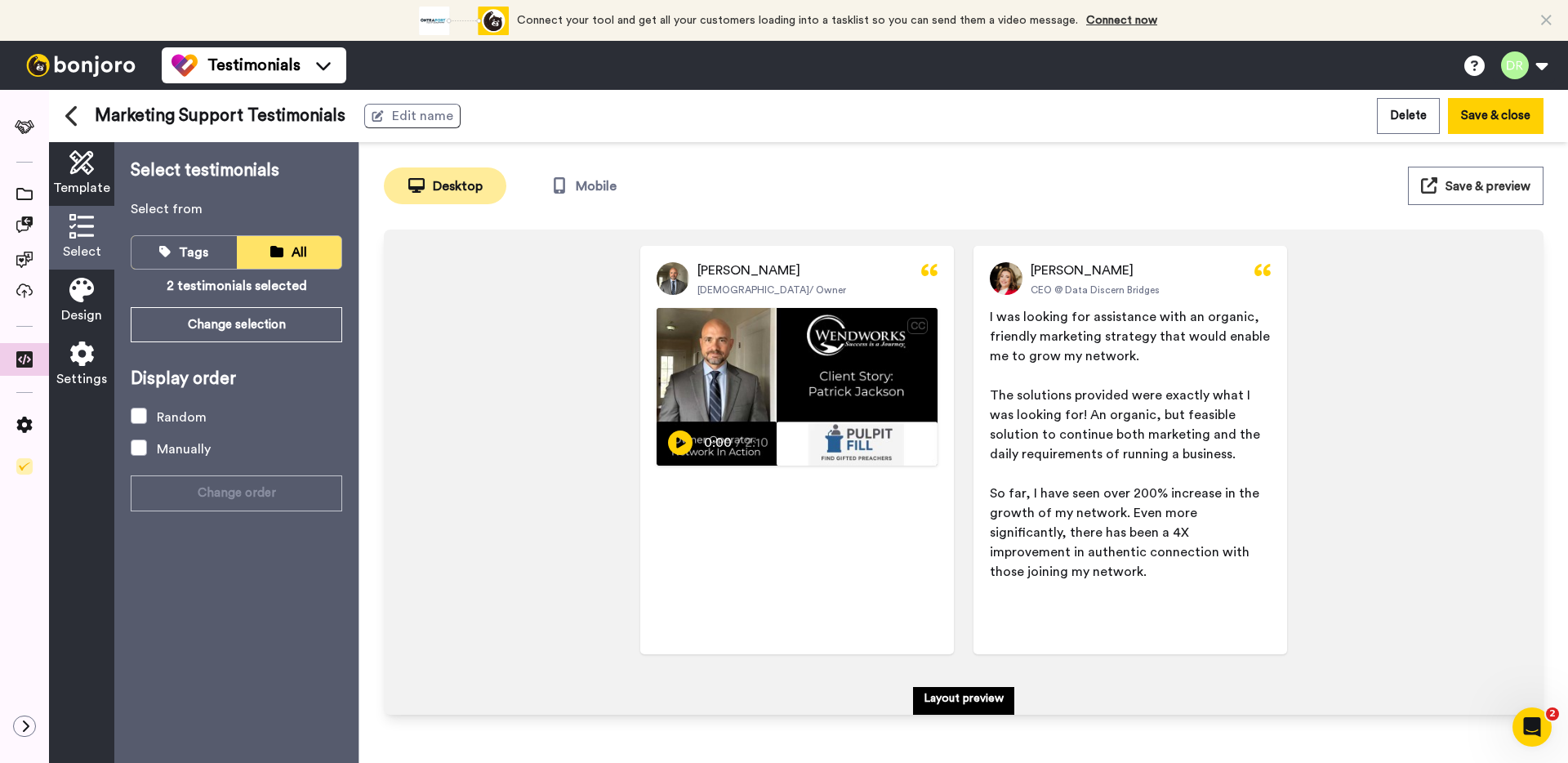
click at [78, 172] on icon at bounding box center [82, 162] width 25 height 25
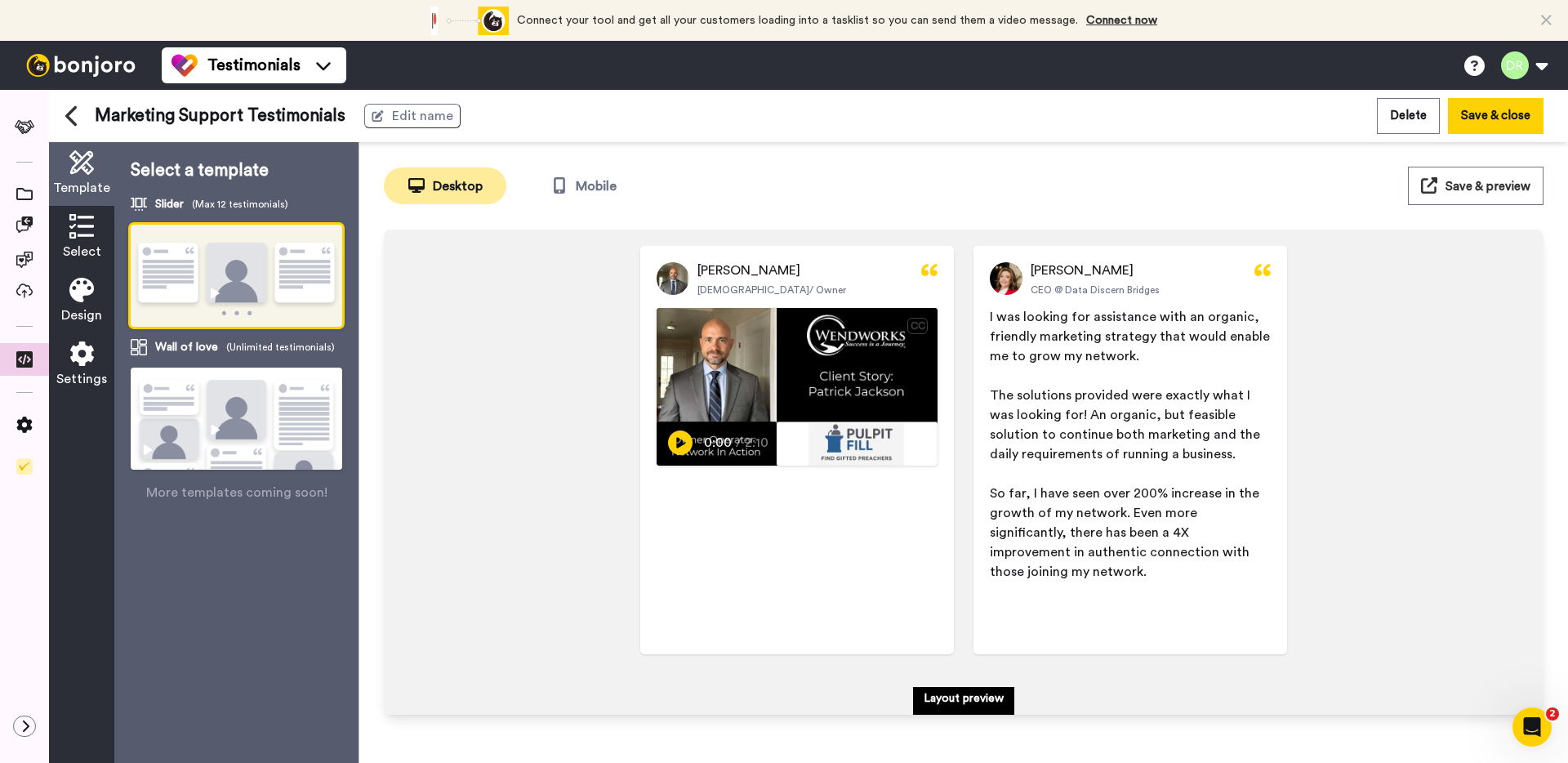
click at [90, 262] on div "Select" at bounding box center [82, 238] width 66 height 64
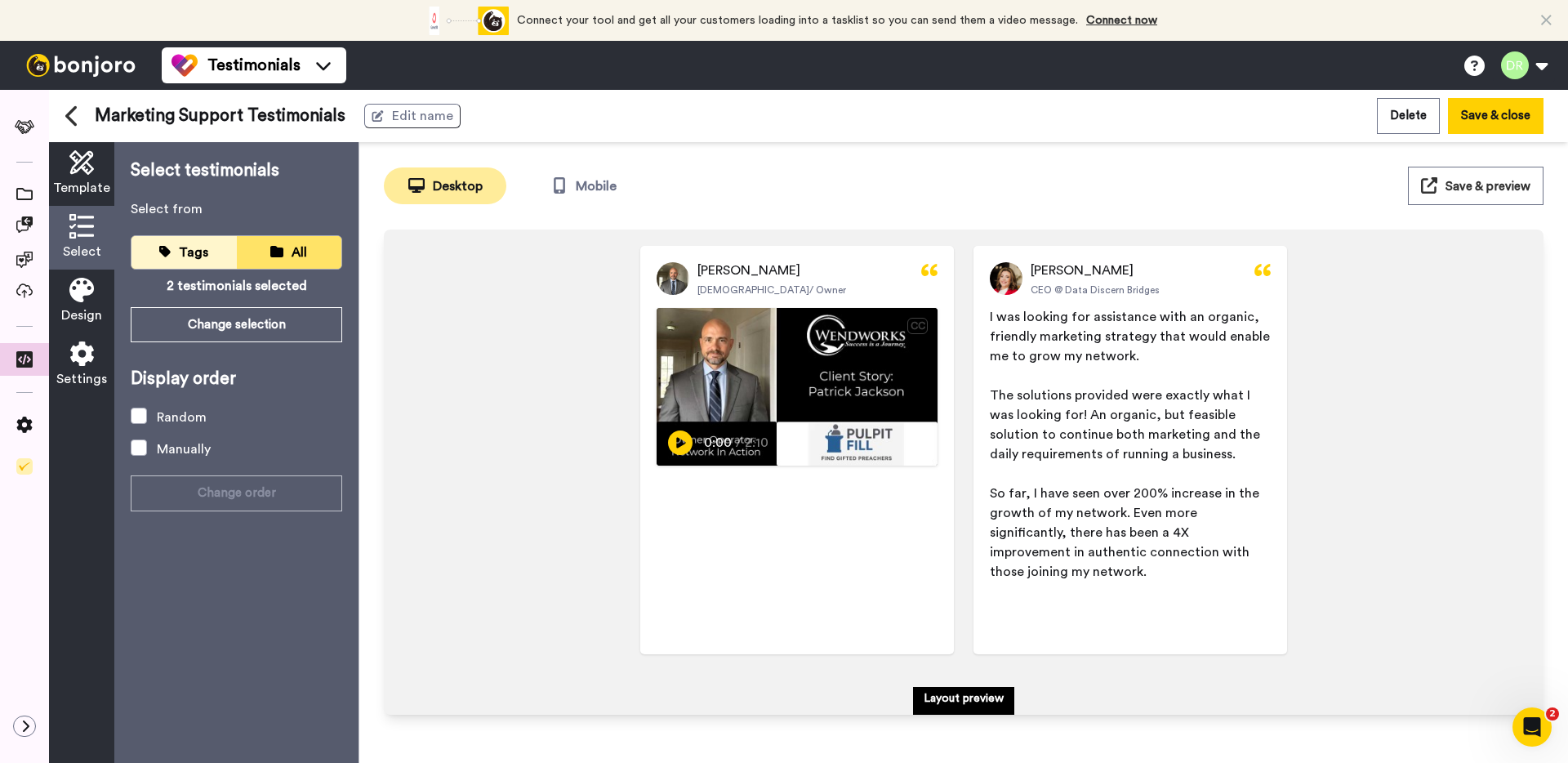
click at [214, 264] on button "Tags" at bounding box center [184, 252] width 105 height 32
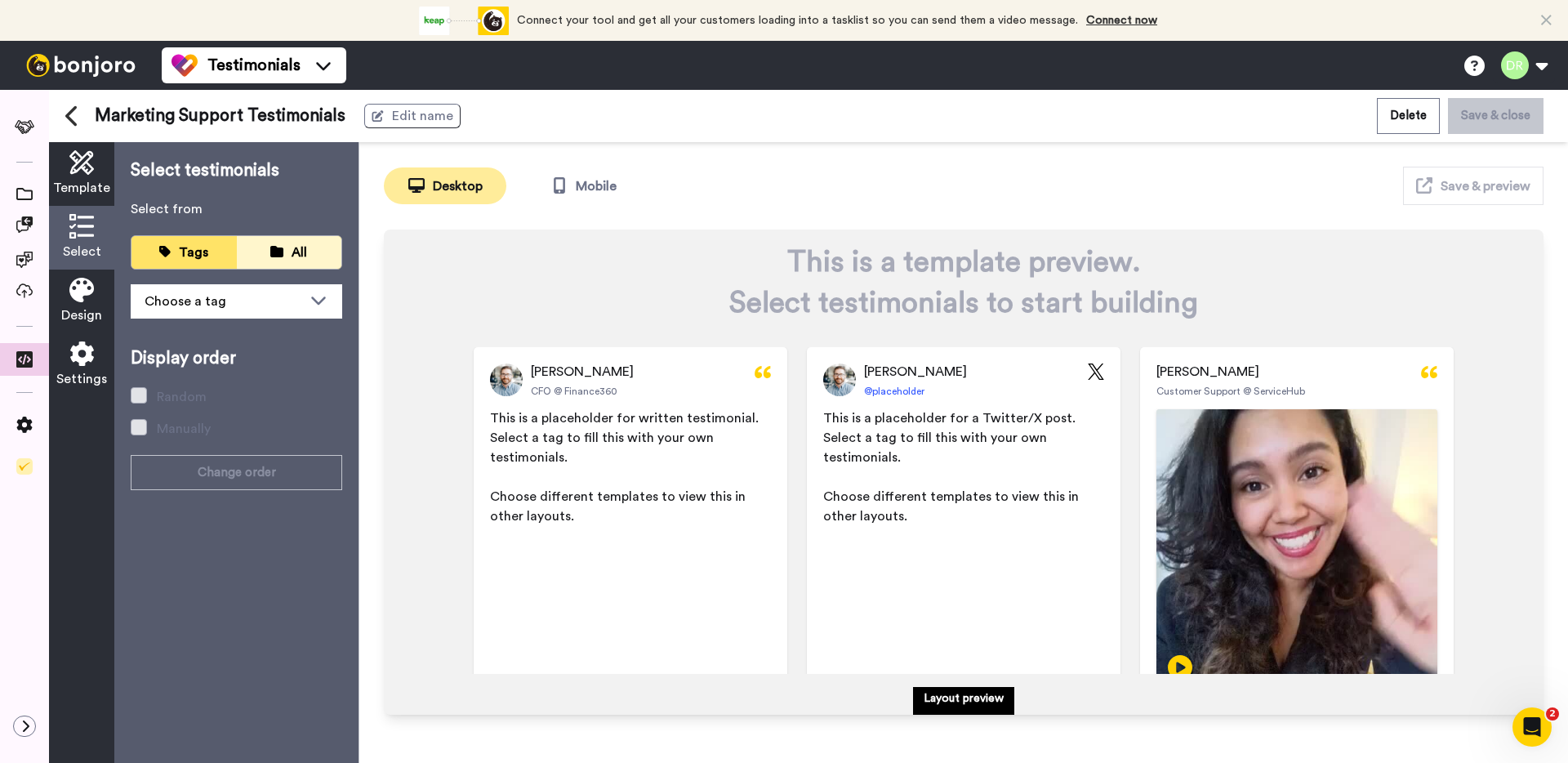
click at [330, 262] on button "All" at bounding box center [289, 252] width 105 height 32
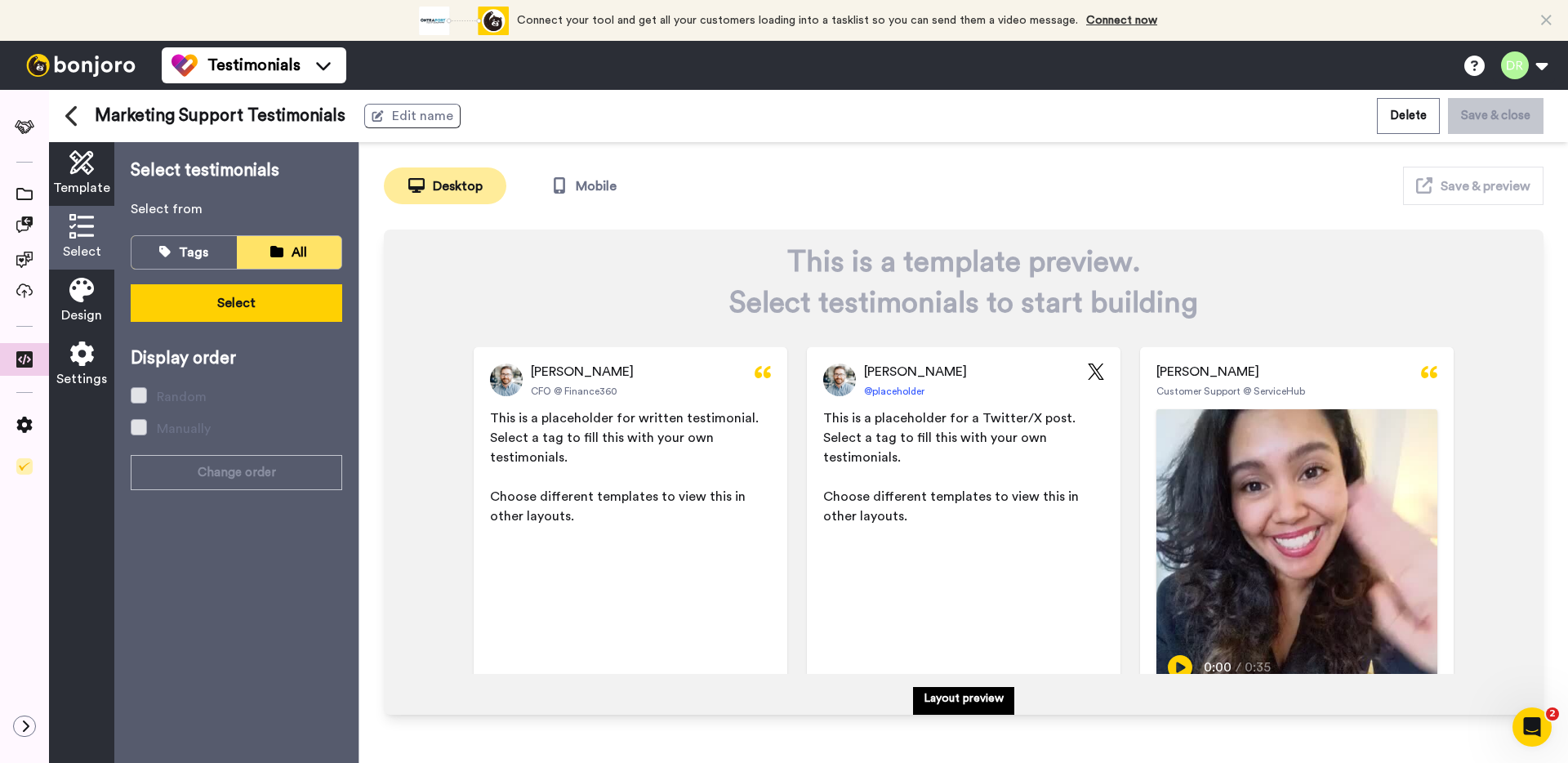
click at [77, 119] on icon at bounding box center [73, 116] width 15 height 23
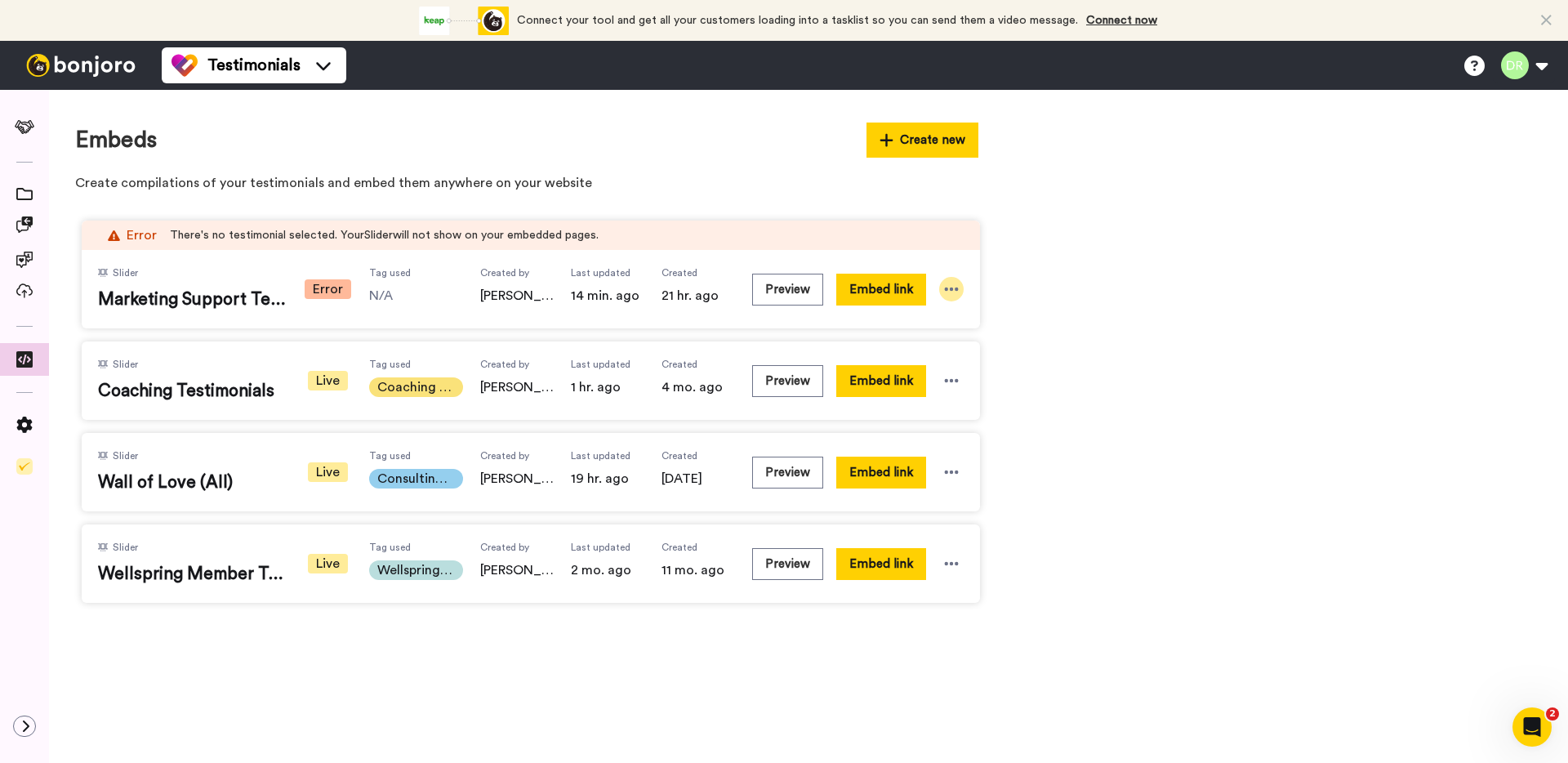
click at [955, 293] on icon at bounding box center [951, 289] width 17 height 17
click at [950, 379] on li "Edit" at bounding box center [924, 381] width 103 height 30
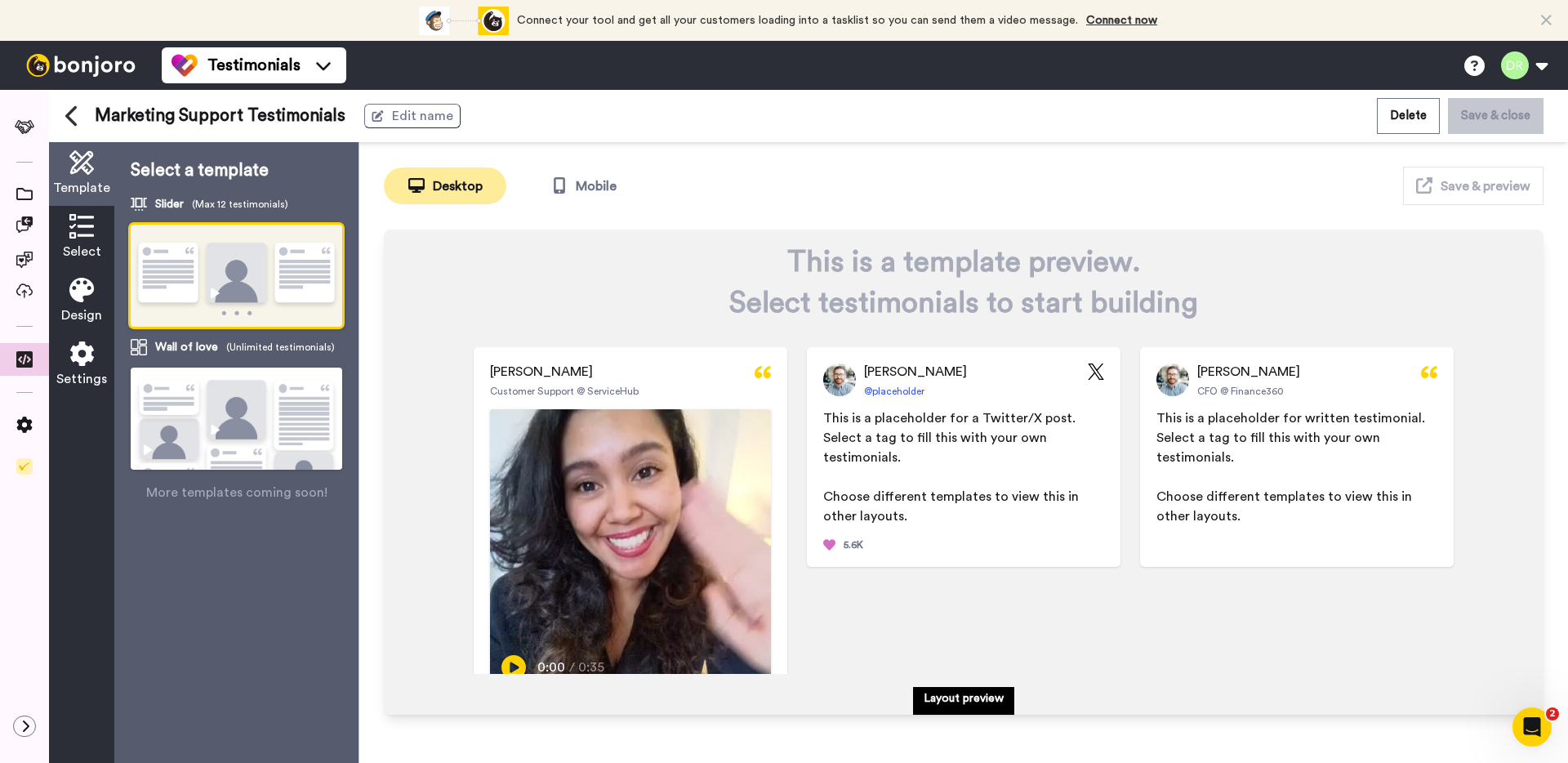
click at [87, 226] on icon at bounding box center [82, 226] width 25 height 25
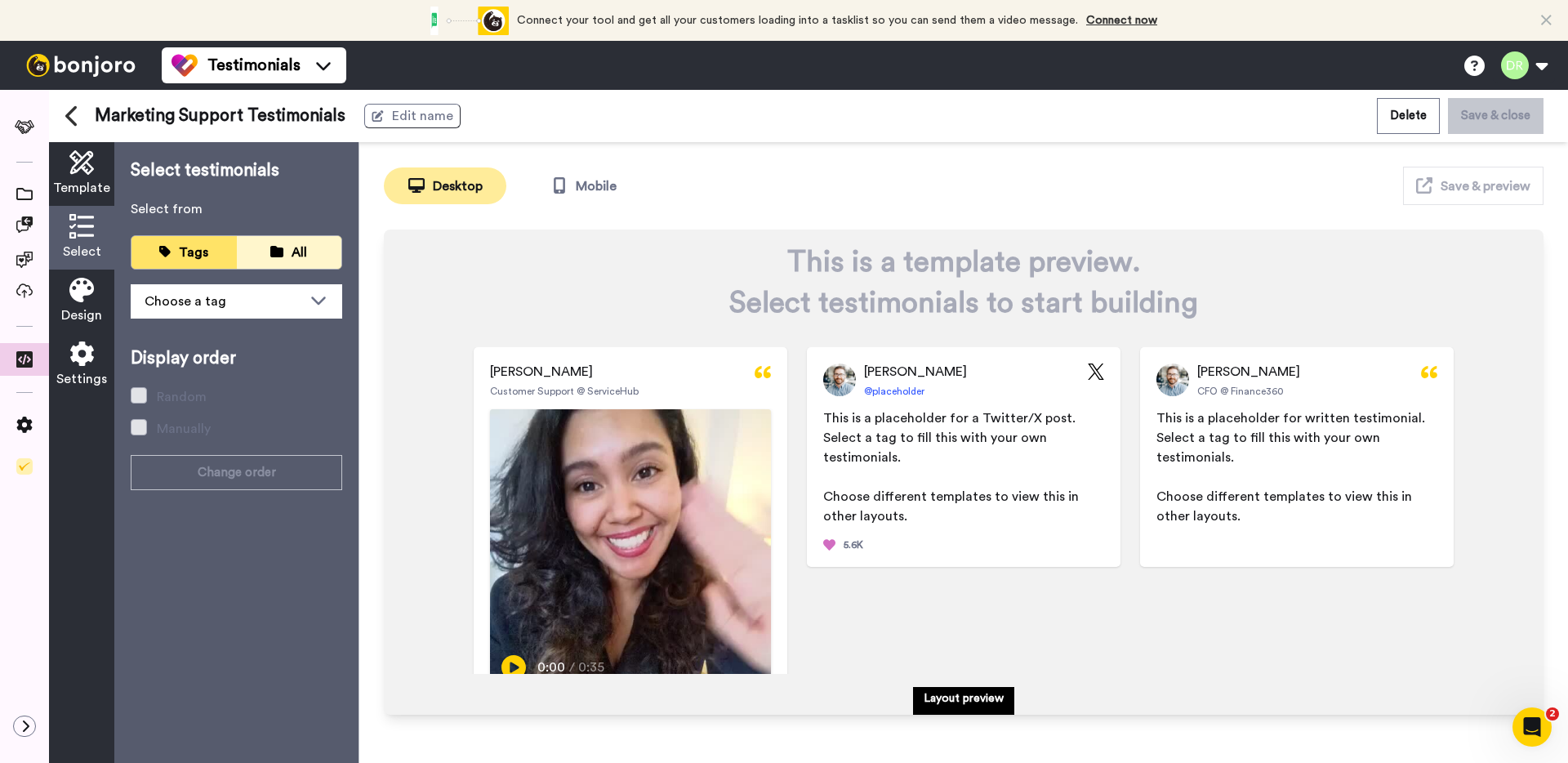
click at [307, 266] on button "All" at bounding box center [289, 252] width 105 height 32
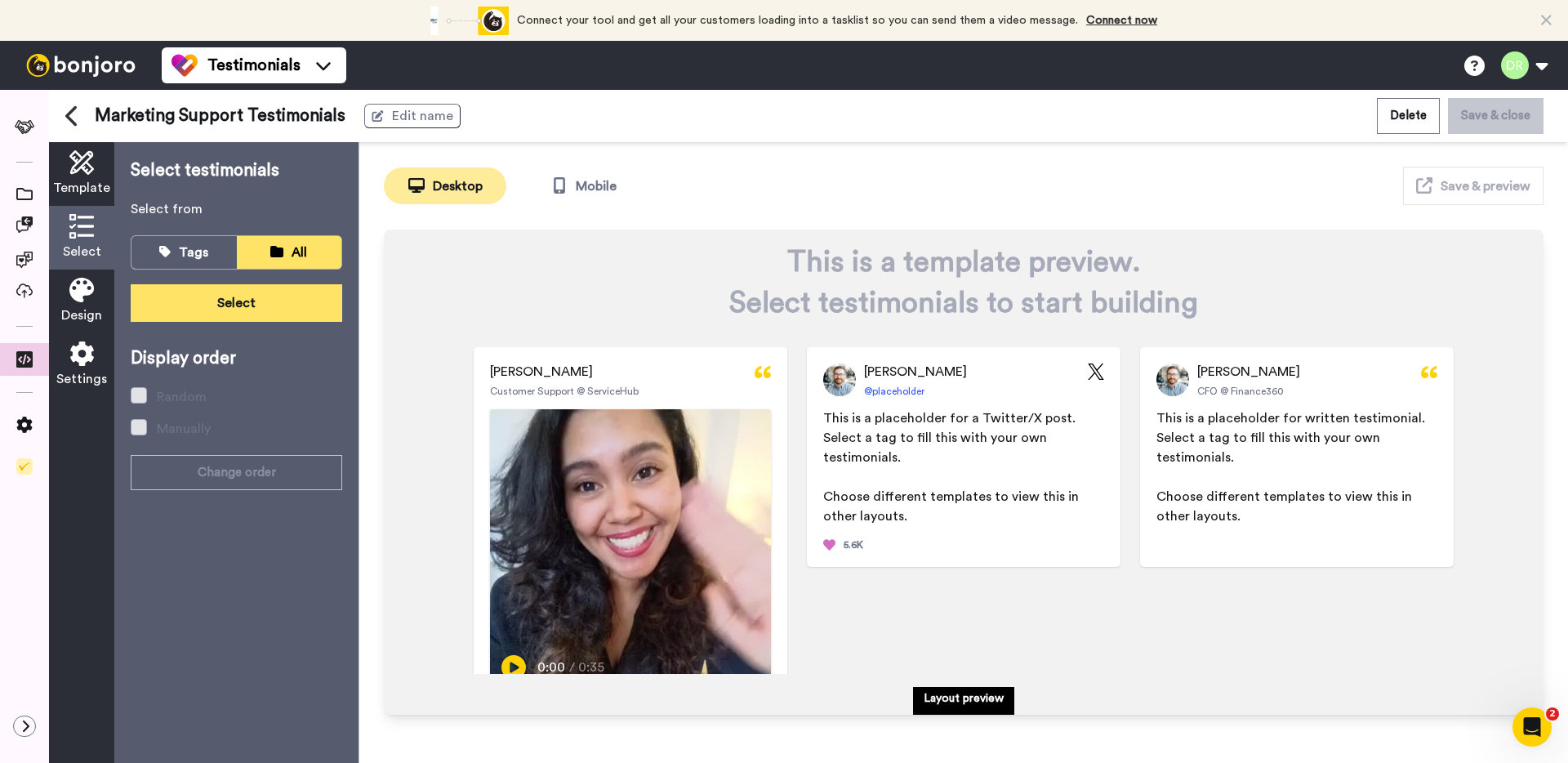
click at [292, 297] on button "Select" at bounding box center [236, 303] width 211 height 38
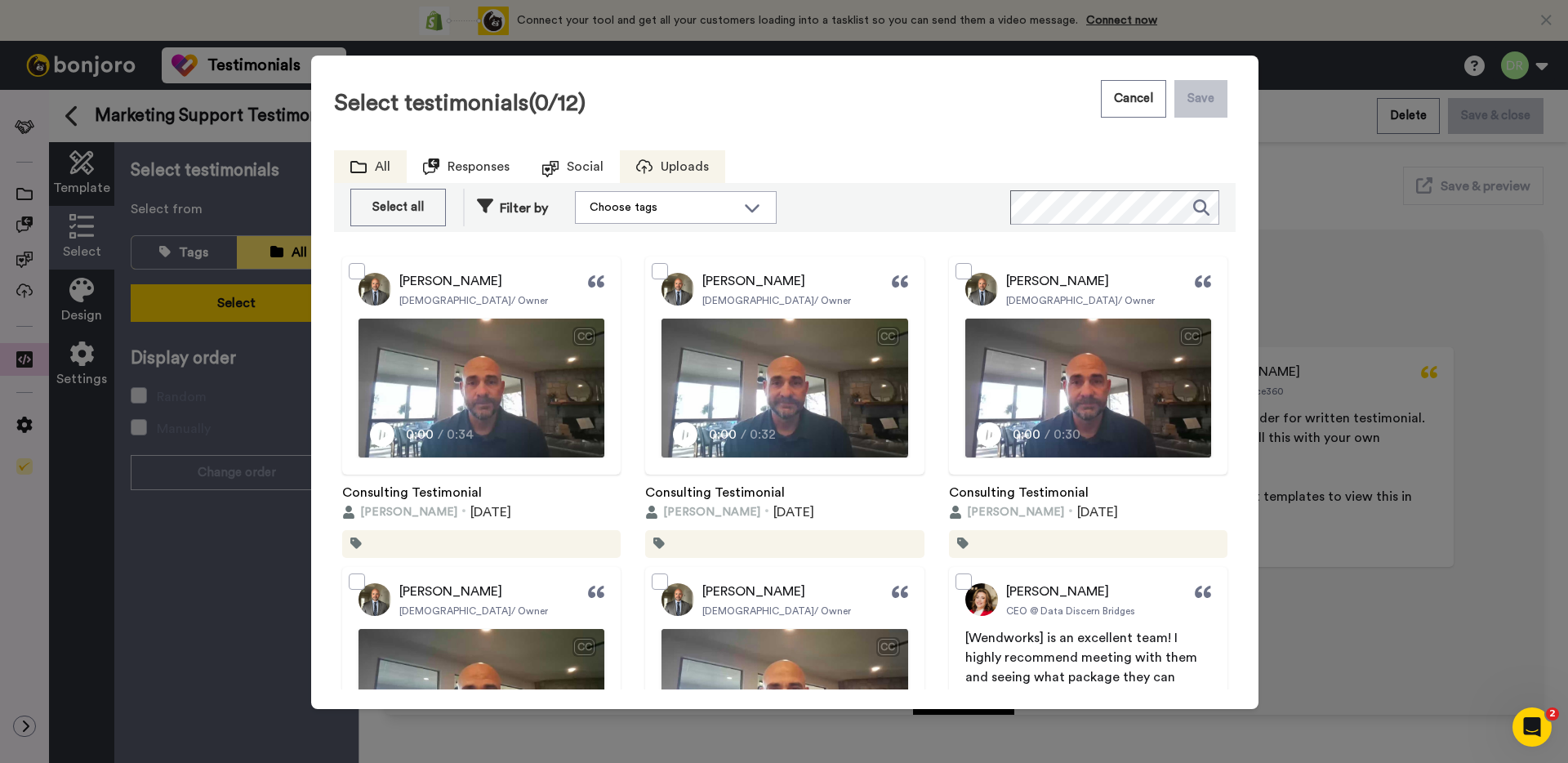
click at [685, 157] on span "Uploads" at bounding box center [685, 167] width 48 height 19
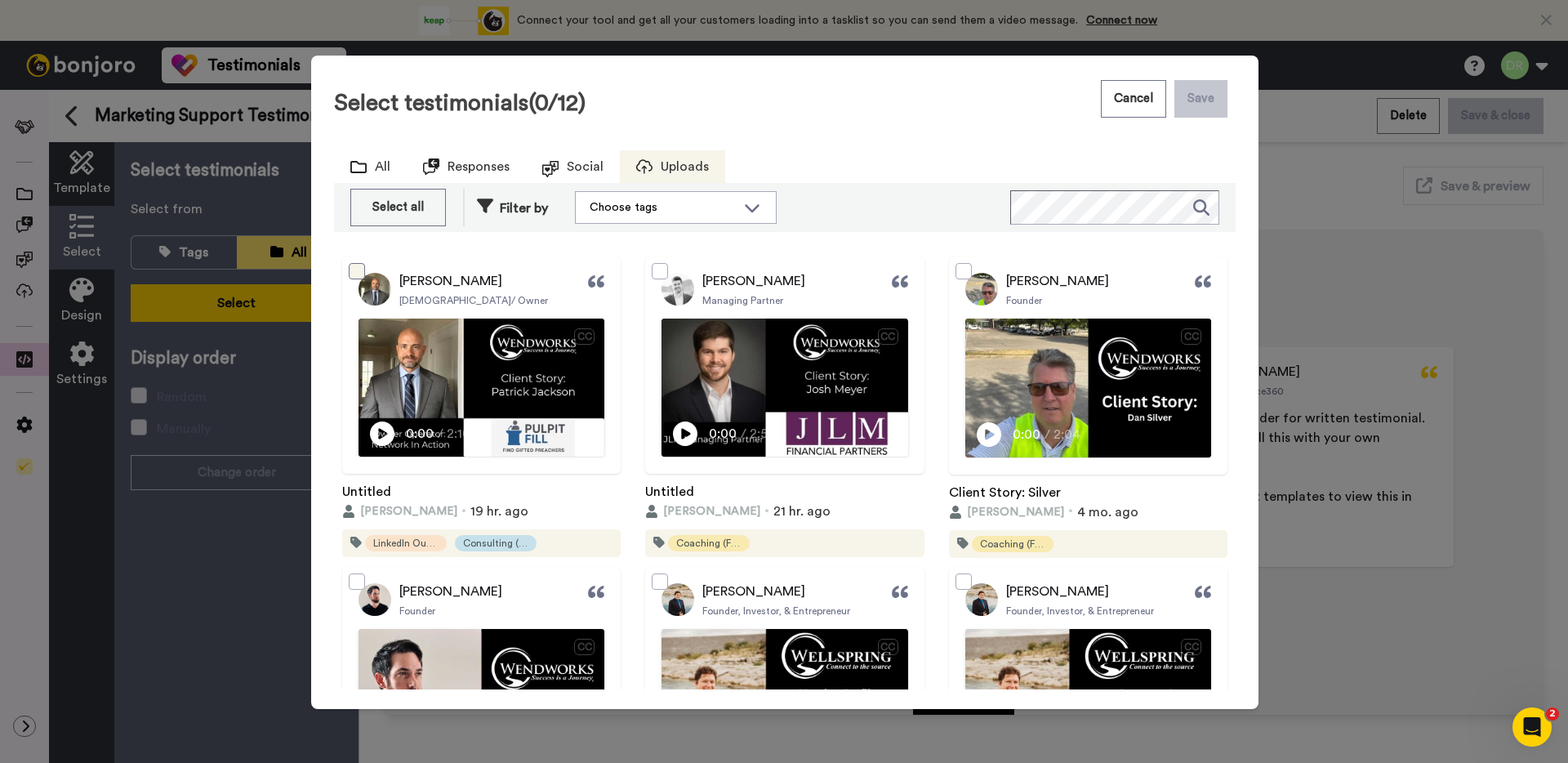
click at [349, 272] on span at bounding box center [357, 271] width 17 height 17
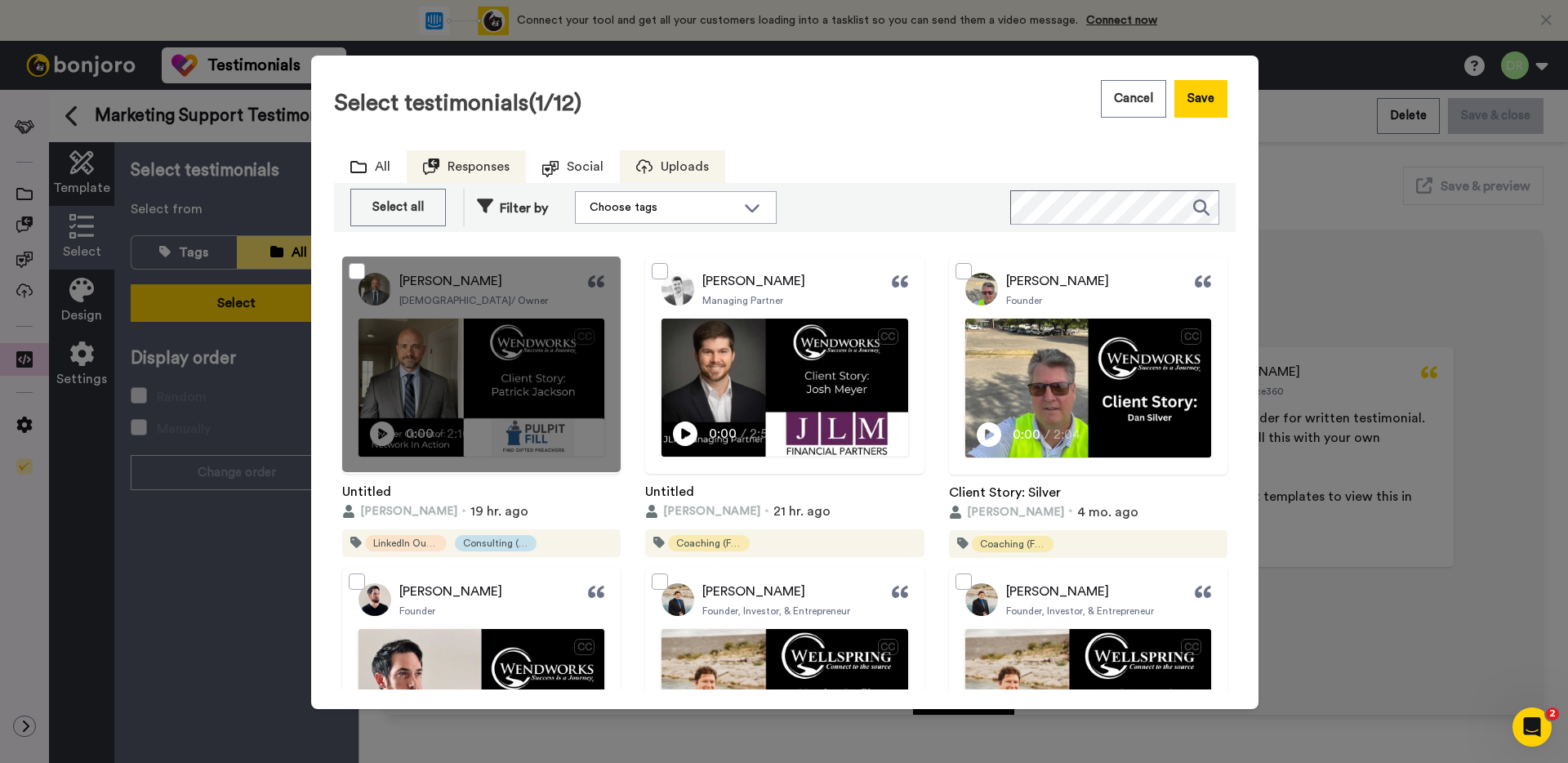
click at [471, 164] on span "Responses" at bounding box center [479, 167] width 62 height 19
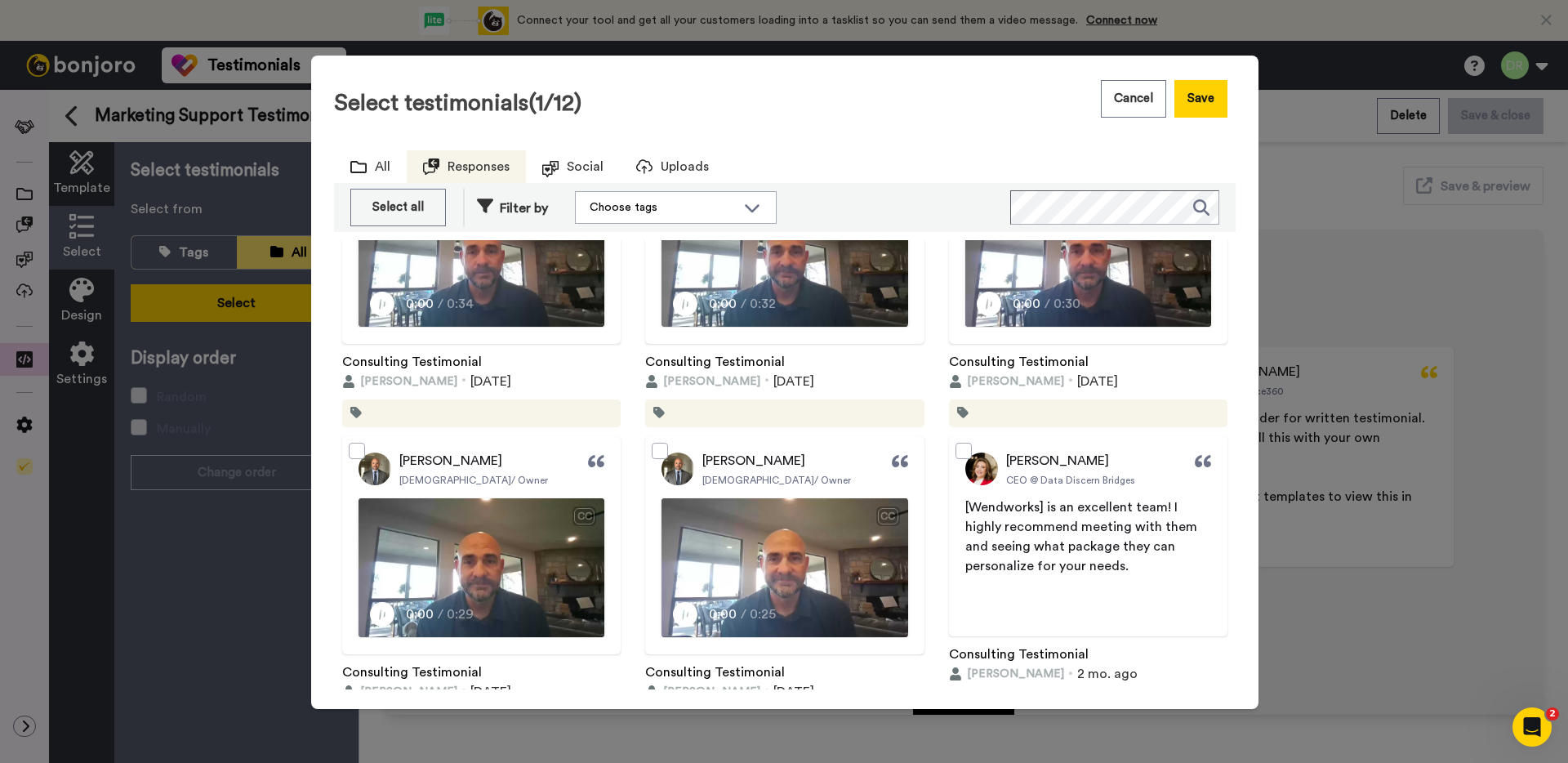
scroll to position [135, 0]
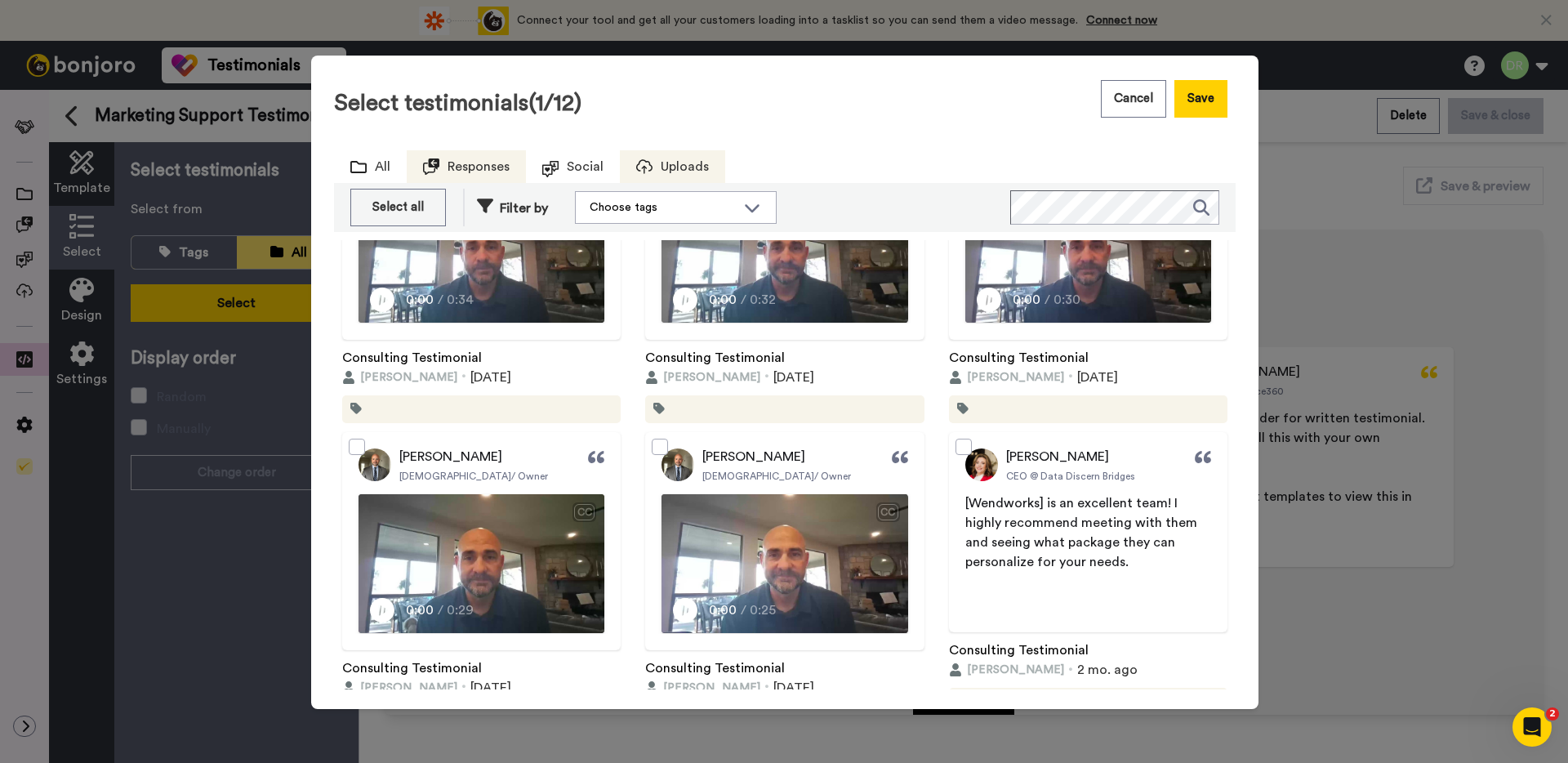
click at [685, 171] on span "Uploads" at bounding box center [685, 167] width 48 height 19
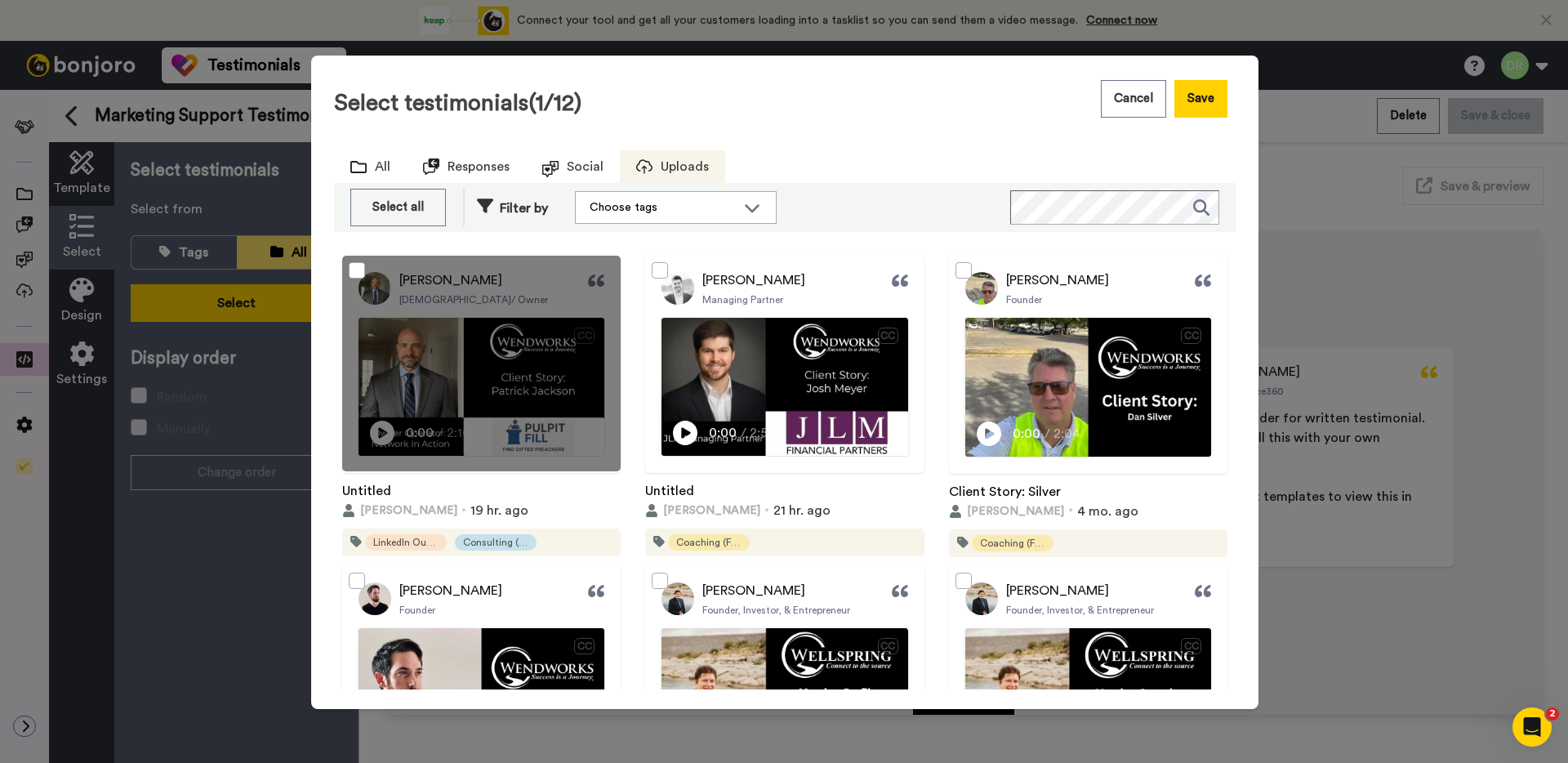
scroll to position [0, 0]
click at [569, 173] on span "Social" at bounding box center [585, 167] width 37 height 19
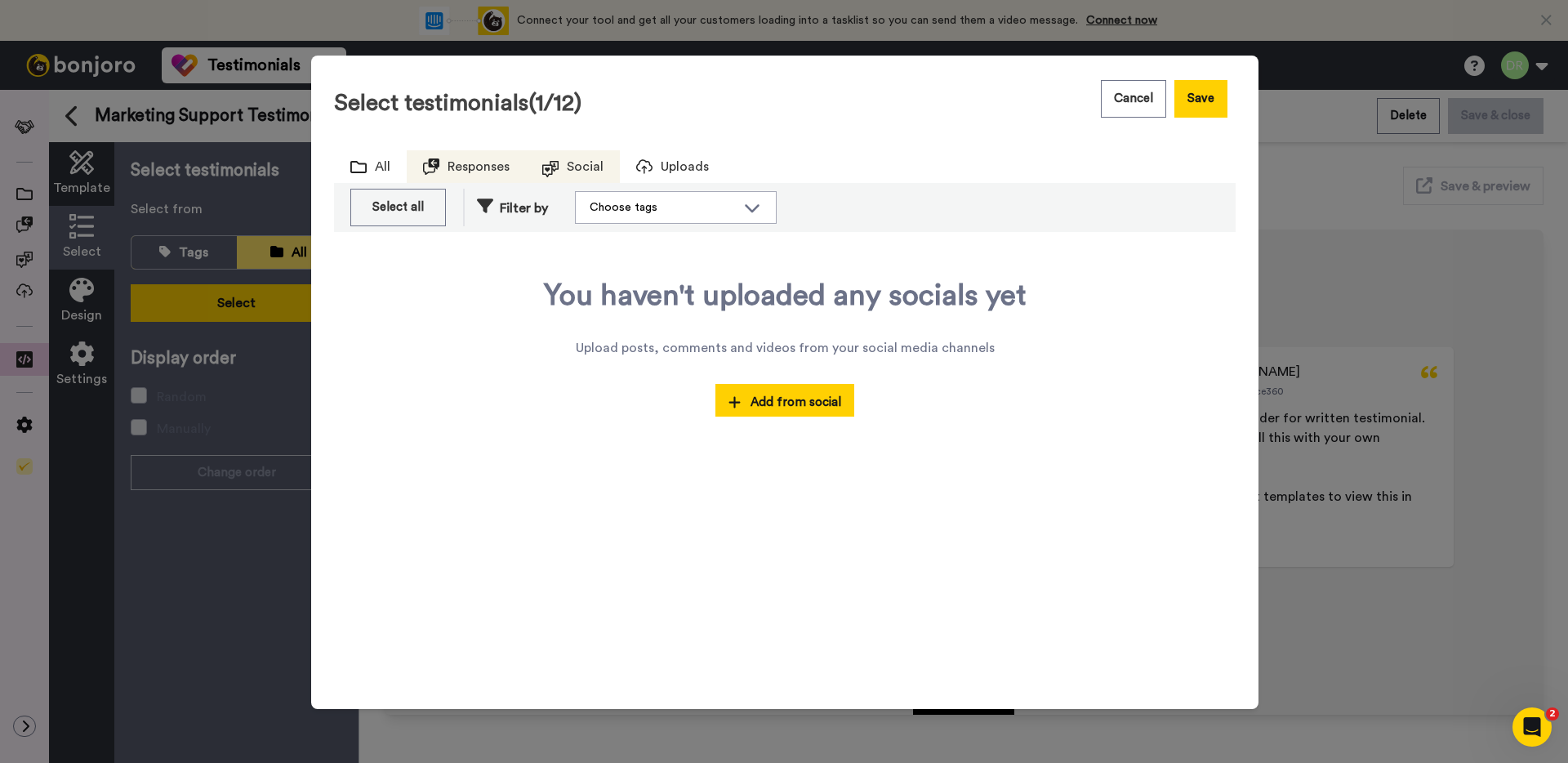
click at [464, 171] on span "Responses" at bounding box center [479, 167] width 62 height 19
click at [366, 159] on div "All" at bounding box center [370, 166] width 73 height 32
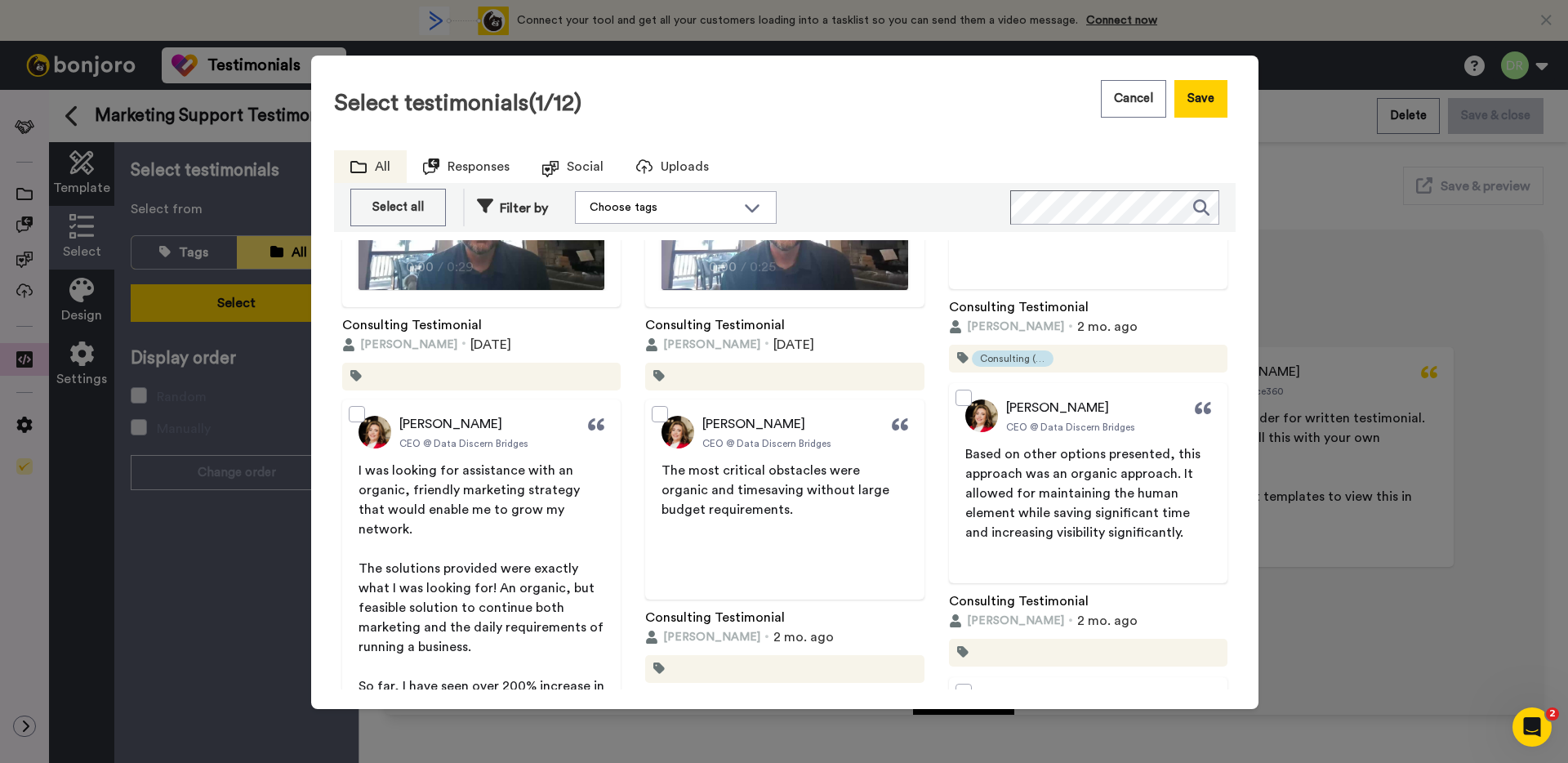
scroll to position [477, 0]
click at [353, 414] on span at bounding box center [357, 415] width 17 height 17
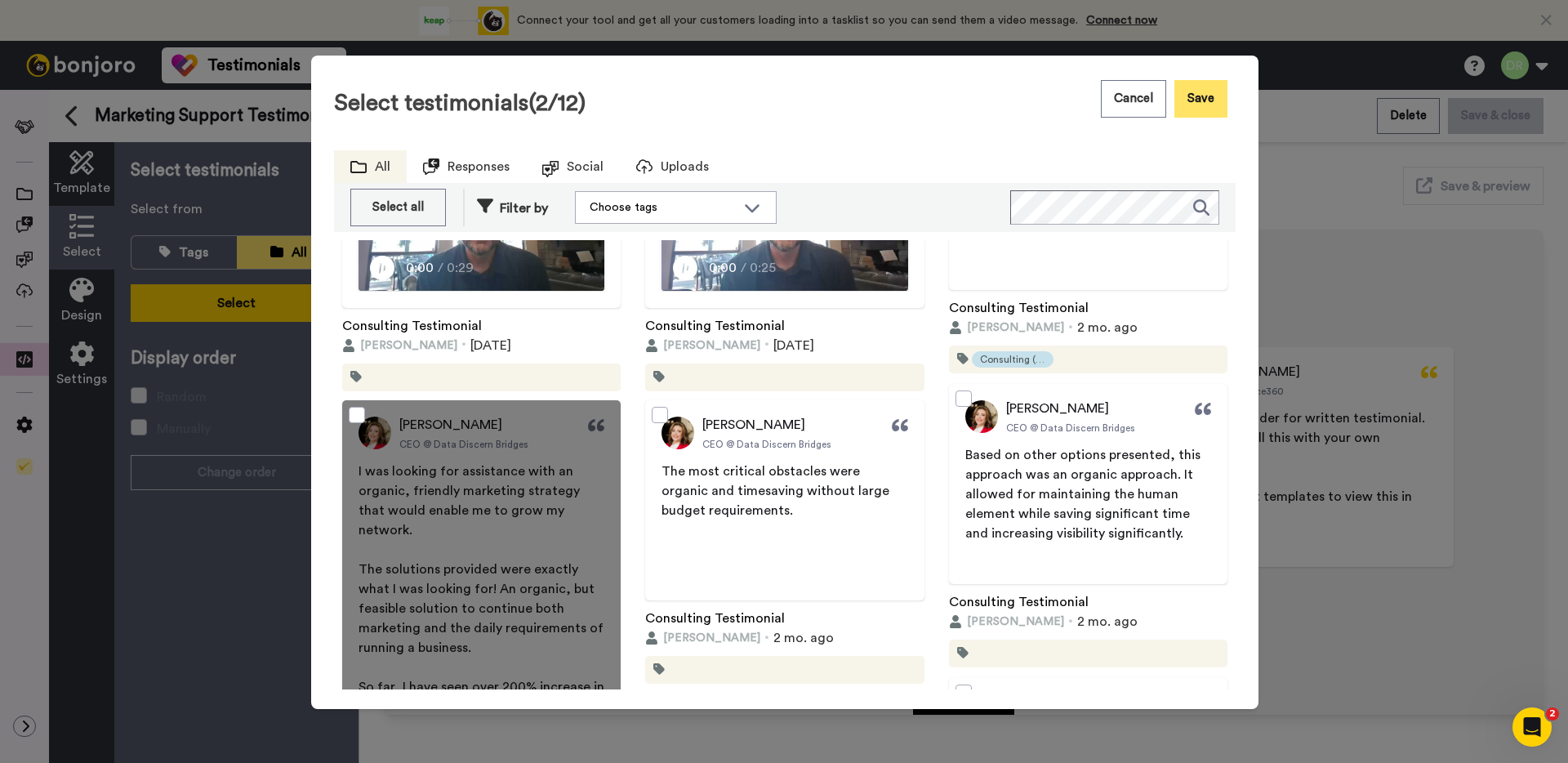
click at [1177, 109] on button "Save" at bounding box center [1201, 98] width 53 height 38
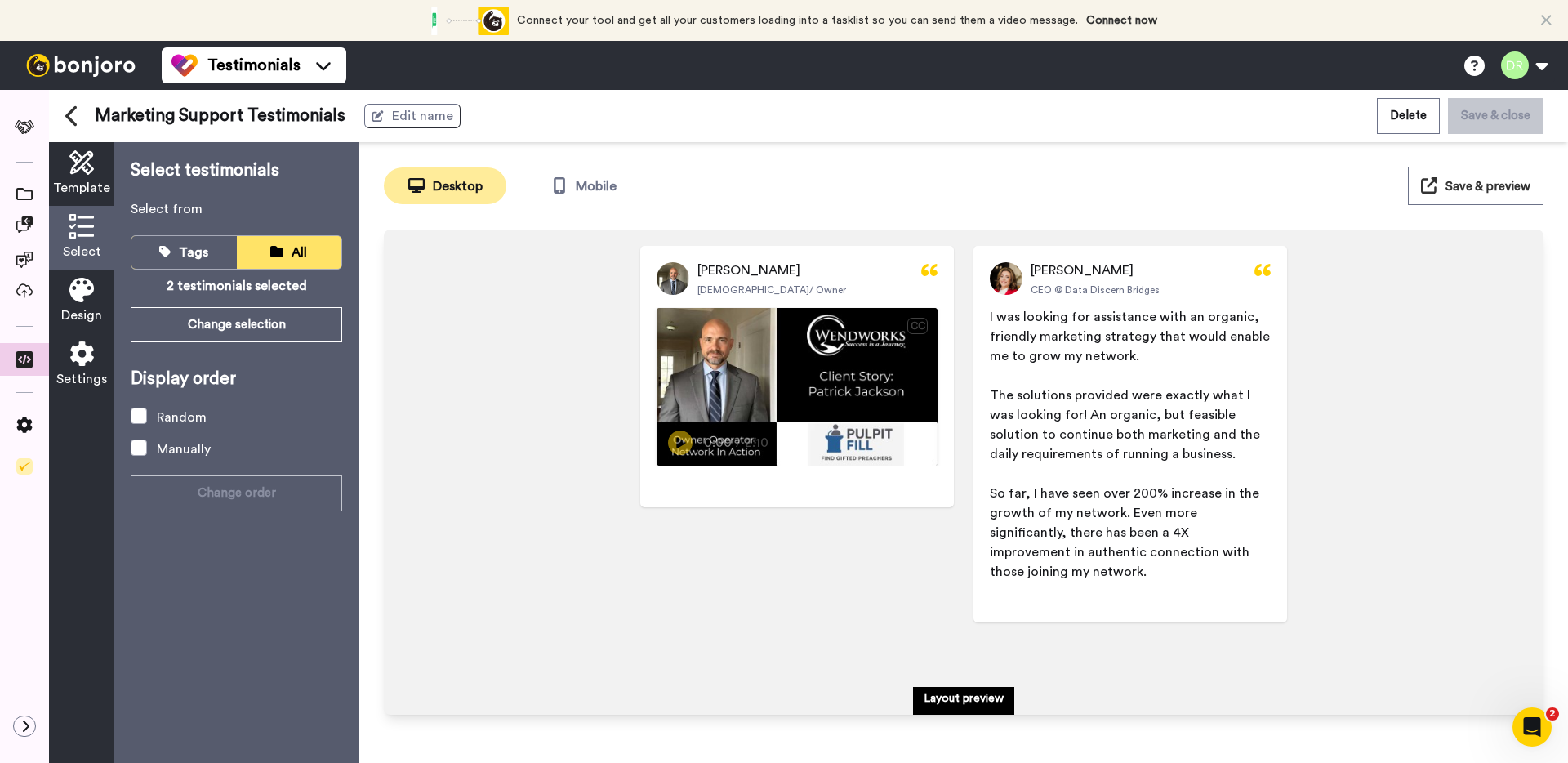
click at [84, 307] on span "Design" at bounding box center [82, 315] width 41 height 19
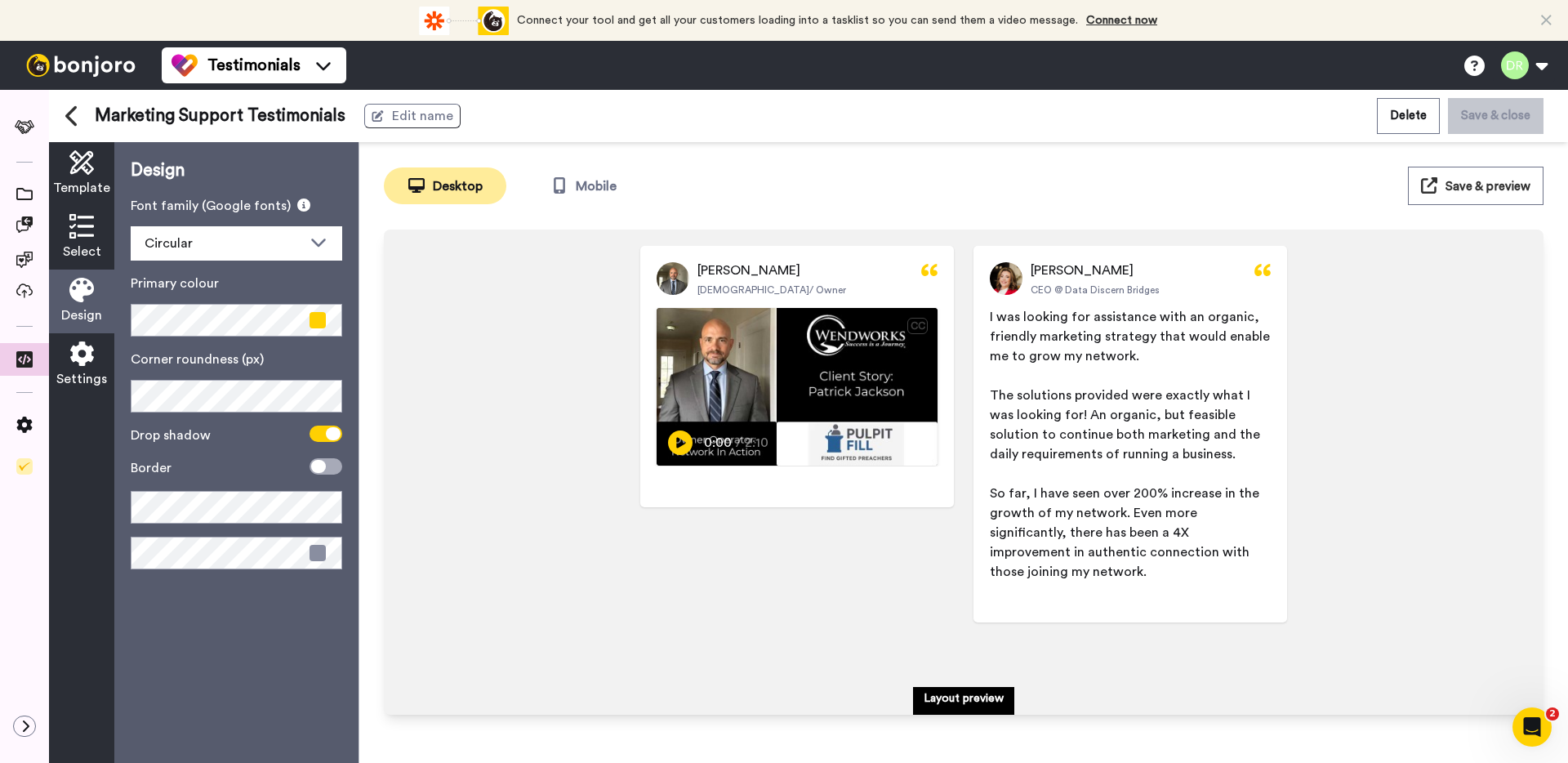
click at [80, 353] on icon at bounding box center [82, 353] width 25 height 25
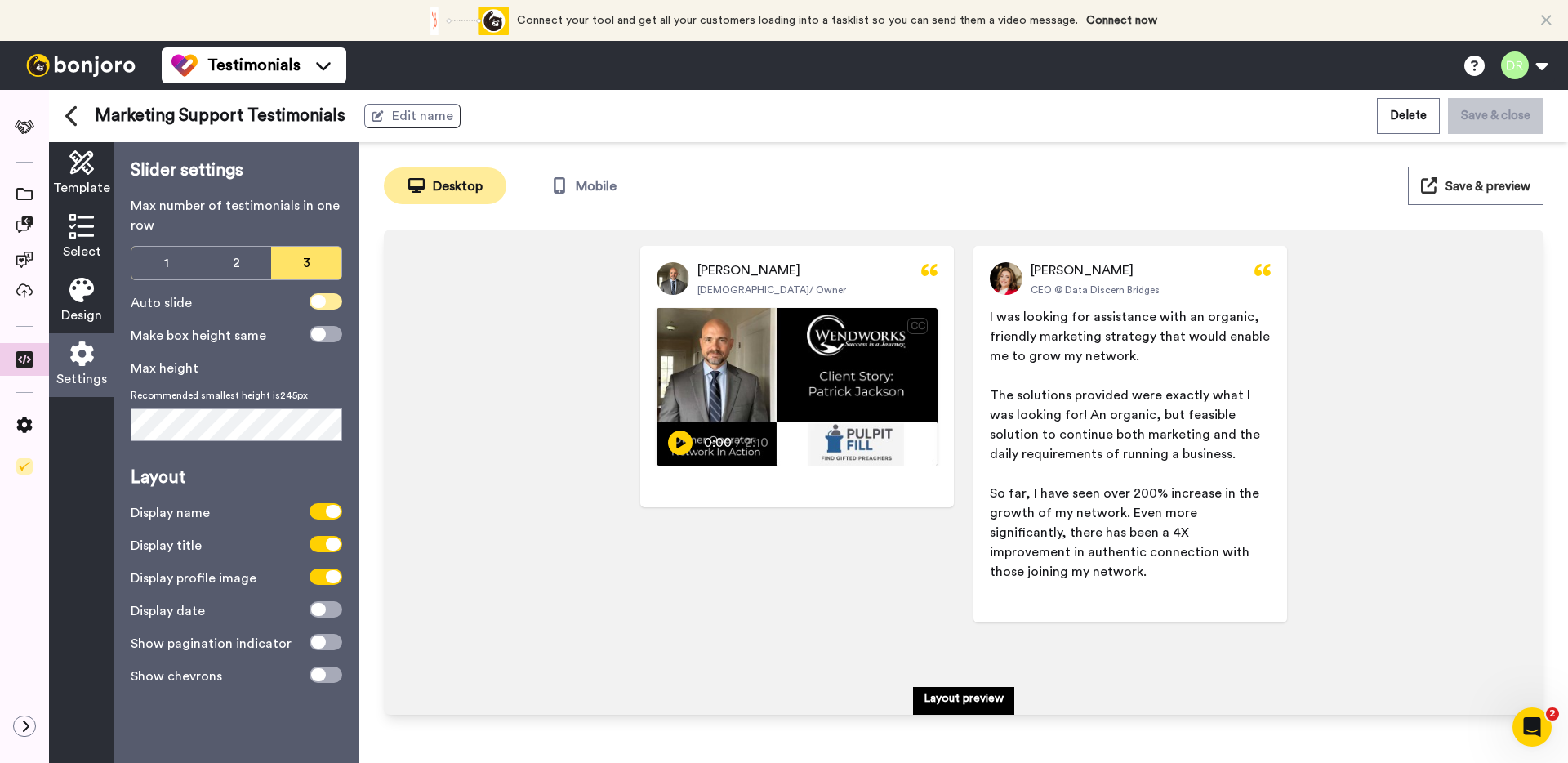
click at [325, 303] on icon at bounding box center [318, 301] width 15 height 13
click at [326, 303] on icon at bounding box center [333, 301] width 15 height 13
click at [258, 274] on button "2" at bounding box center [237, 262] width 70 height 32
click at [72, 182] on span "Template" at bounding box center [82, 188] width 57 height 19
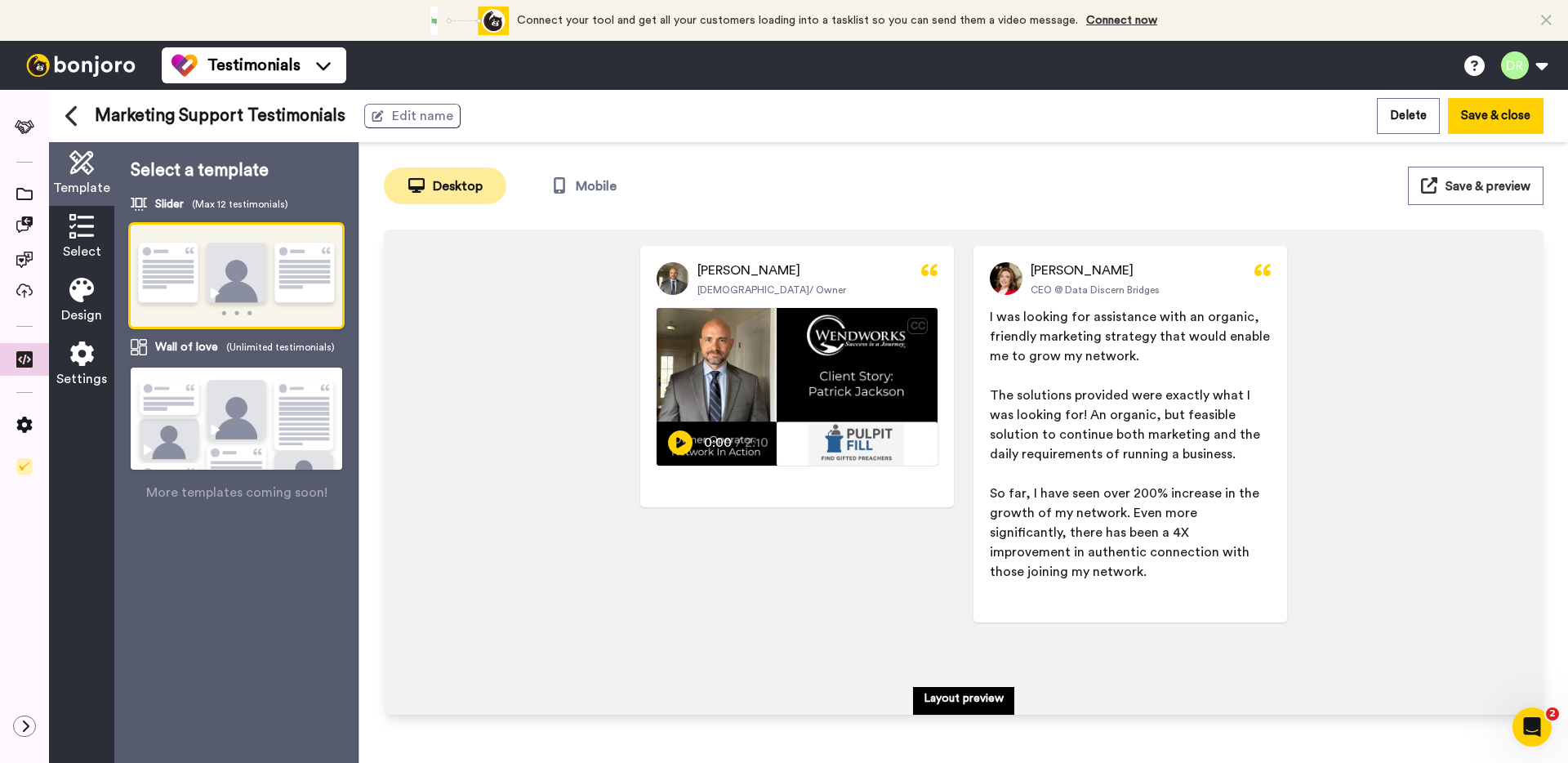
click at [1442, 191] on button "Save & preview" at bounding box center [1475, 186] width 136 height 39
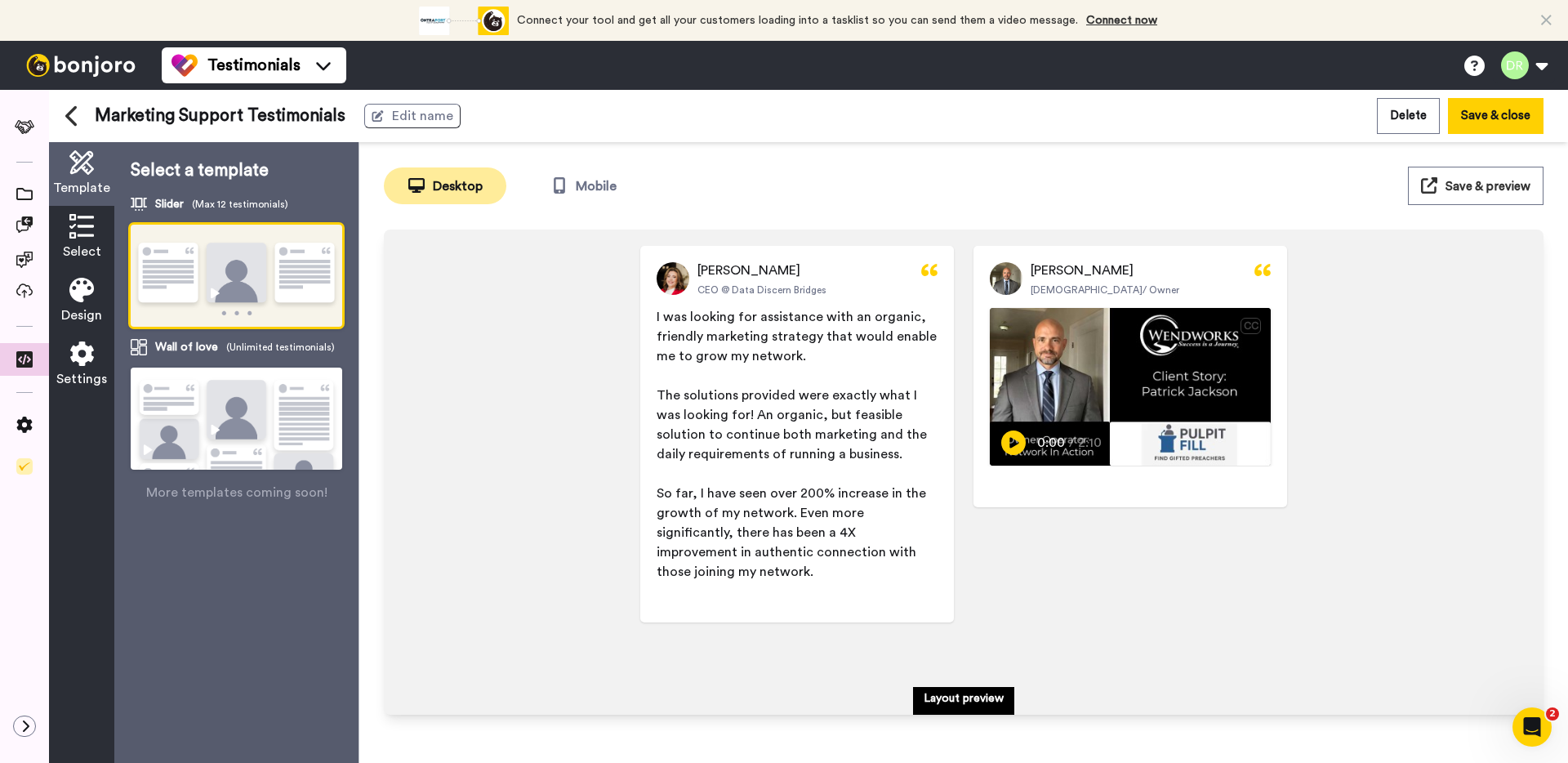
click at [351, 398] on div "Select a template Slider (Max 12 testimonials) Wall of love (Unlimited testimon…" at bounding box center [236, 453] width 245 height 621
click at [341, 399] on img at bounding box center [236, 439] width 211 height 145
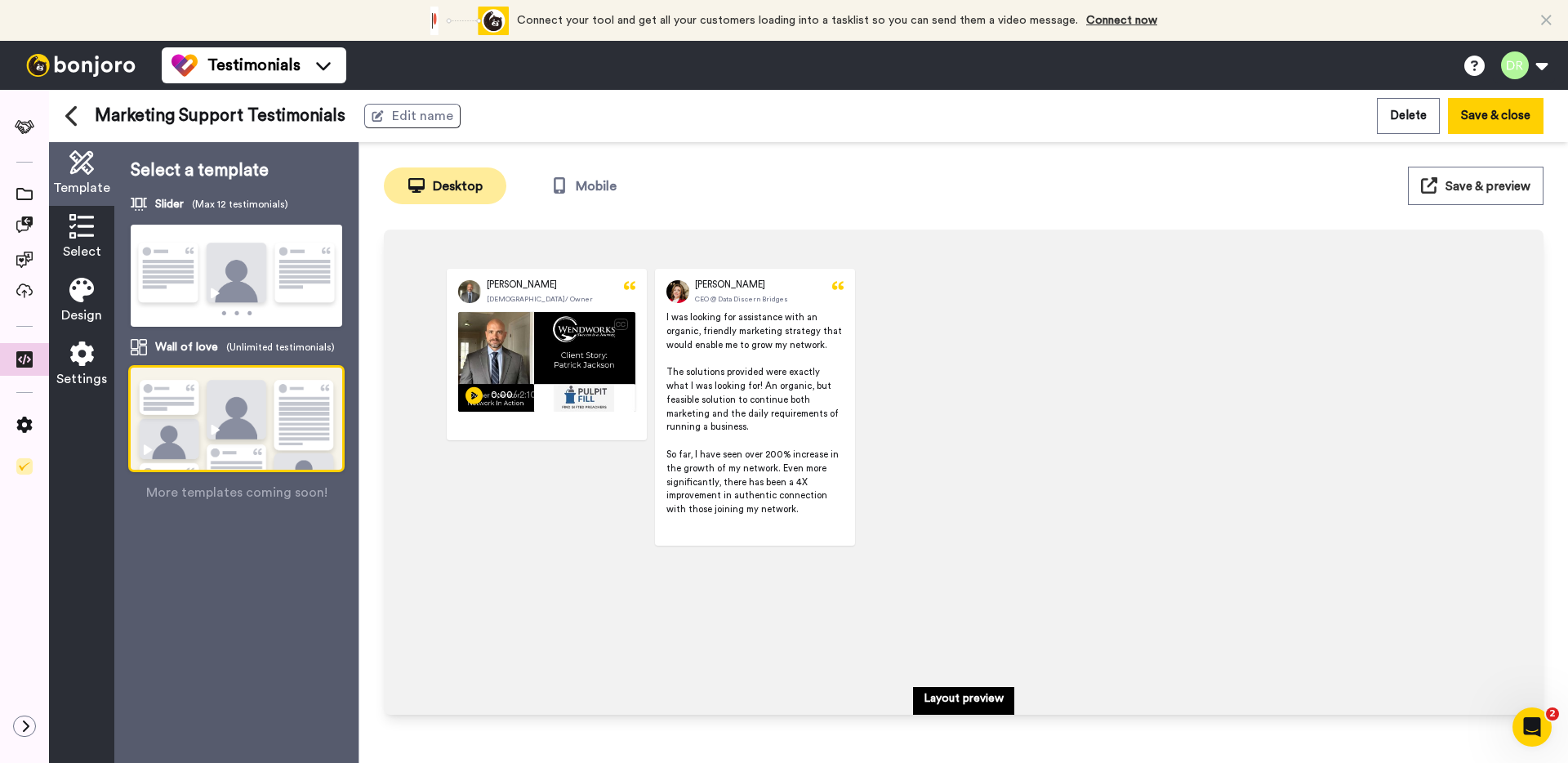
click at [1454, 181] on span "Save & preview" at bounding box center [1487, 187] width 85 height 12
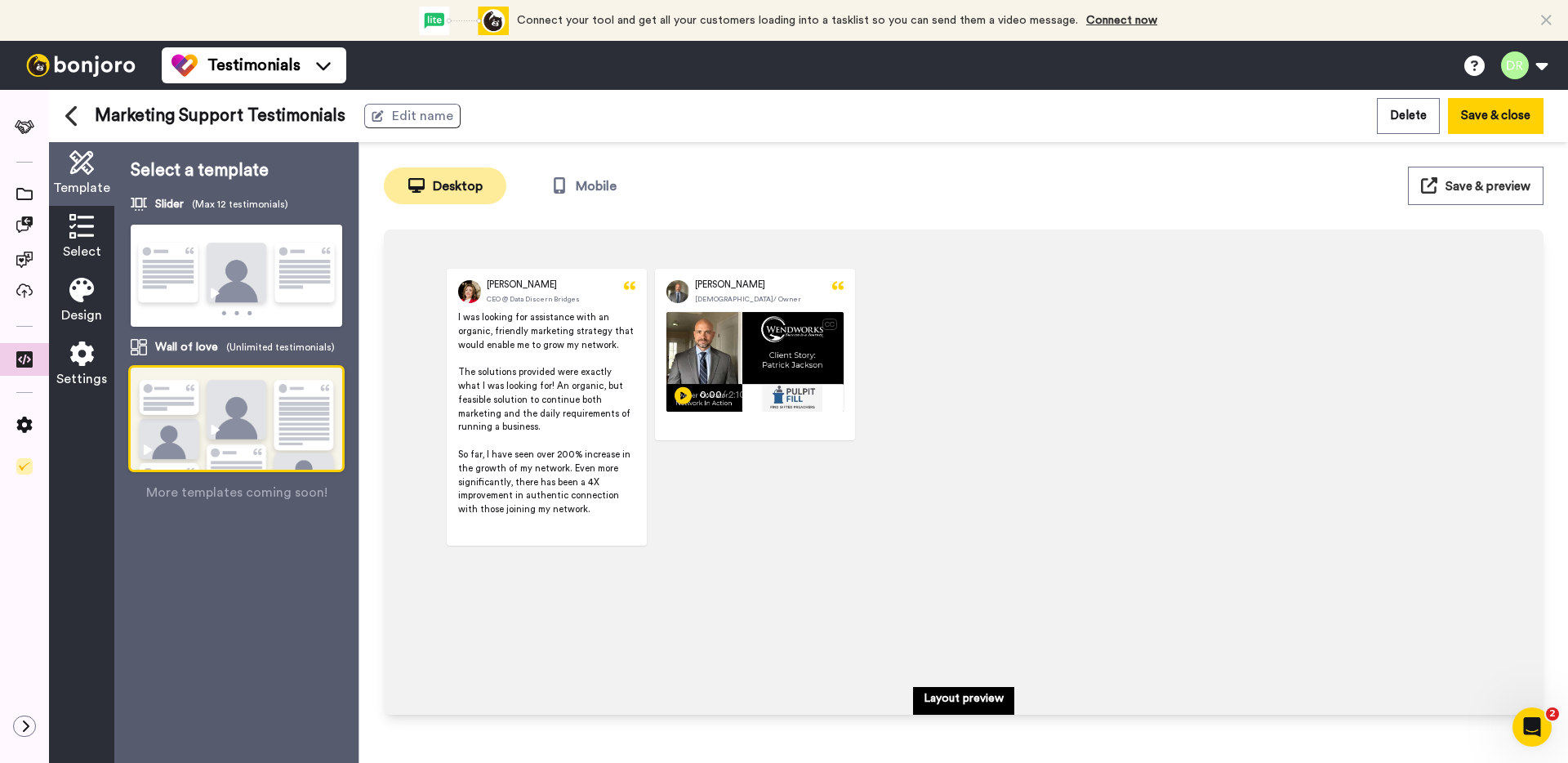
click at [229, 296] on img at bounding box center [236, 276] width 211 height 103
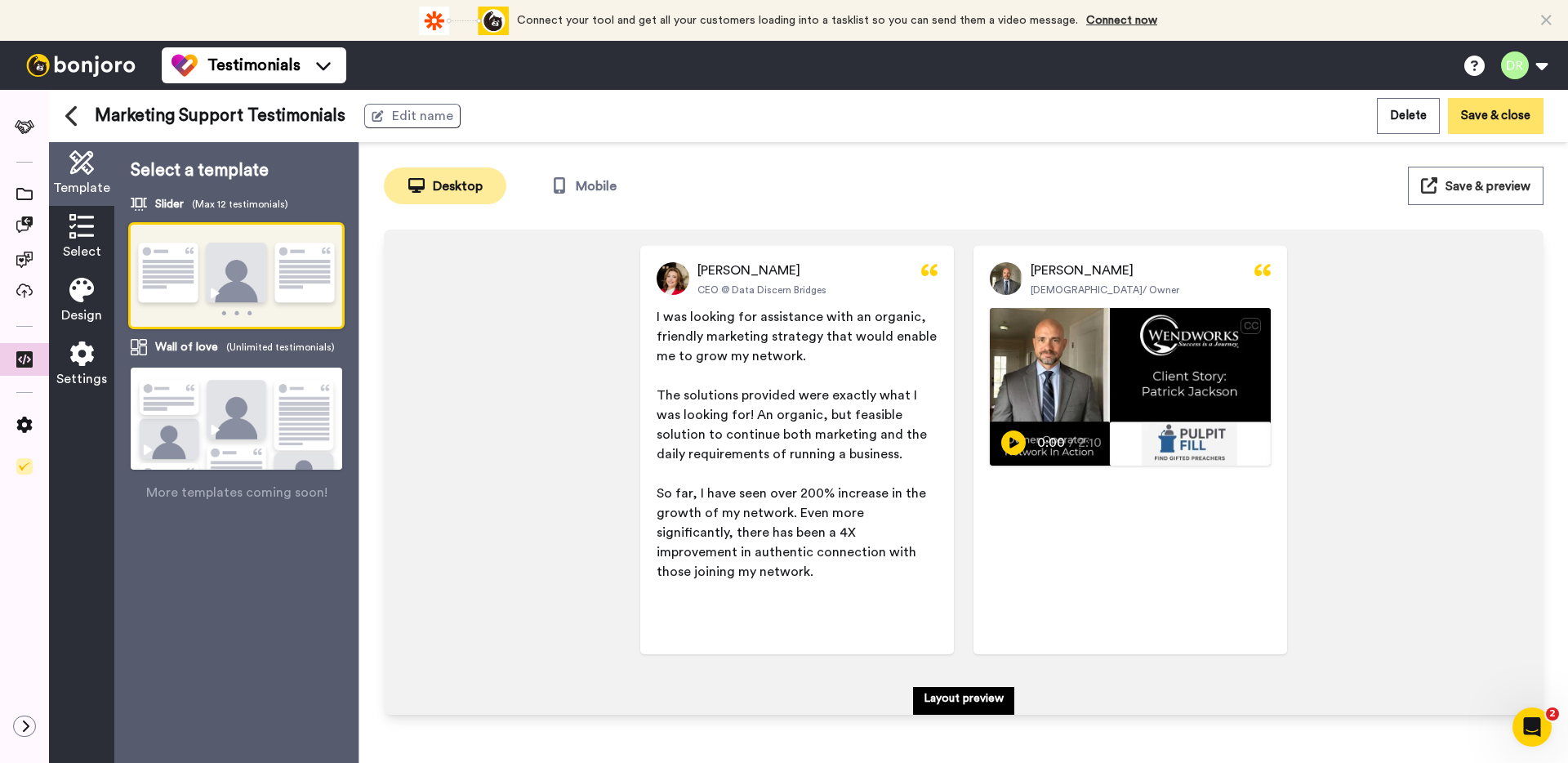
click at [1479, 118] on button "Save & close" at bounding box center [1495, 116] width 96 height 35
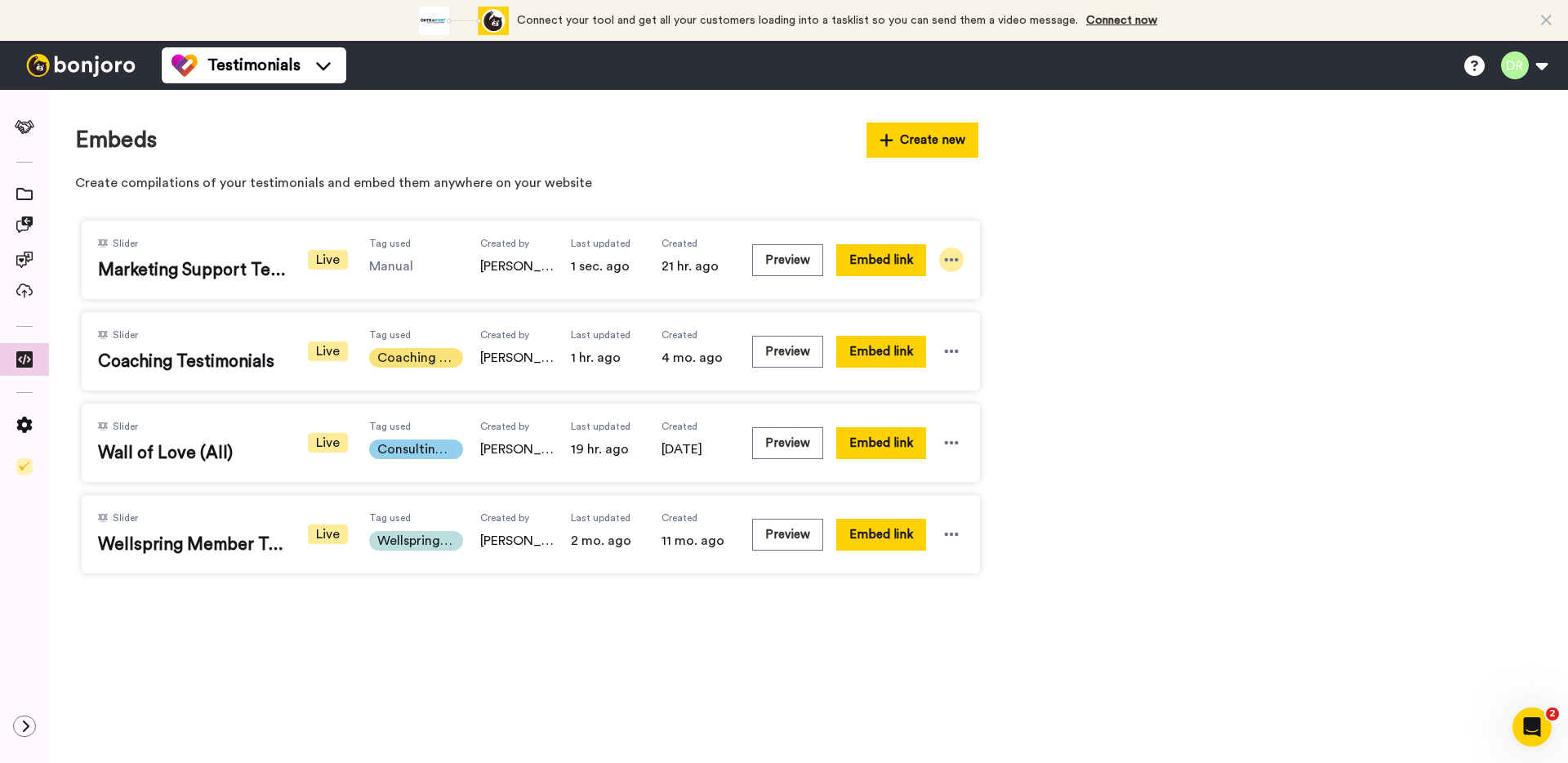
click at [950, 257] on icon at bounding box center [951, 260] width 17 height 17
click at [921, 350] on span "Edit" at bounding box center [919, 349] width 21 height 11
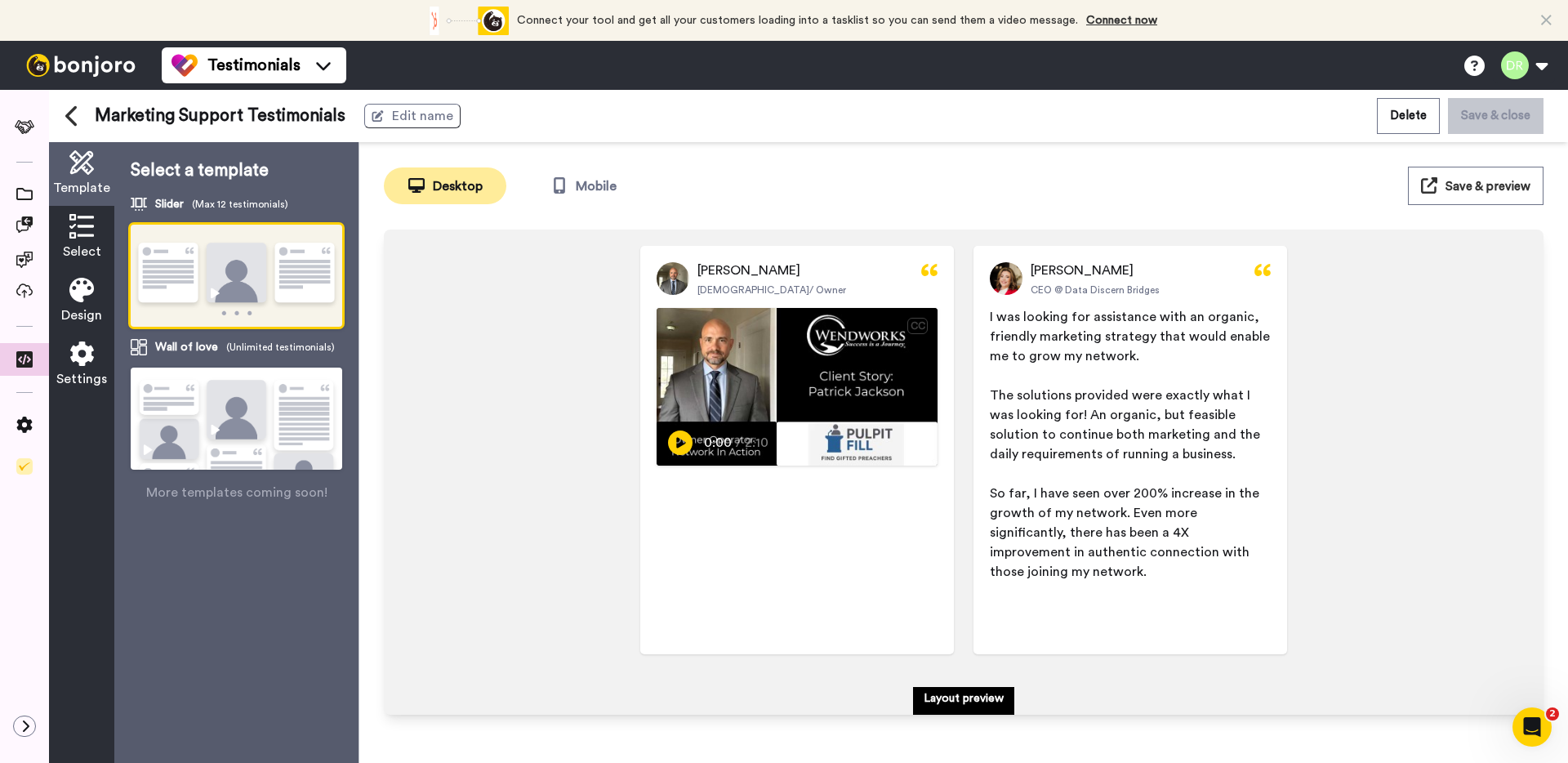
click at [86, 251] on span "Select" at bounding box center [82, 252] width 39 height 19
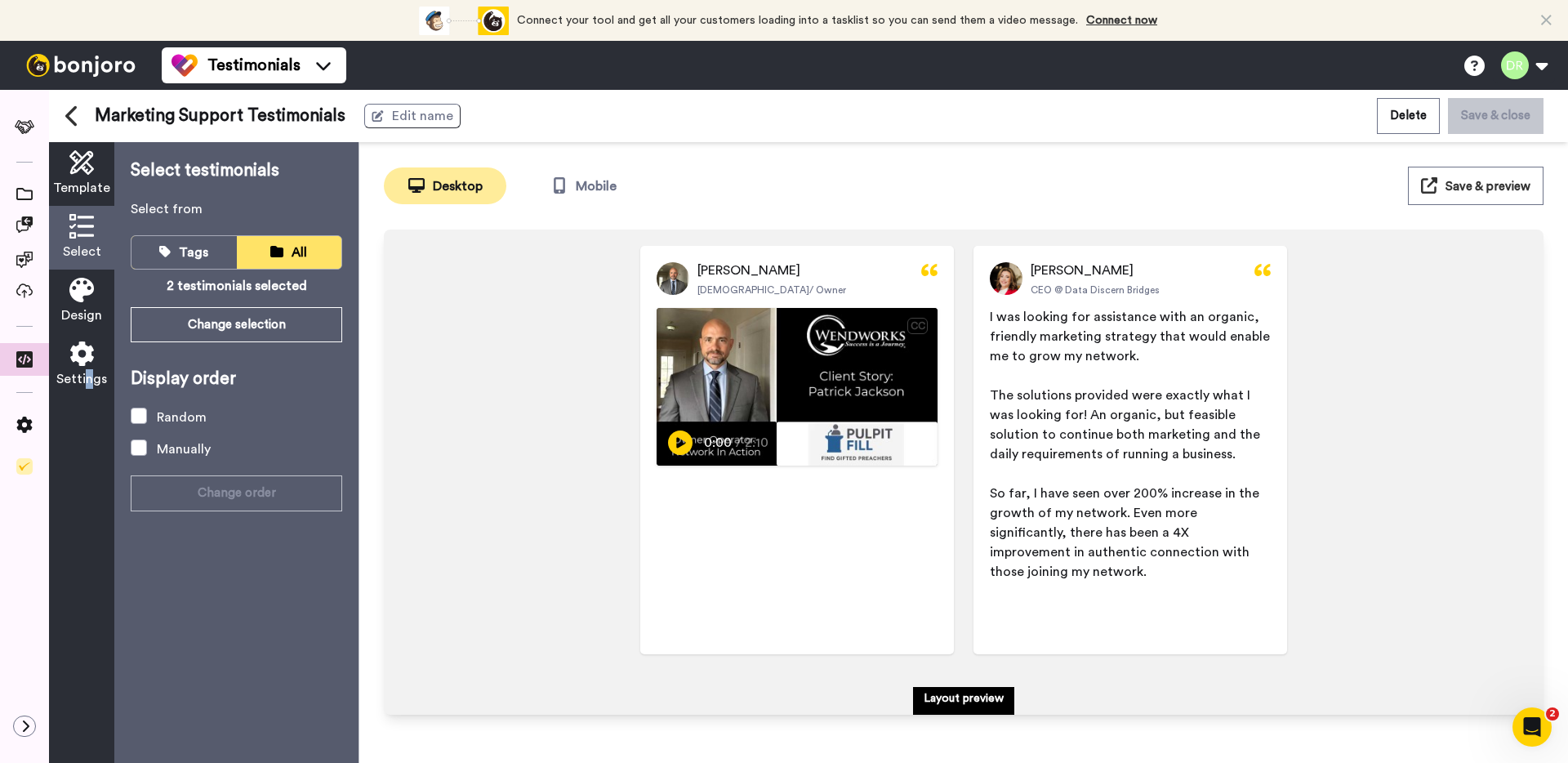
click at [88, 373] on span "Settings" at bounding box center [82, 379] width 51 height 19
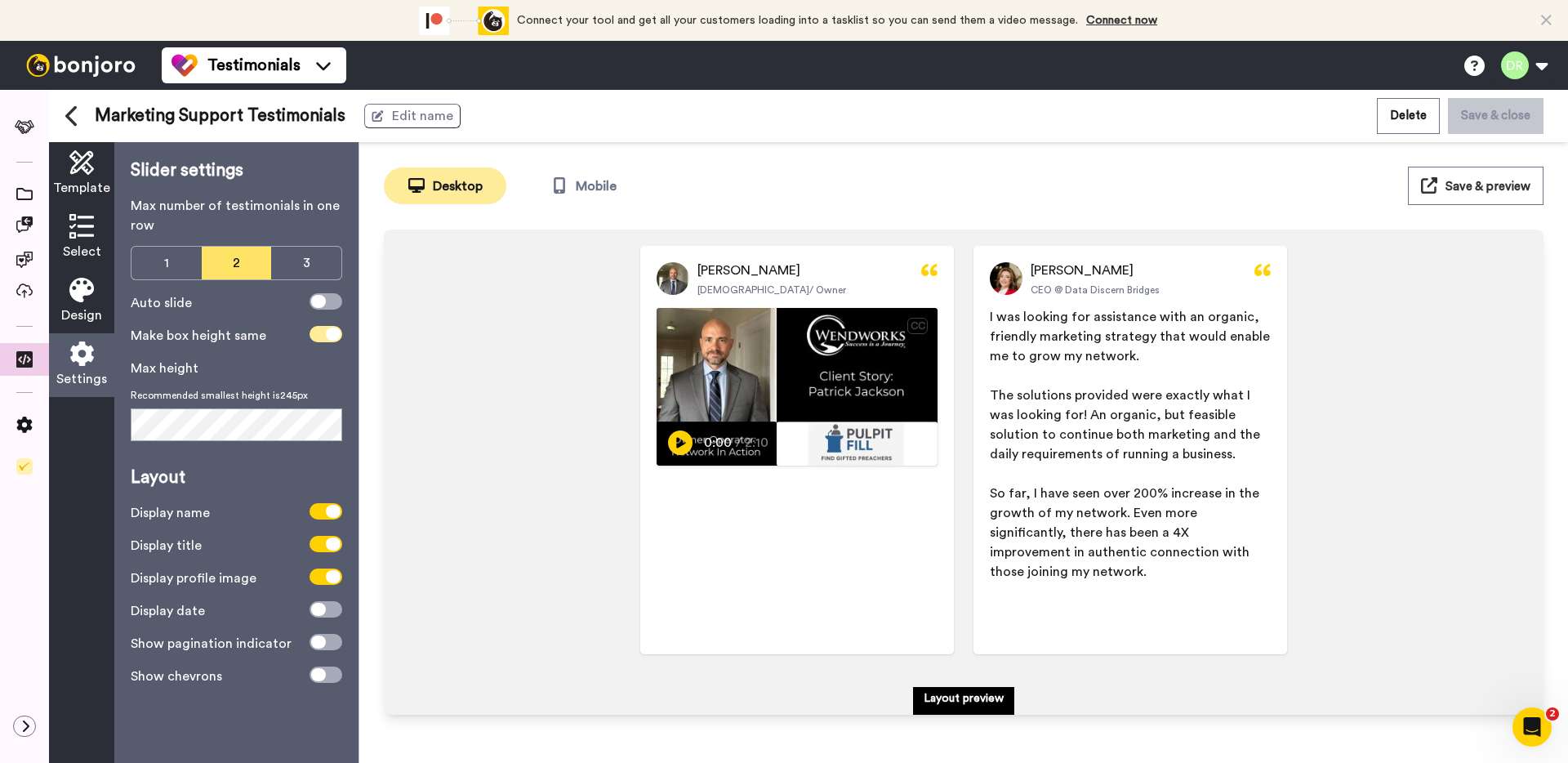
click at [326, 334] on icon at bounding box center [333, 334] width 15 height 13
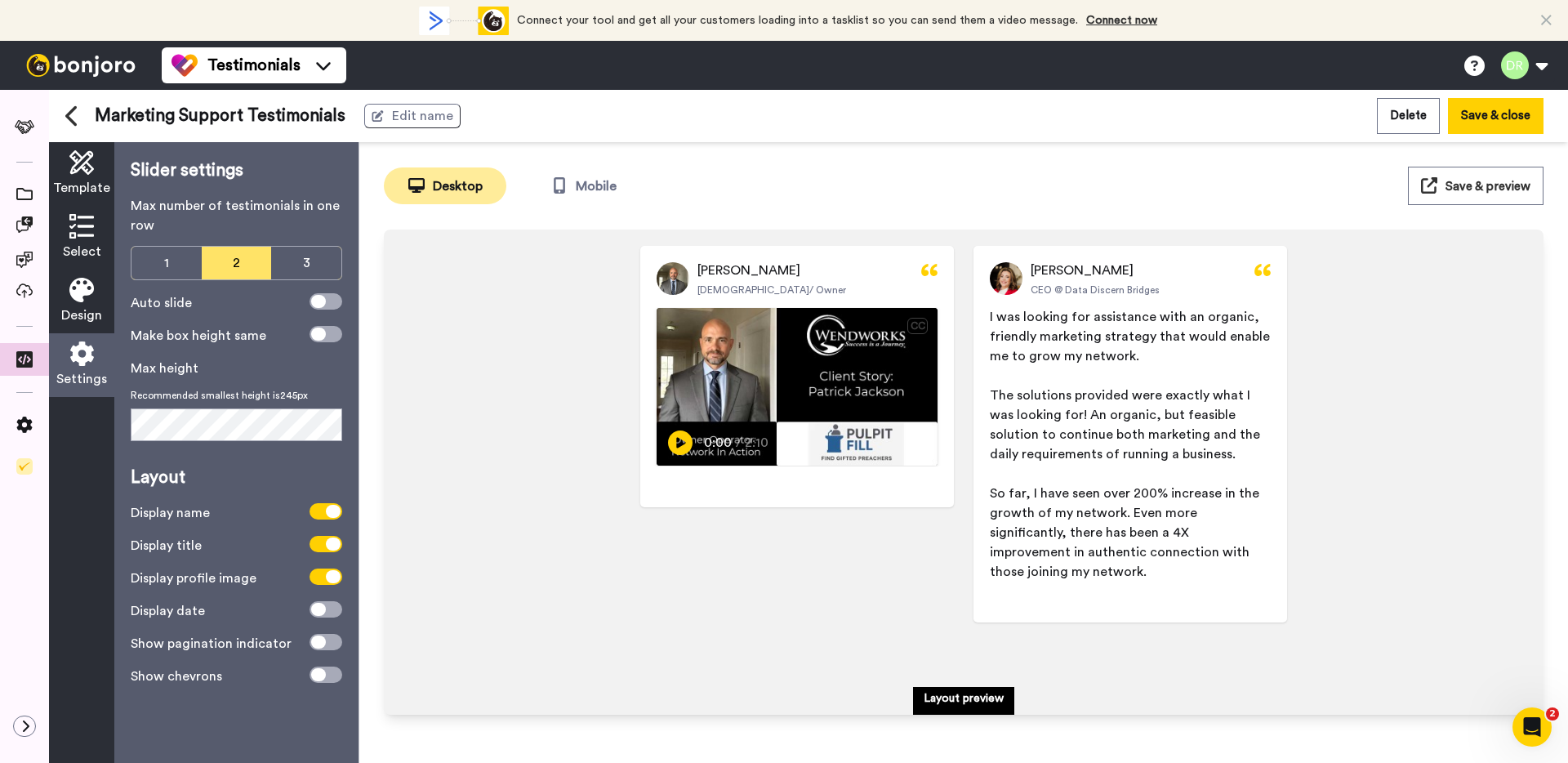
click at [79, 286] on icon at bounding box center [82, 290] width 25 height 25
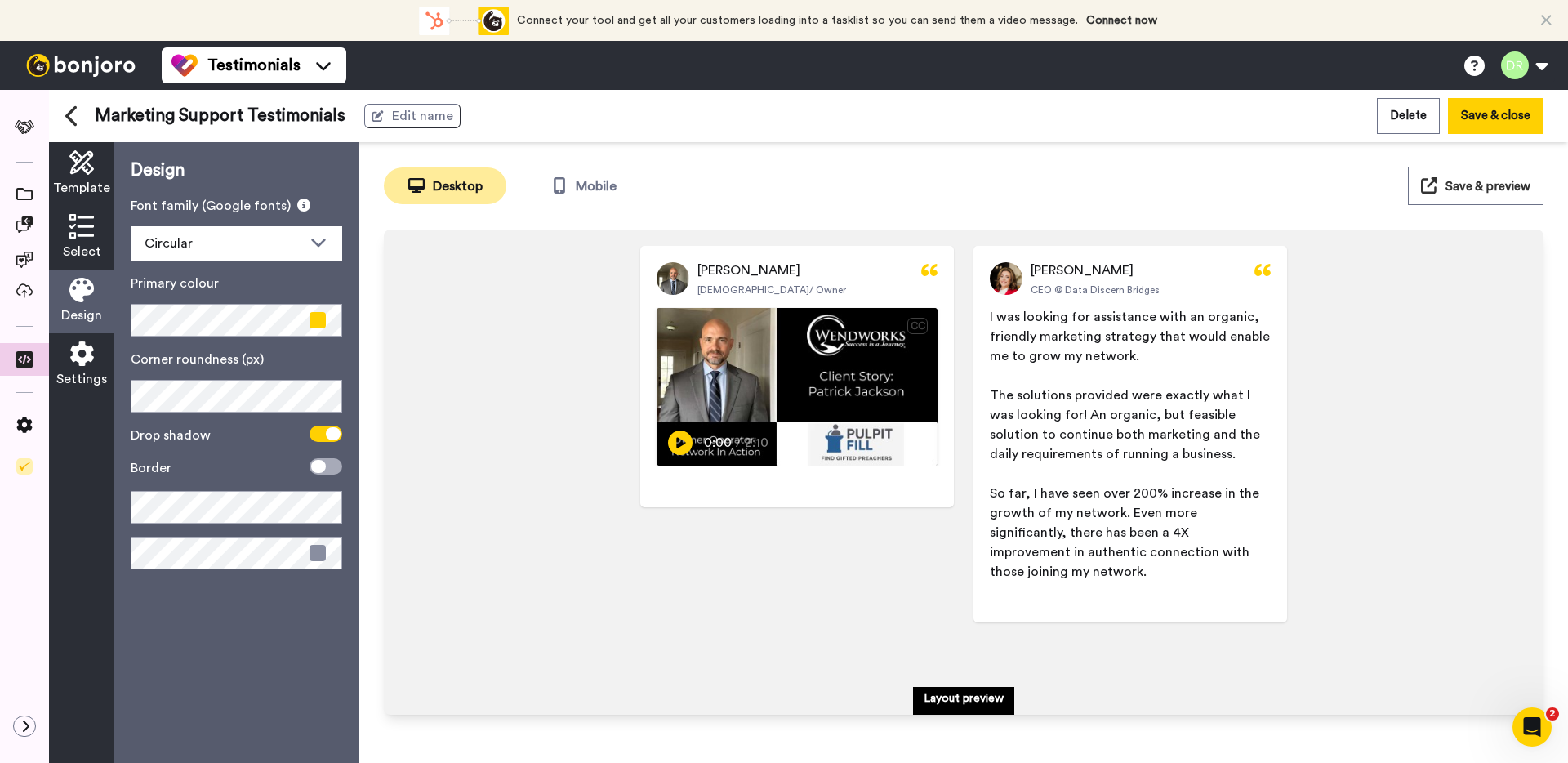
click at [86, 230] on icon at bounding box center [82, 226] width 25 height 25
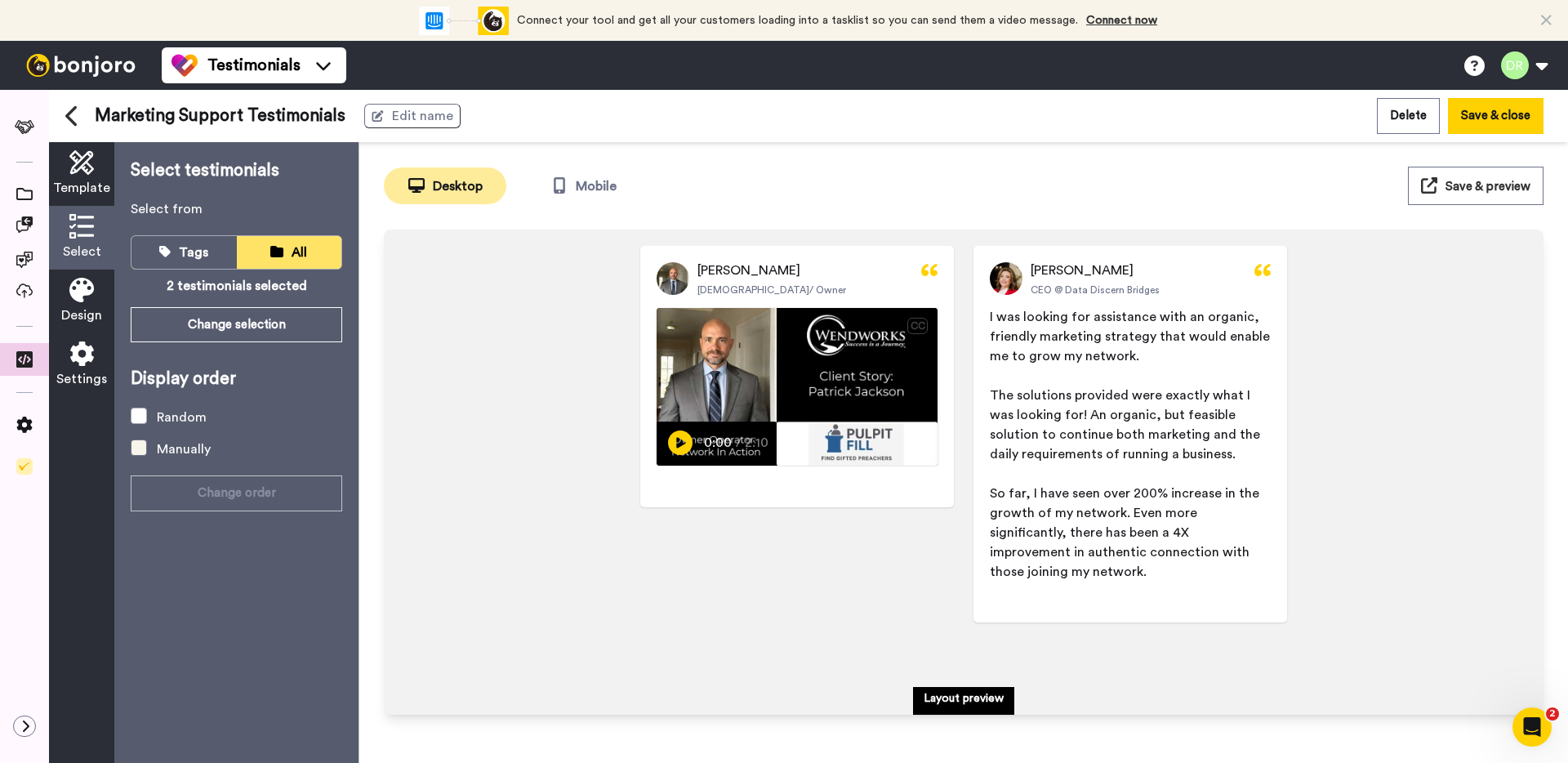
click at [174, 441] on div "Manually" at bounding box center [183, 449] width 53 height 19
click at [223, 484] on button "Change order" at bounding box center [236, 493] width 211 height 35
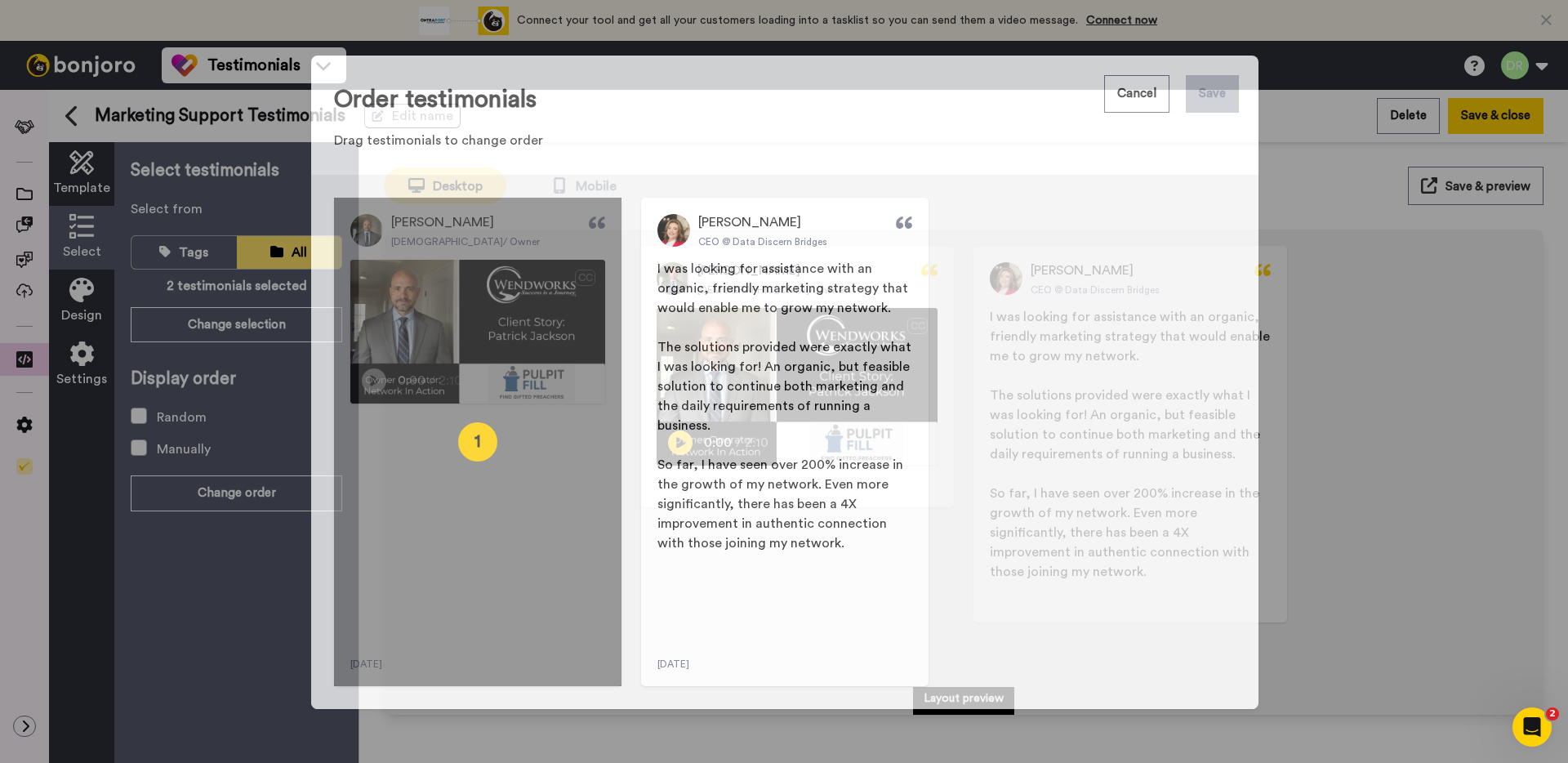
click at [550, 427] on div "1" at bounding box center [478, 441] width 287 height 488
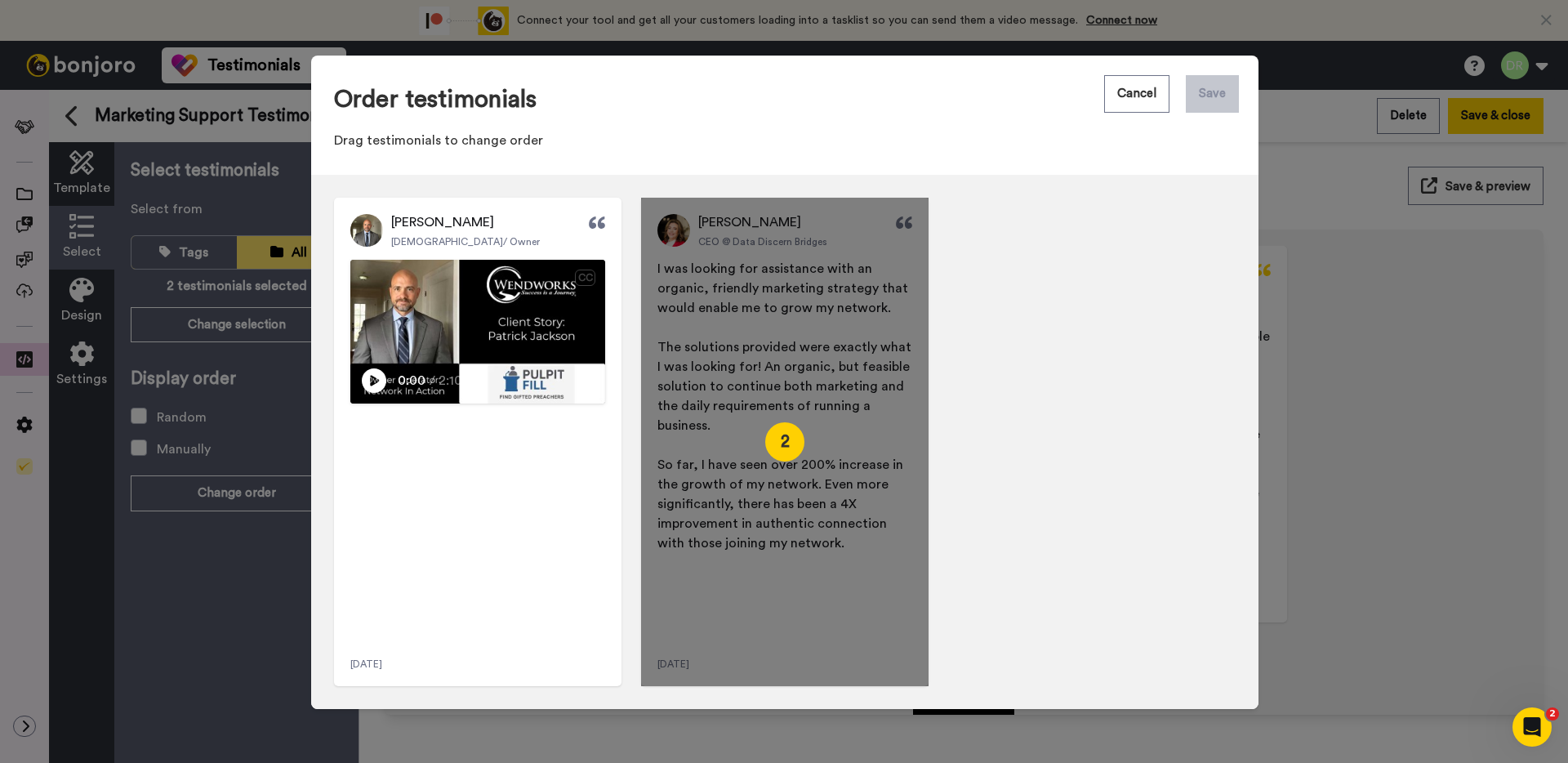
click at [743, 449] on div "2" at bounding box center [784, 441] width 287 height 488
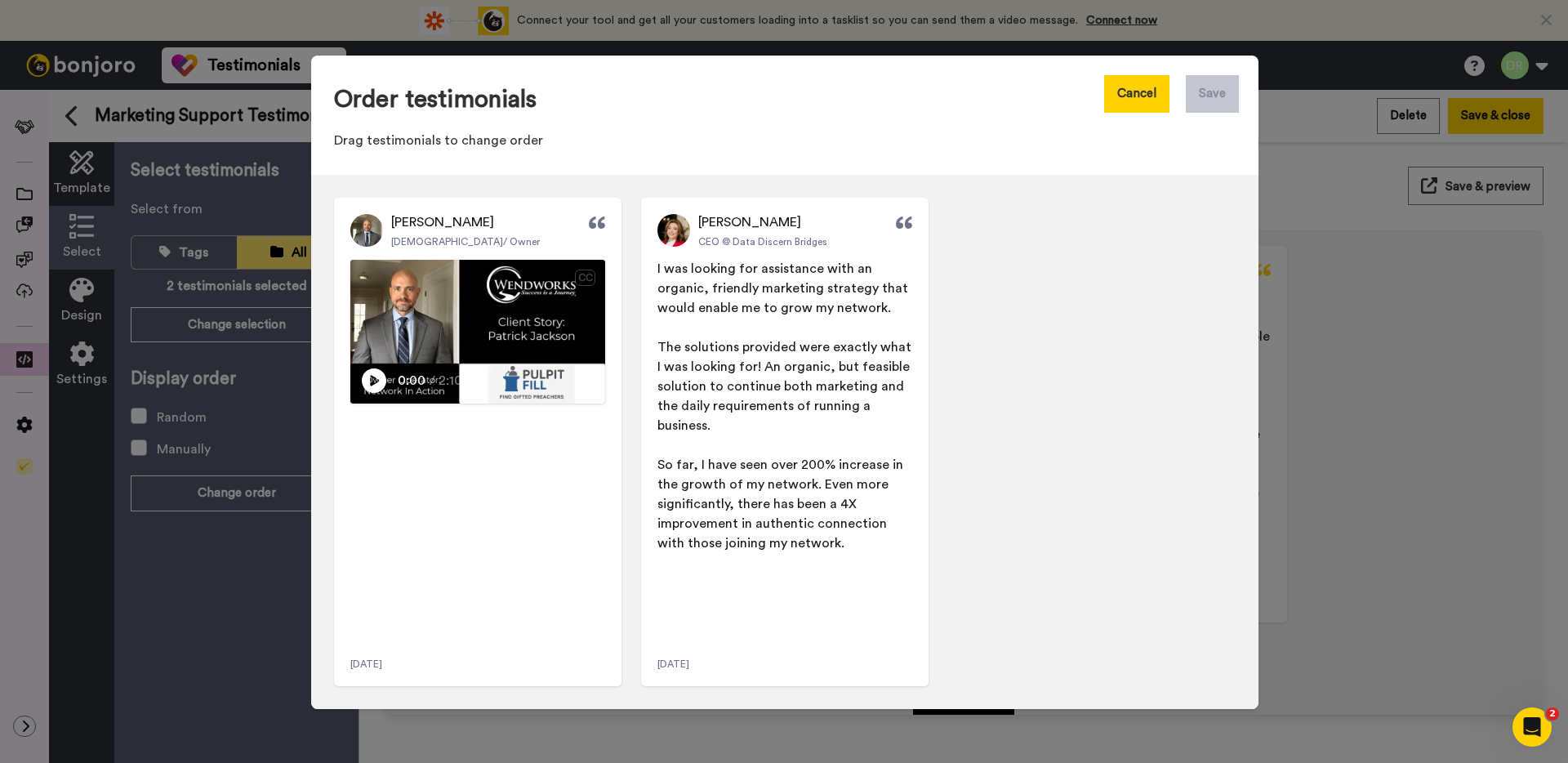
click at [1139, 89] on button "Cancel" at bounding box center [1137, 94] width 66 height 38
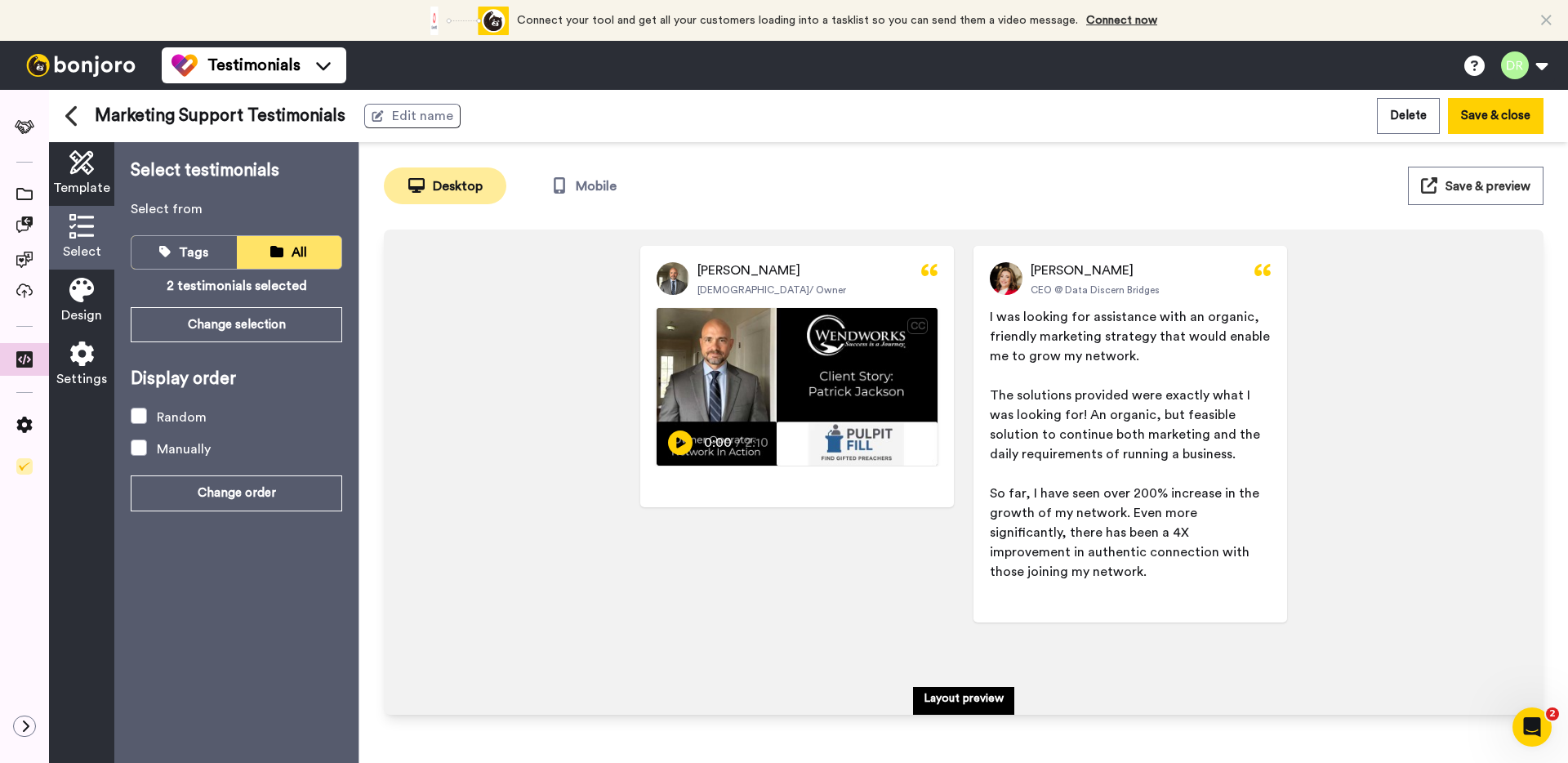
click at [1469, 182] on span "Save & preview" at bounding box center [1487, 187] width 85 height 12
click at [178, 423] on div "Random" at bounding box center [181, 417] width 50 height 19
click at [1447, 186] on span "Save & preview" at bounding box center [1487, 187] width 85 height 12
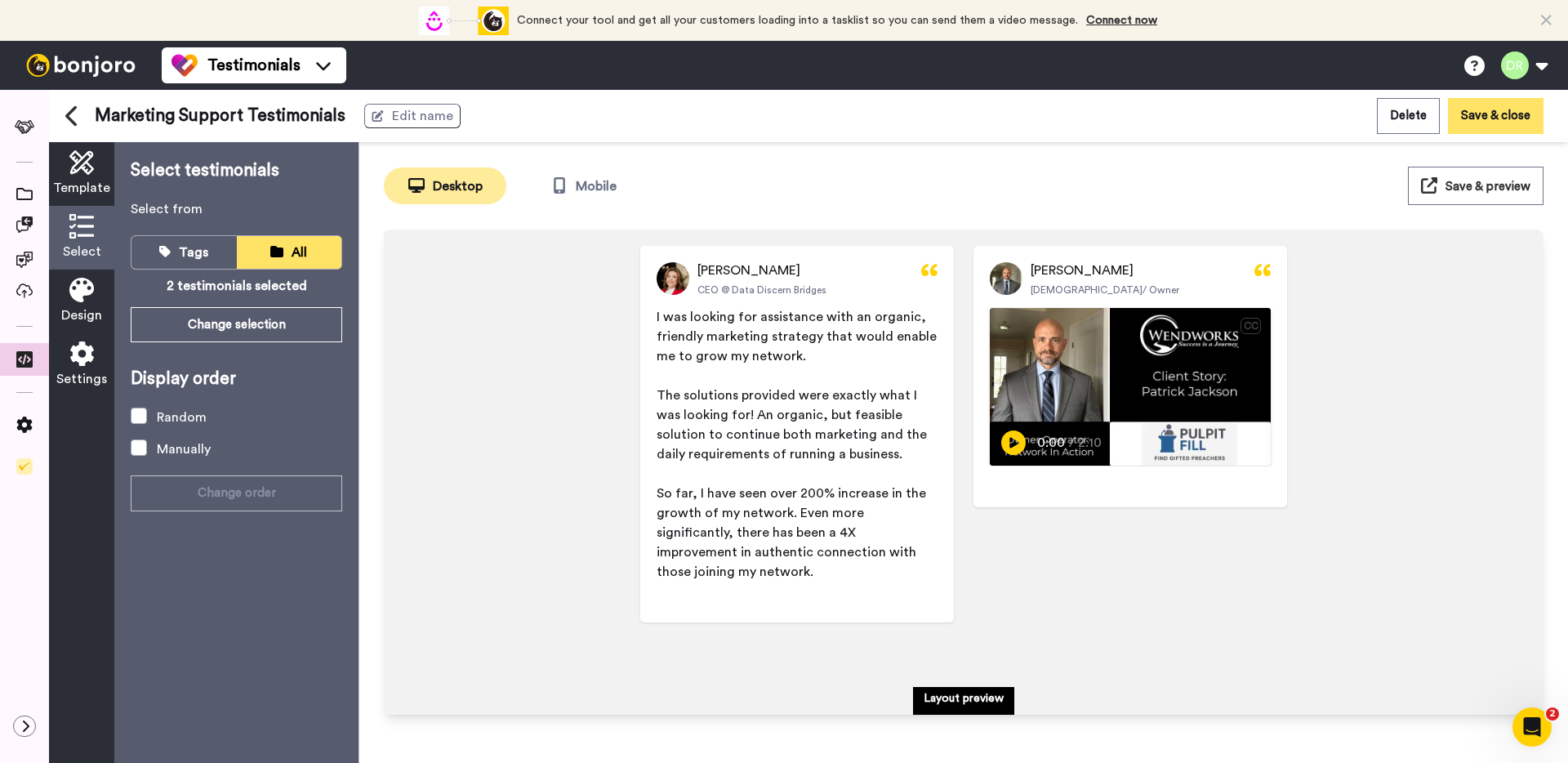
click at [1465, 118] on button "Save & close" at bounding box center [1495, 116] width 96 height 35
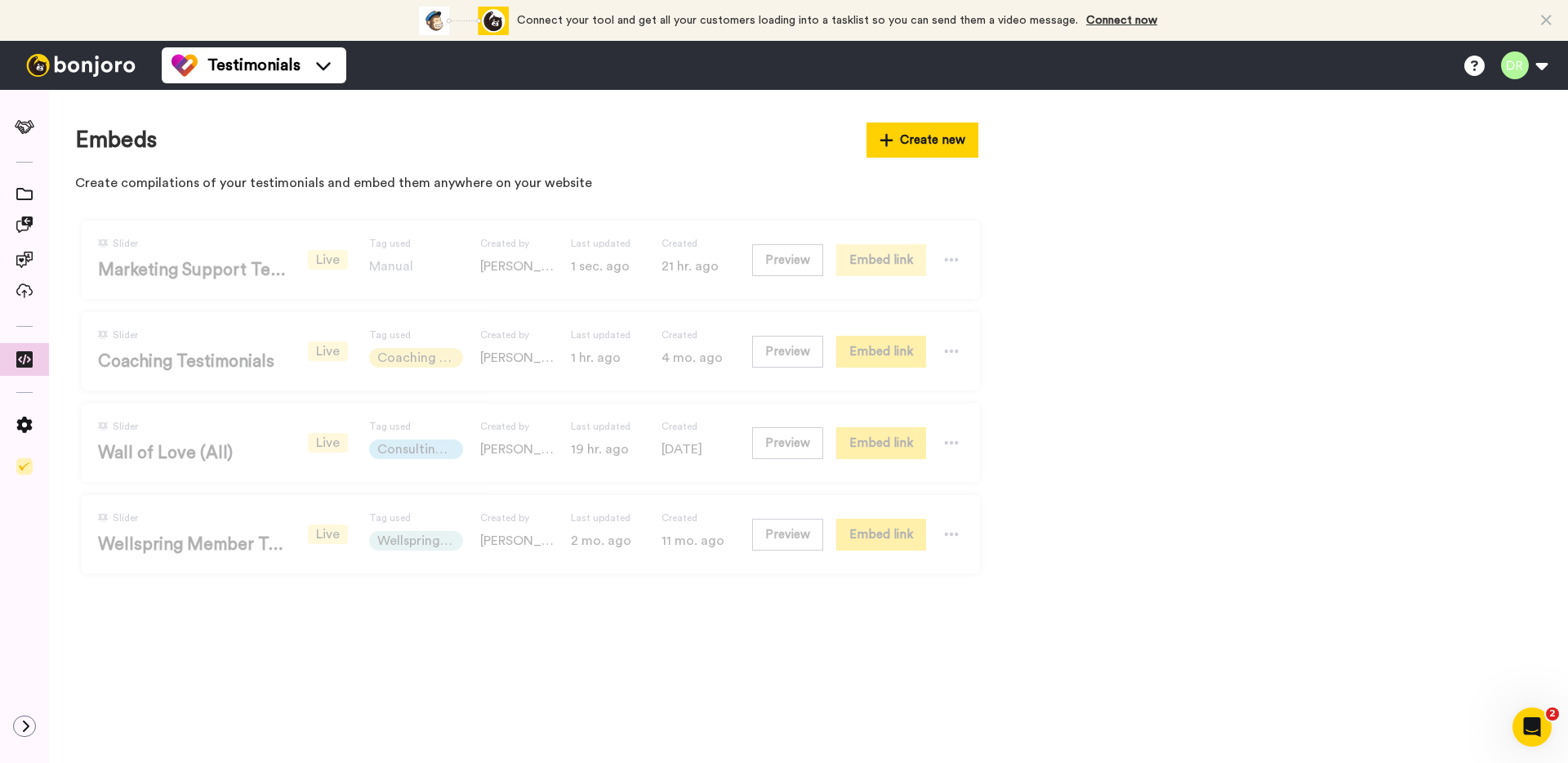
click at [886, 267] on button "Embed link" at bounding box center [881, 260] width 89 height 32
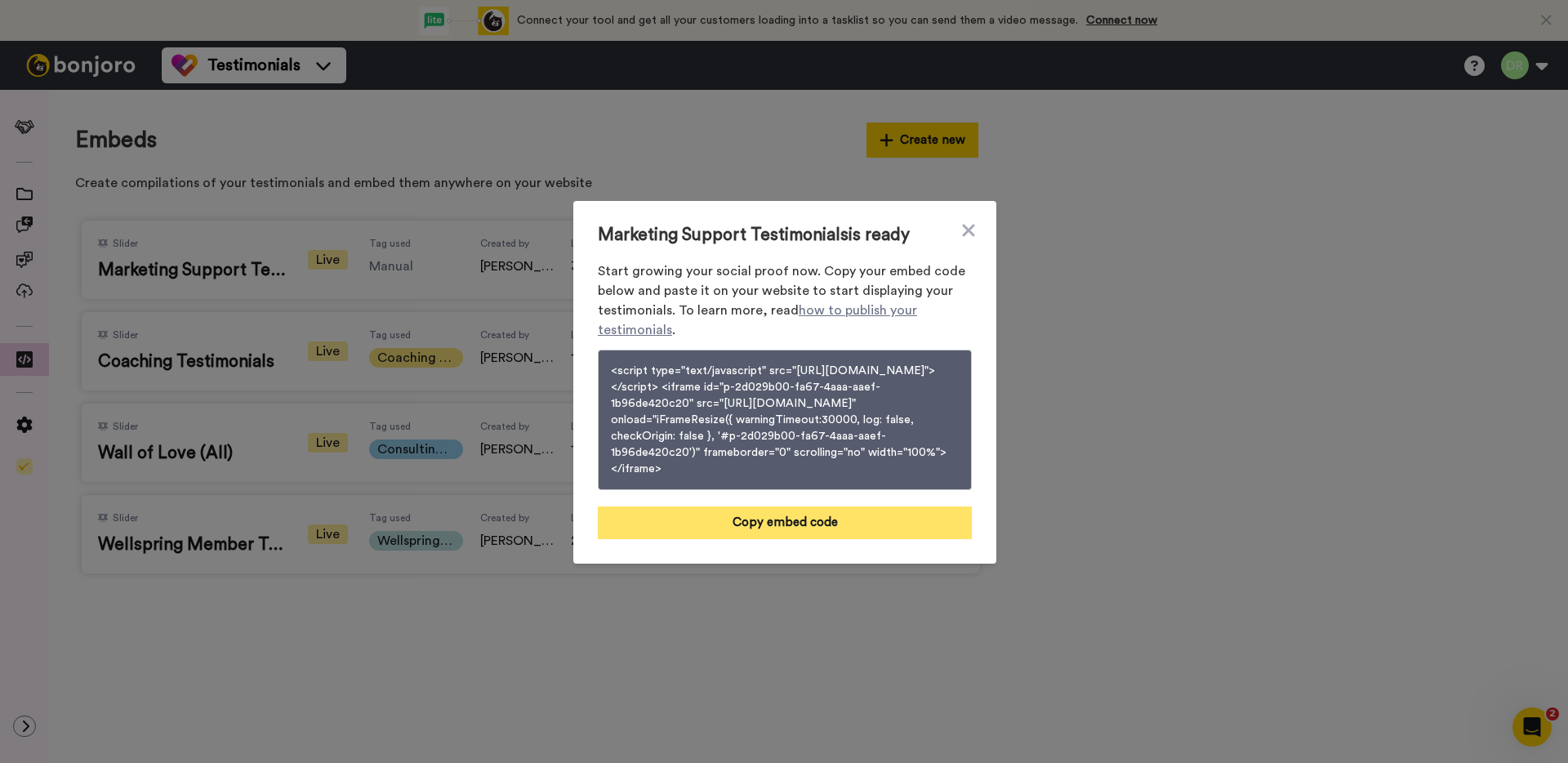
click at [842, 528] on button "Copy embed code" at bounding box center [784, 523] width 374 height 32
click at [913, 530] on button "Embed code copied" at bounding box center [784, 523] width 374 height 32
